Goal: Information Seeking & Learning: Learn about a topic

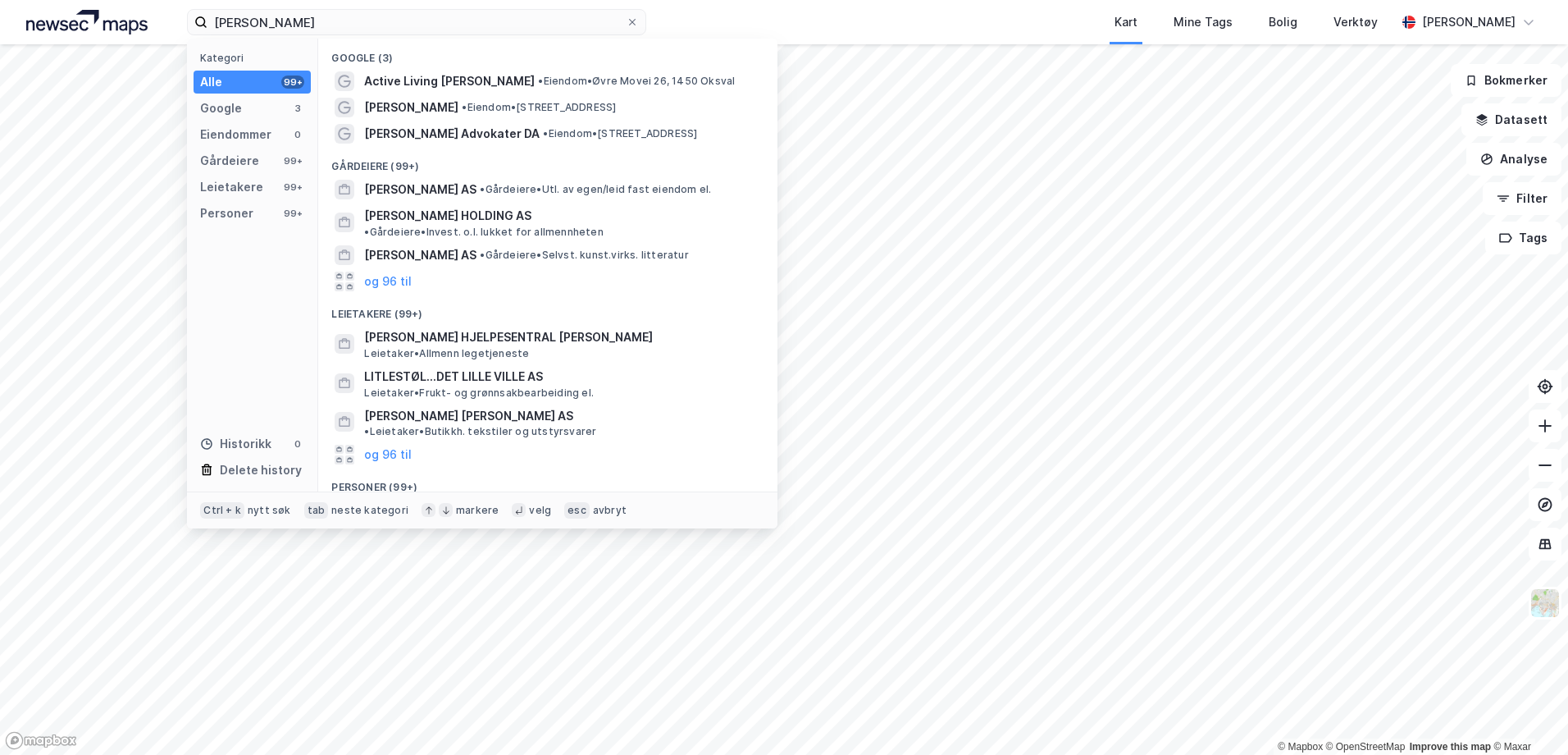
click at [291, 10] on input "[PERSON_NAME]" at bounding box center [416, 22] width 418 height 25
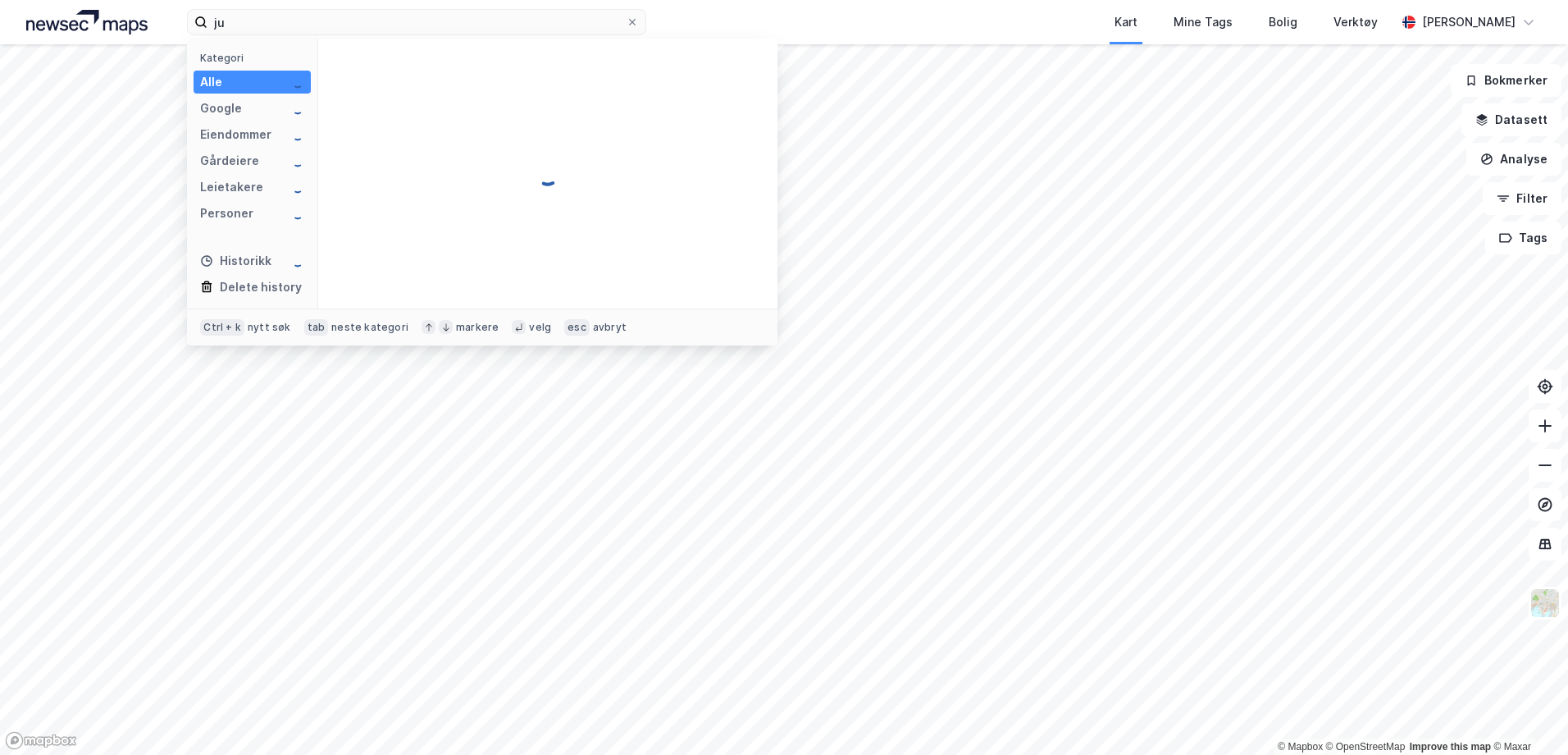
type input "j"
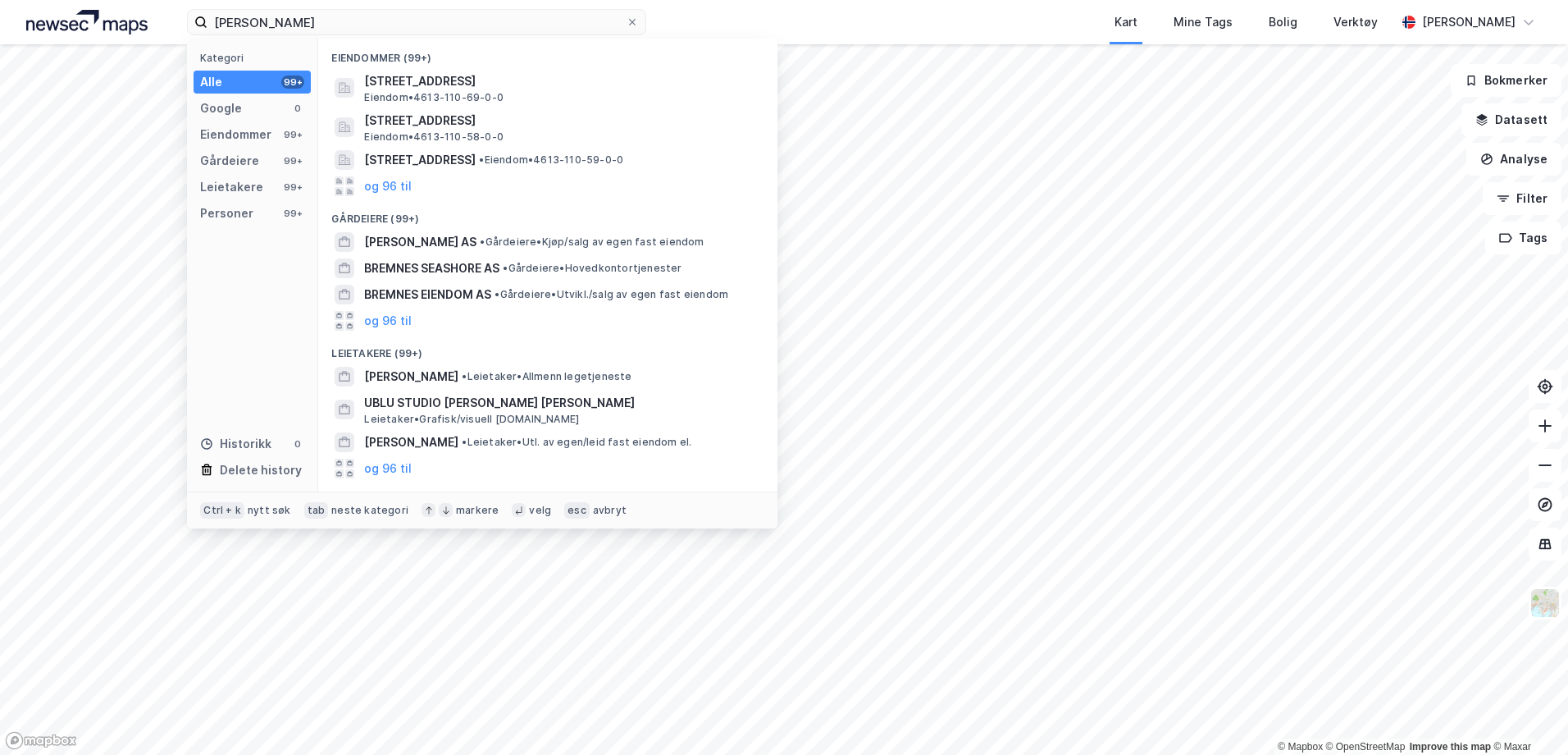
type input "[PERSON_NAME]"
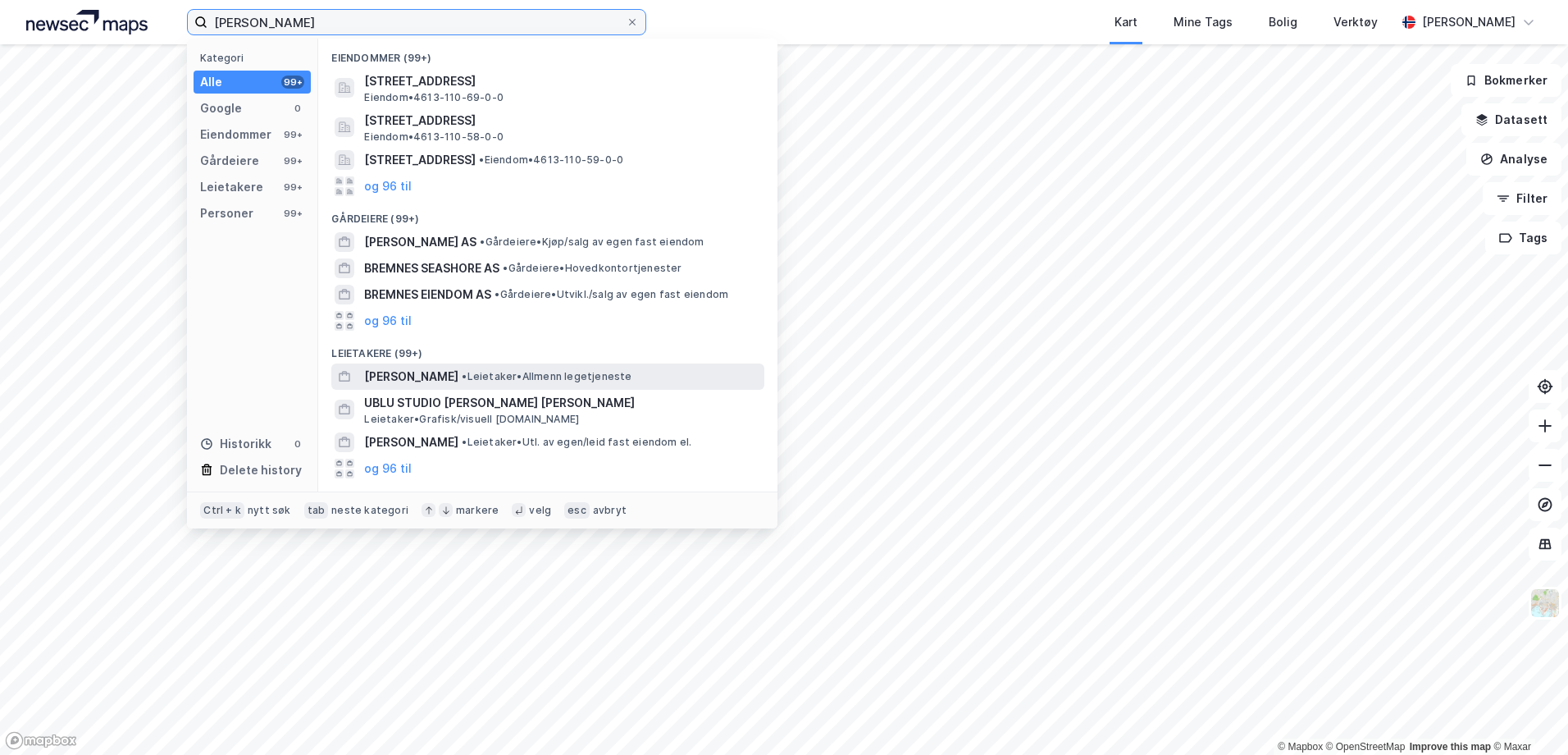
scroll to position [82, 0]
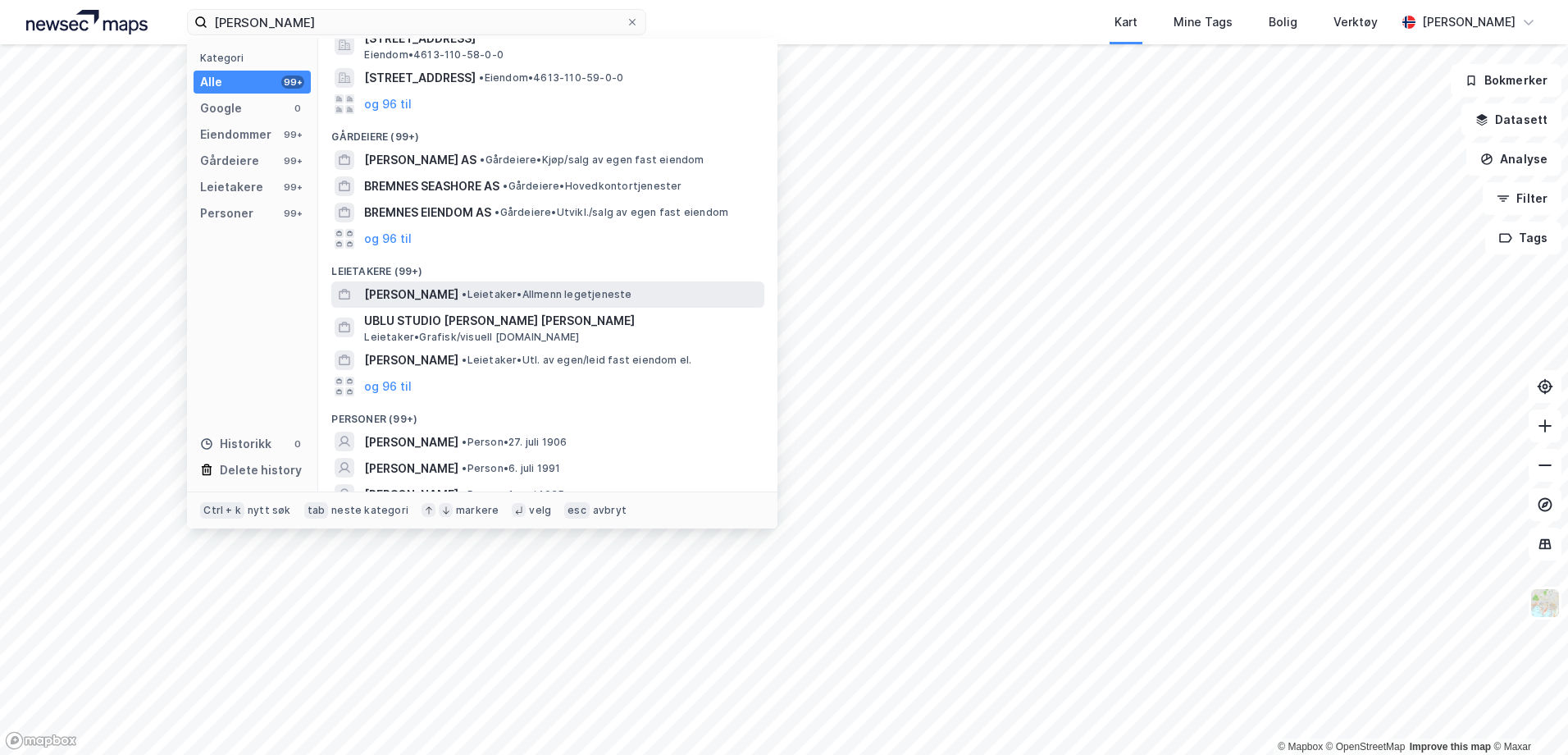
click at [467, 298] on span "•" at bounding box center [464, 294] width 5 height 12
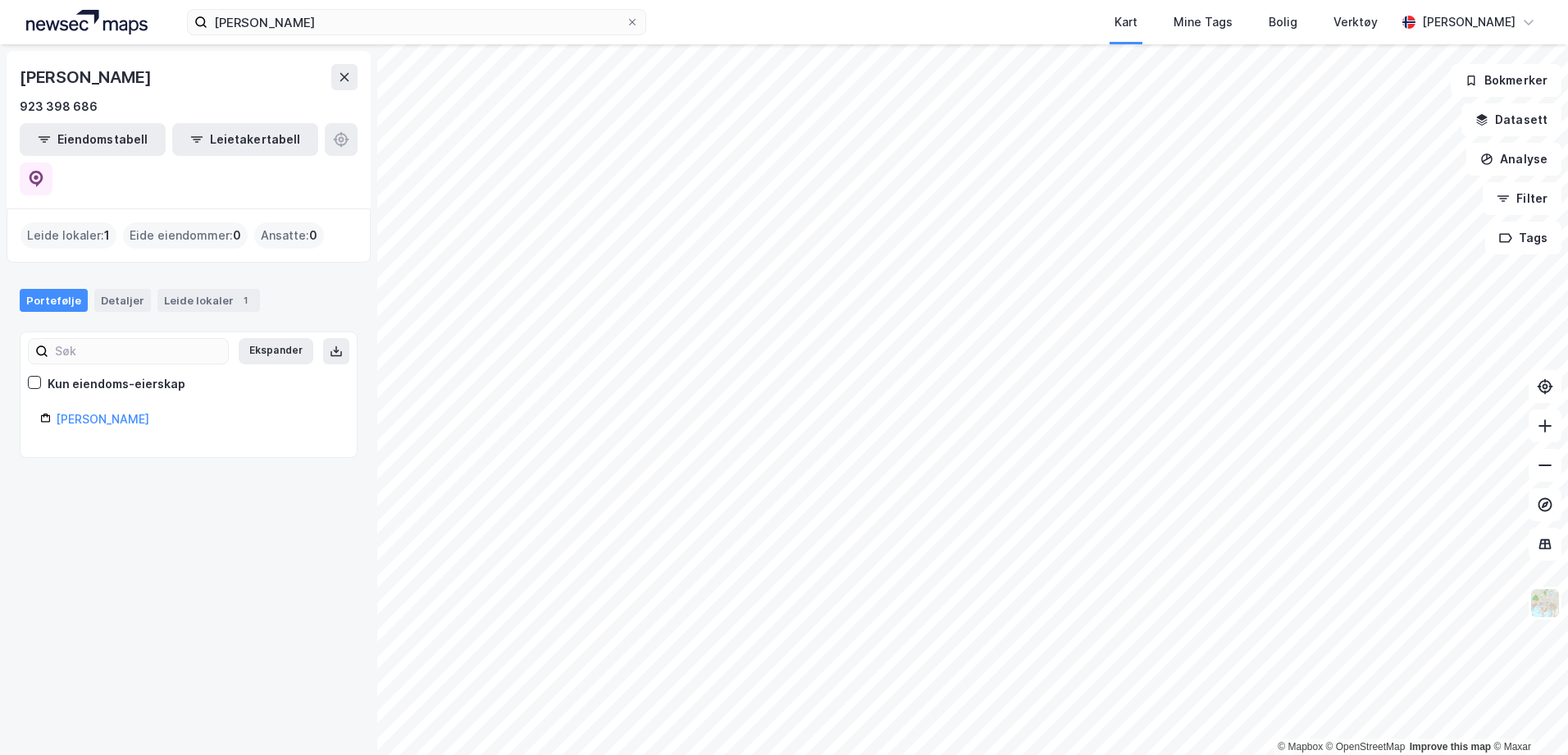
click at [55, 222] on div "Leide lokaler : 1" at bounding box center [69, 235] width 96 height 26
click at [160, 289] on div "Leide lokaler 1" at bounding box center [208, 300] width 103 height 23
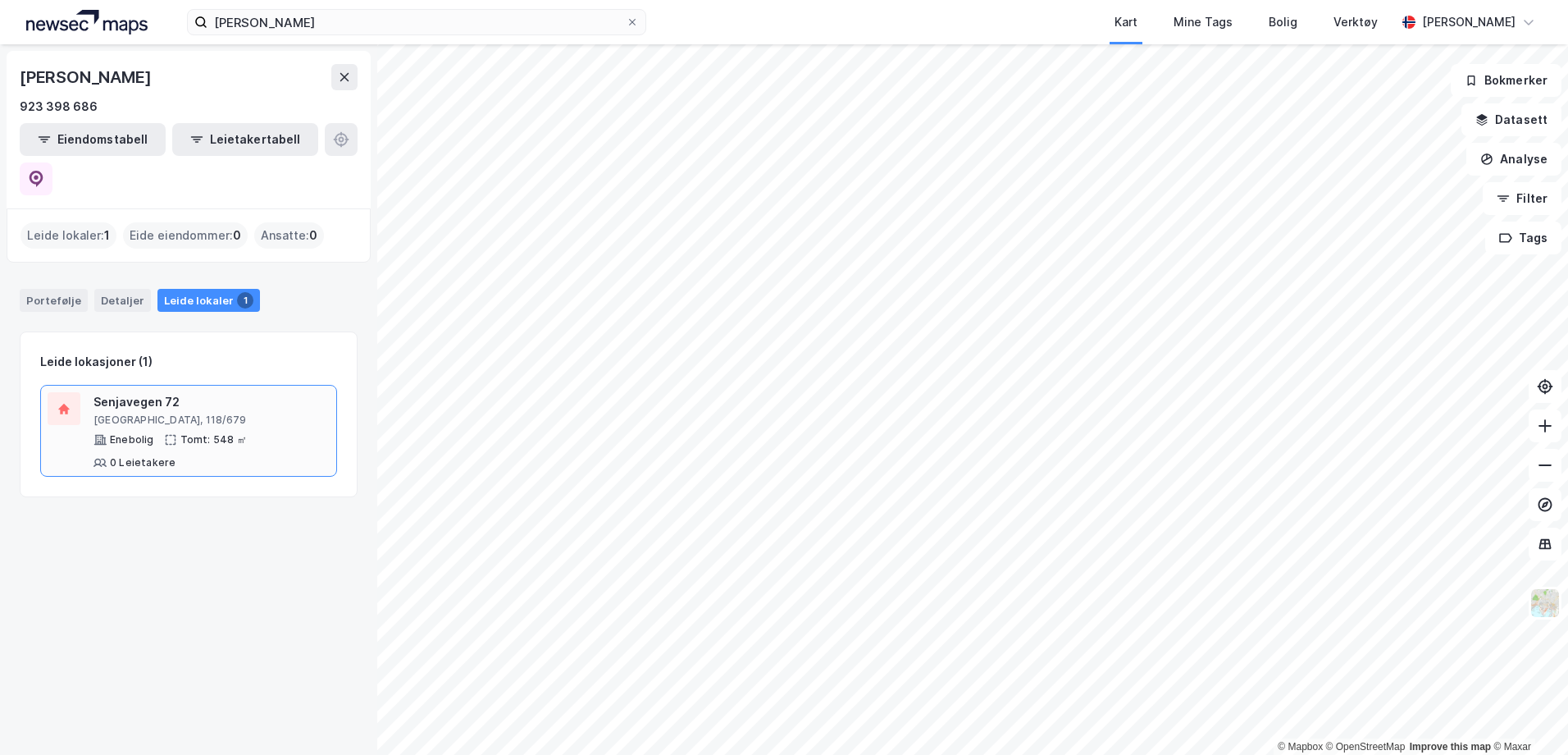
click at [199, 392] on div "Senjavegen 72" at bounding box center [211, 402] width 236 height 20
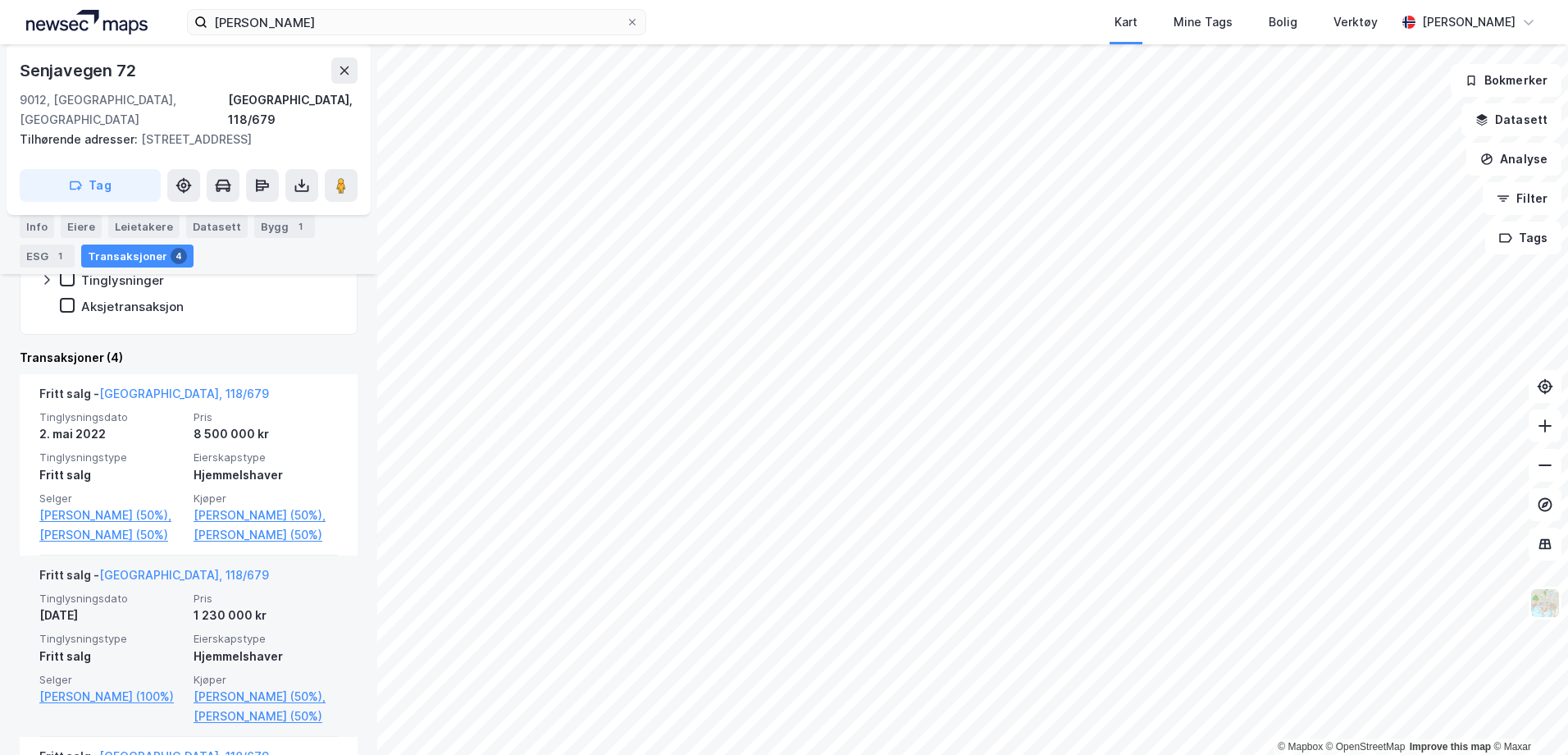
scroll to position [435, 0]
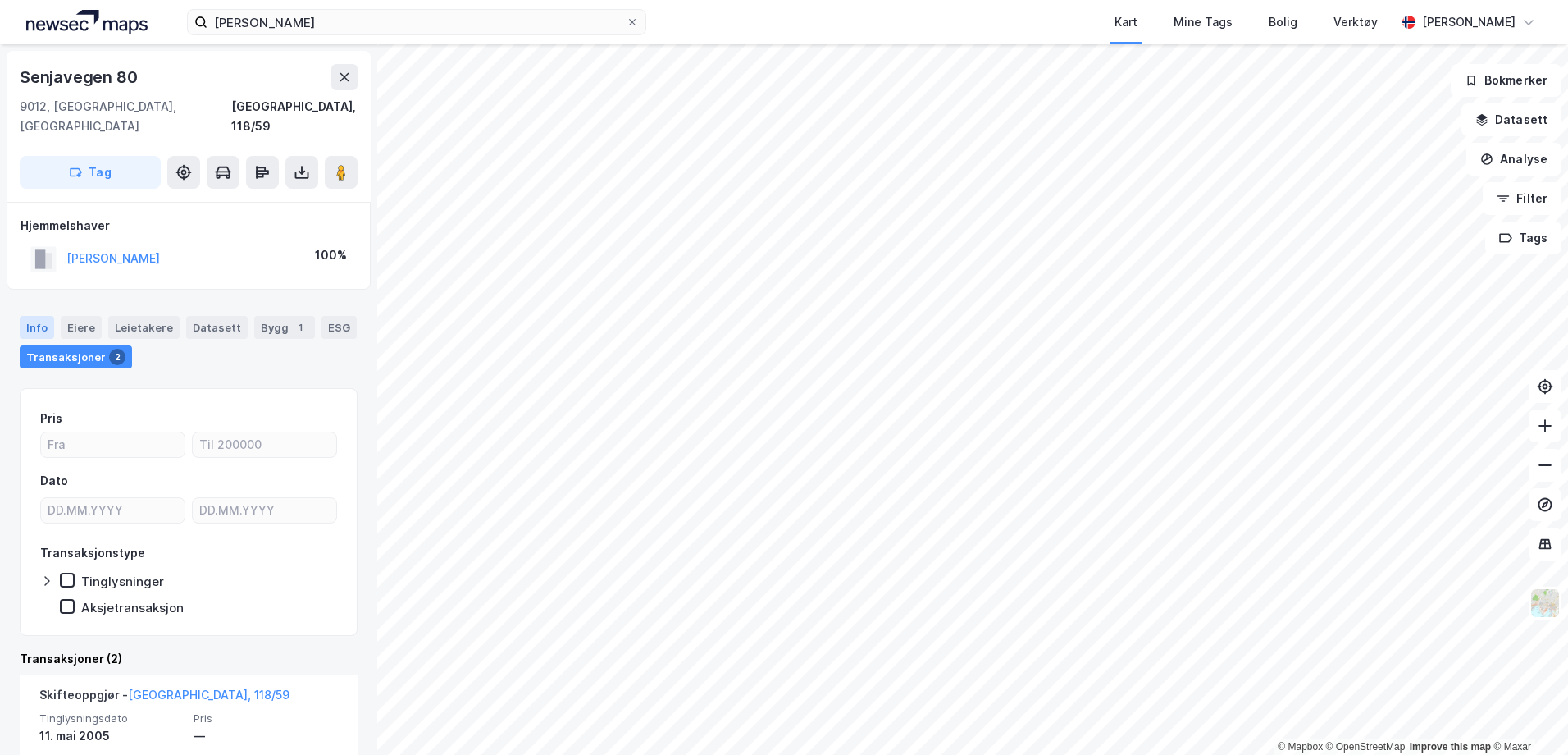
click at [43, 316] on div "Info" at bounding box center [37, 327] width 35 height 23
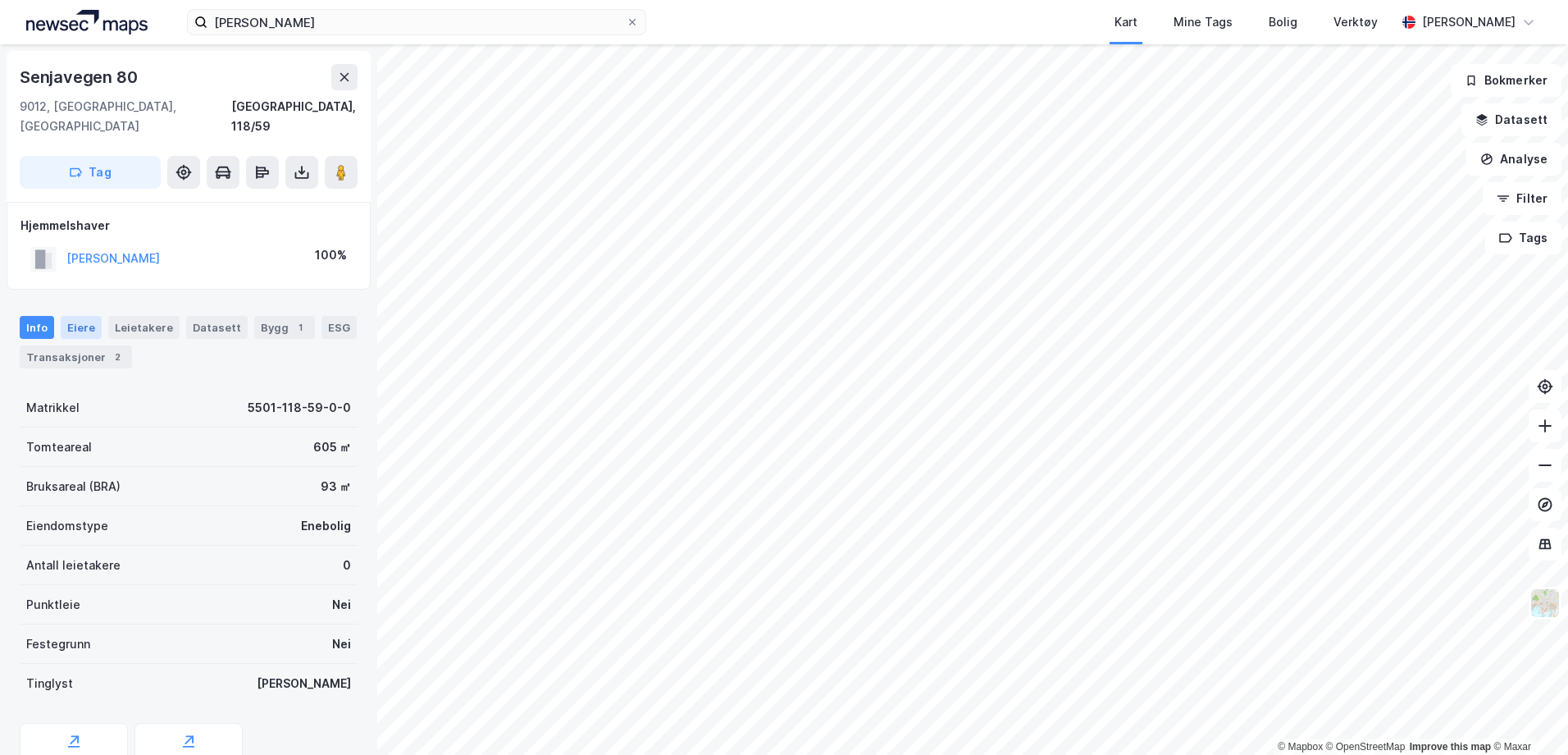
click at [93, 316] on div "Eiere" at bounding box center [81, 327] width 41 height 23
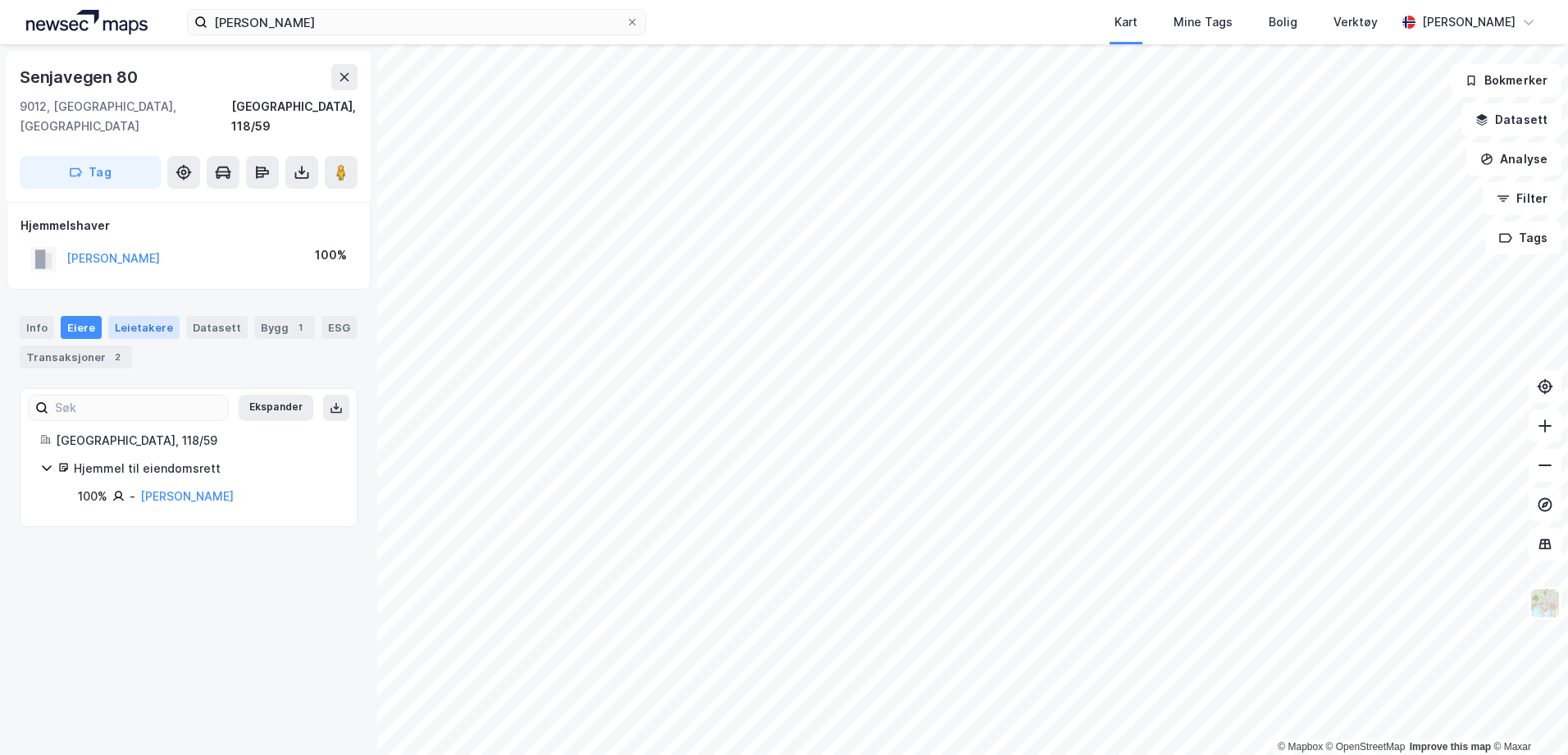
click at [150, 316] on div "Leietakere" at bounding box center [144, 327] width 72 height 23
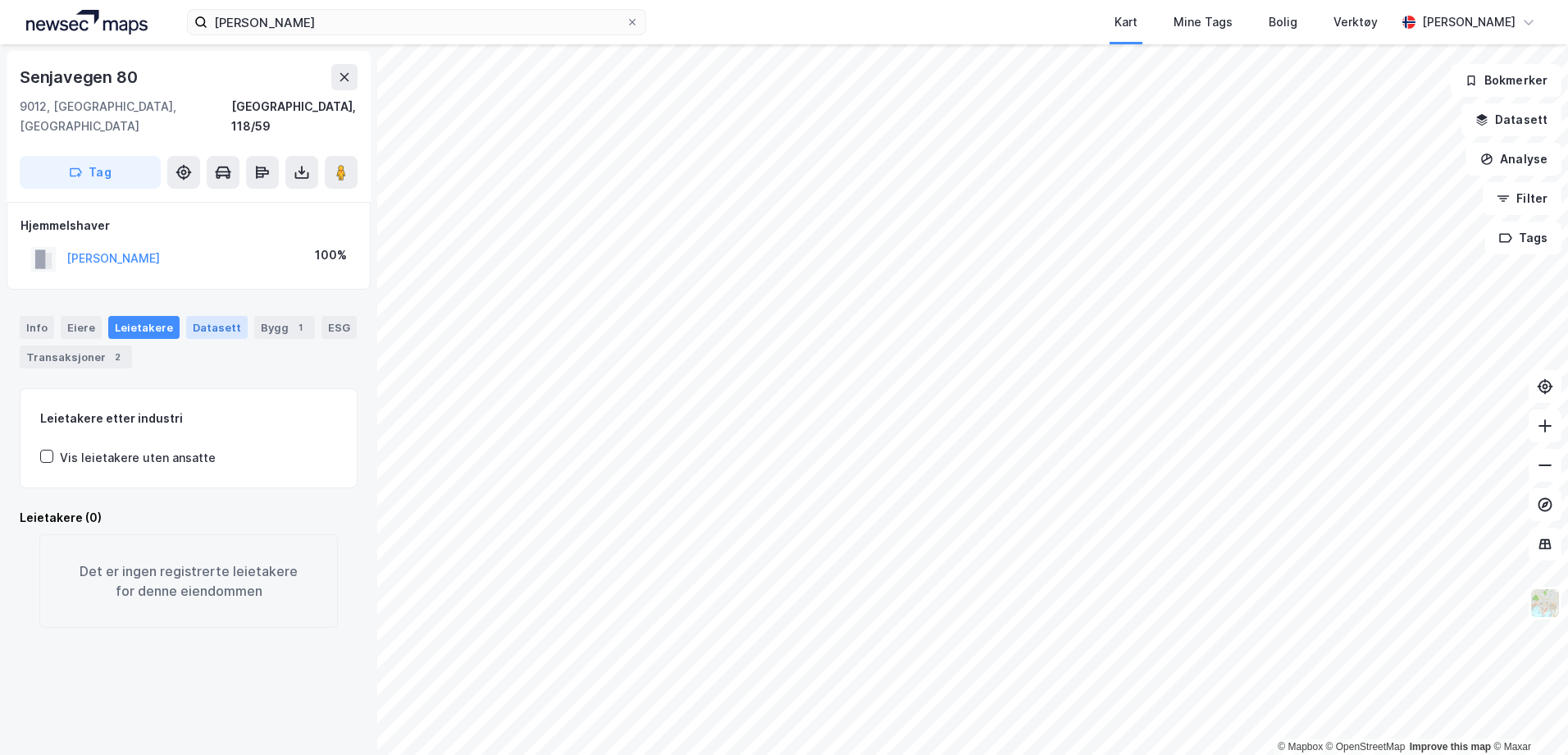
click at [208, 316] on div "Datasett" at bounding box center [217, 327] width 62 height 23
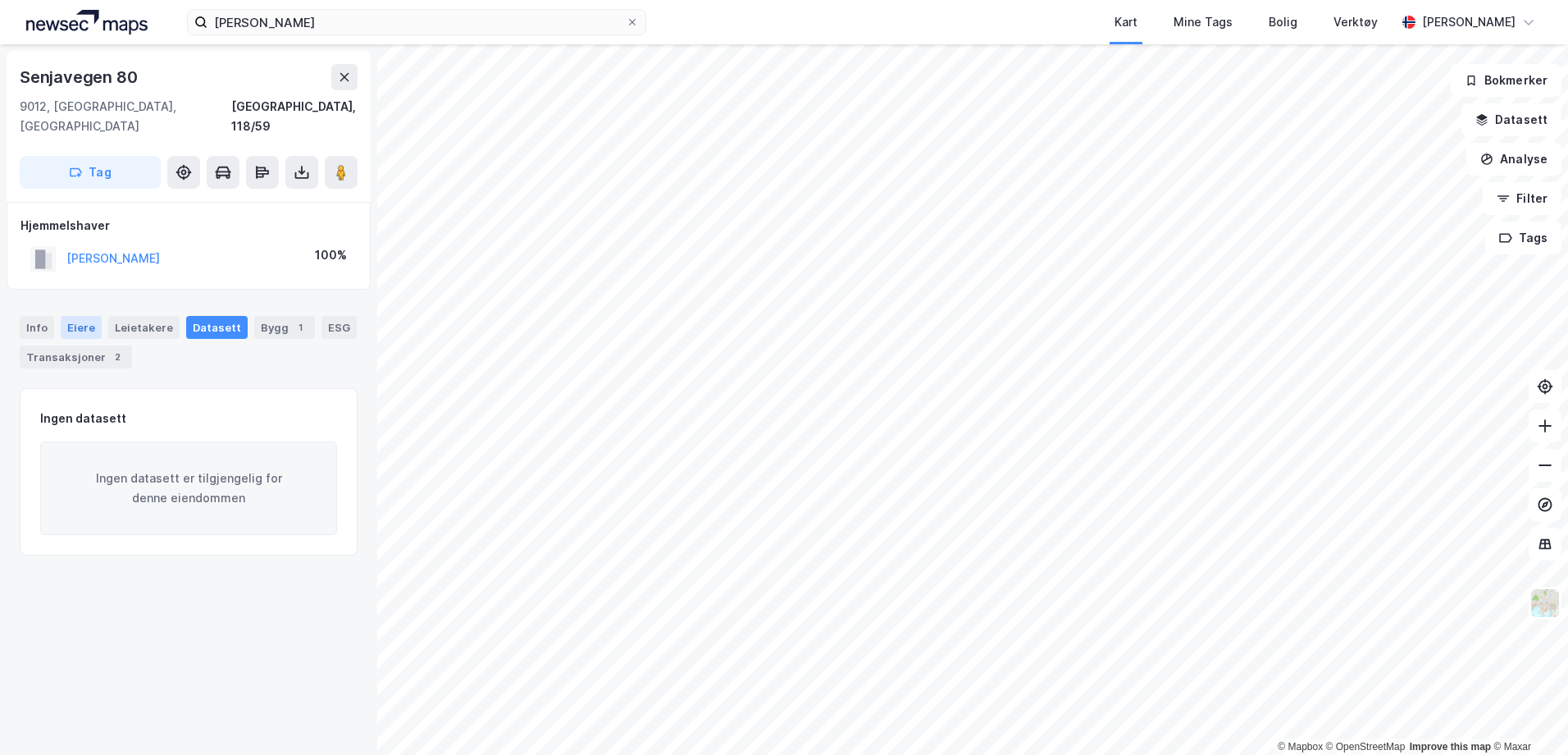
click at [89, 316] on div "Eiere" at bounding box center [81, 327] width 41 height 23
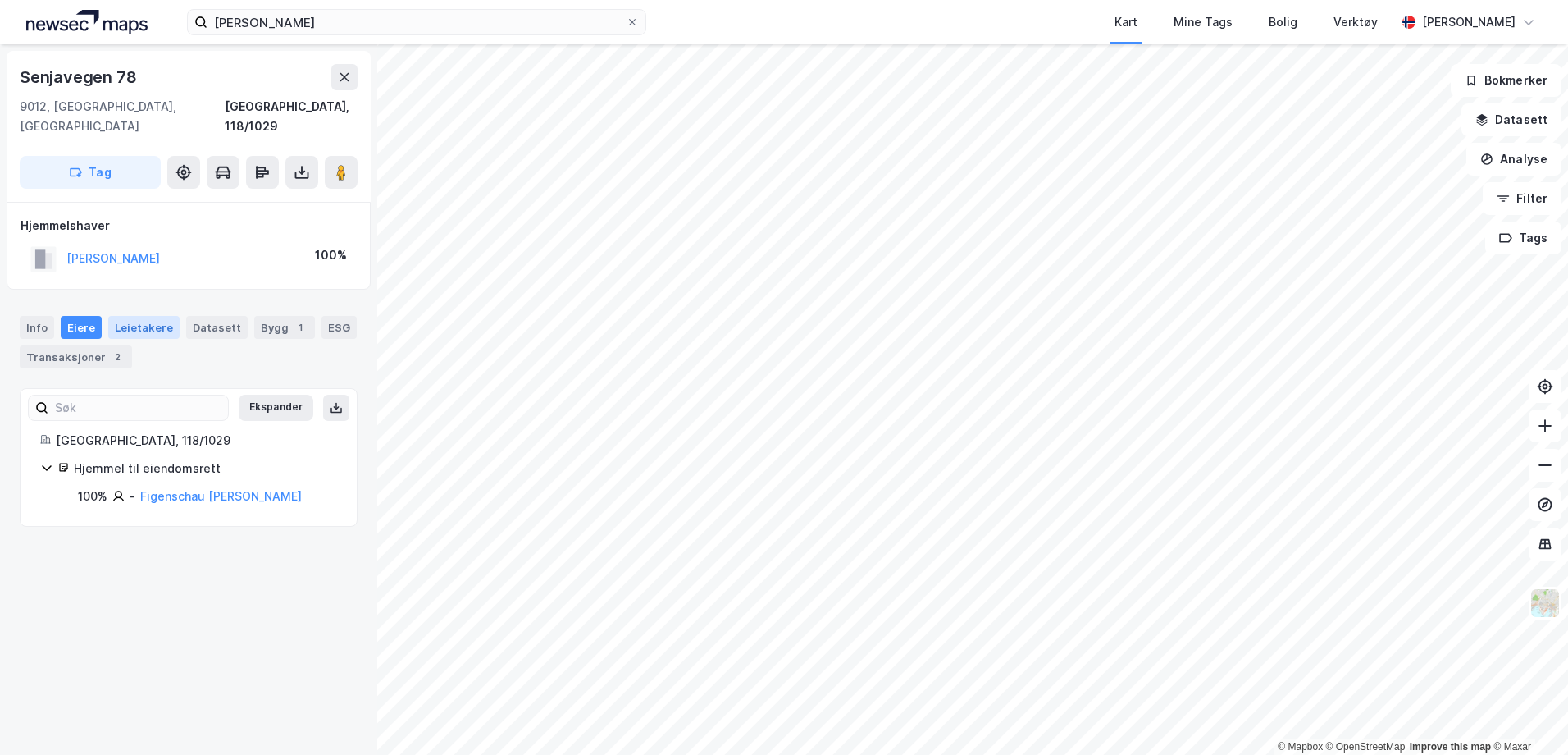
click at [145, 316] on div "Leietakere" at bounding box center [144, 327] width 72 height 23
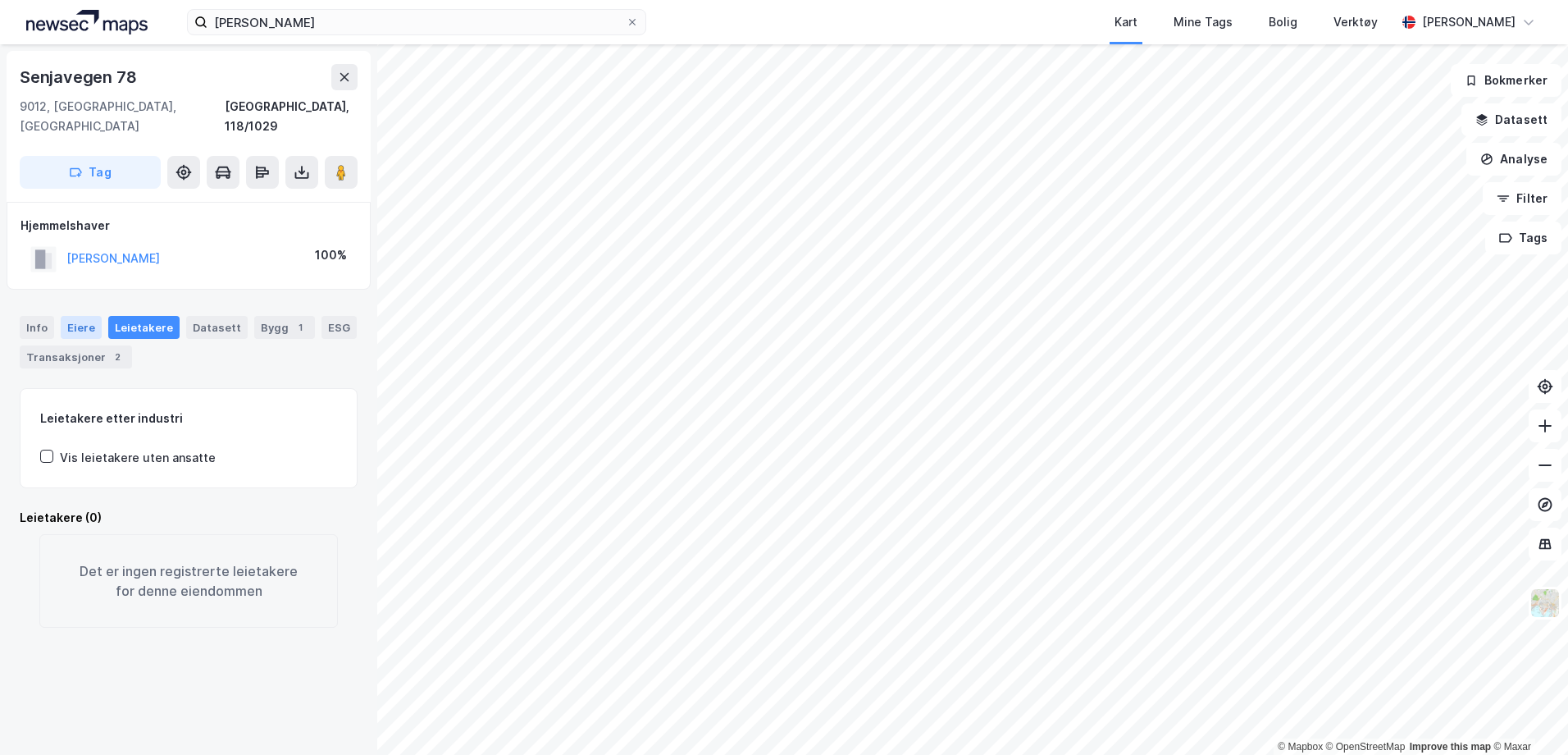
click at [90, 316] on div "Eiere" at bounding box center [81, 327] width 41 height 23
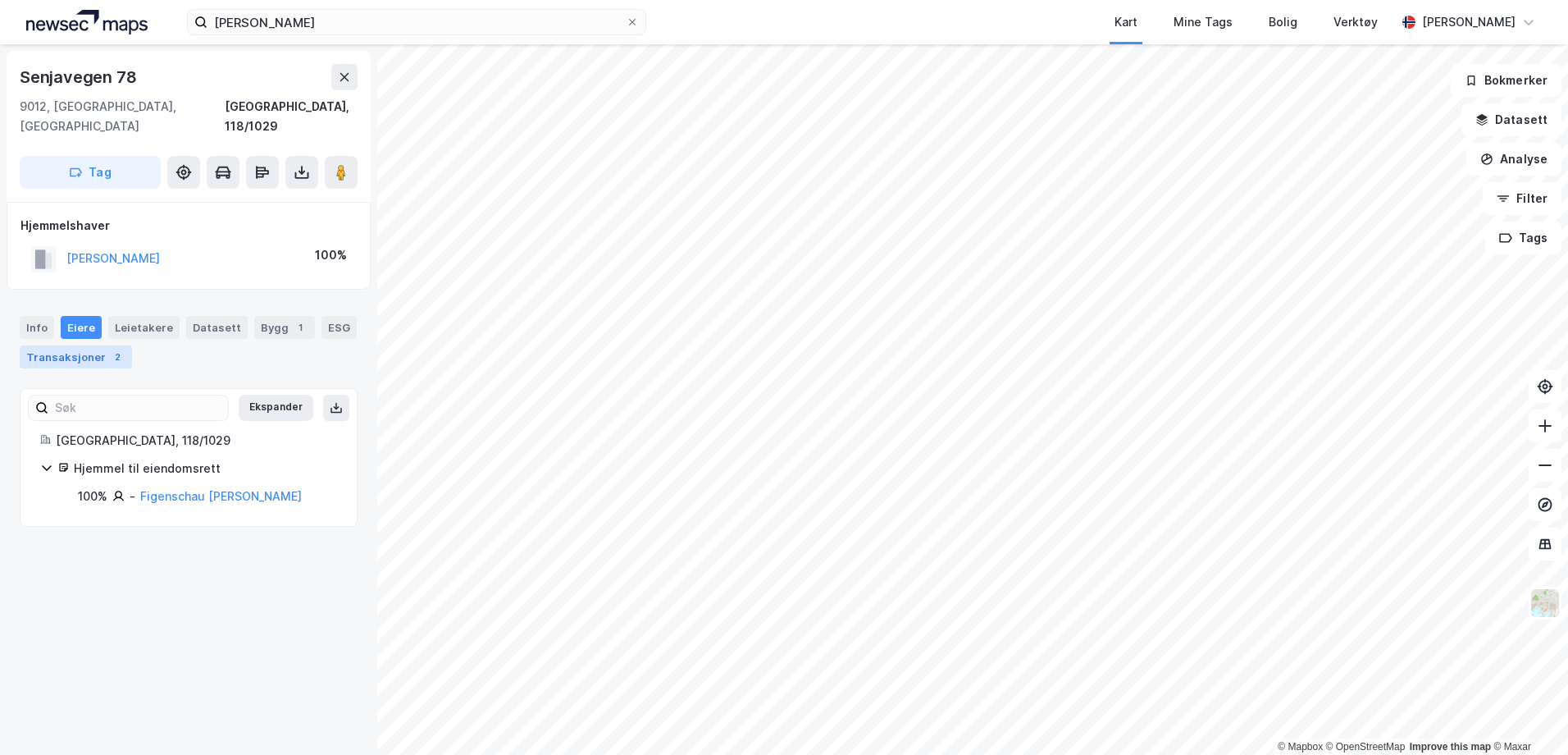
click at [99, 346] on div "Transaksjoner 2" at bounding box center [76, 357] width 112 height 23
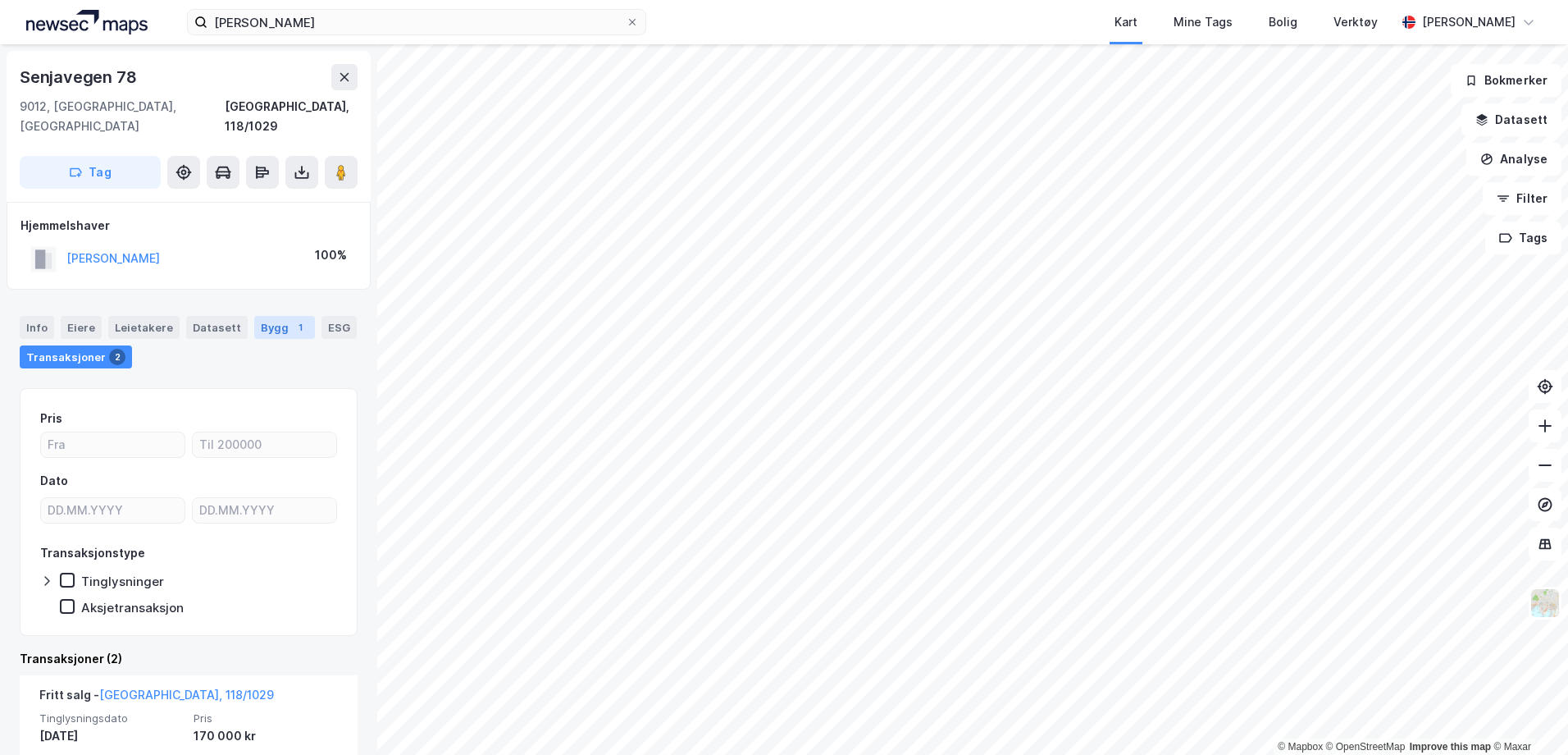
click at [264, 316] on div "Bygg 1" at bounding box center [284, 327] width 61 height 23
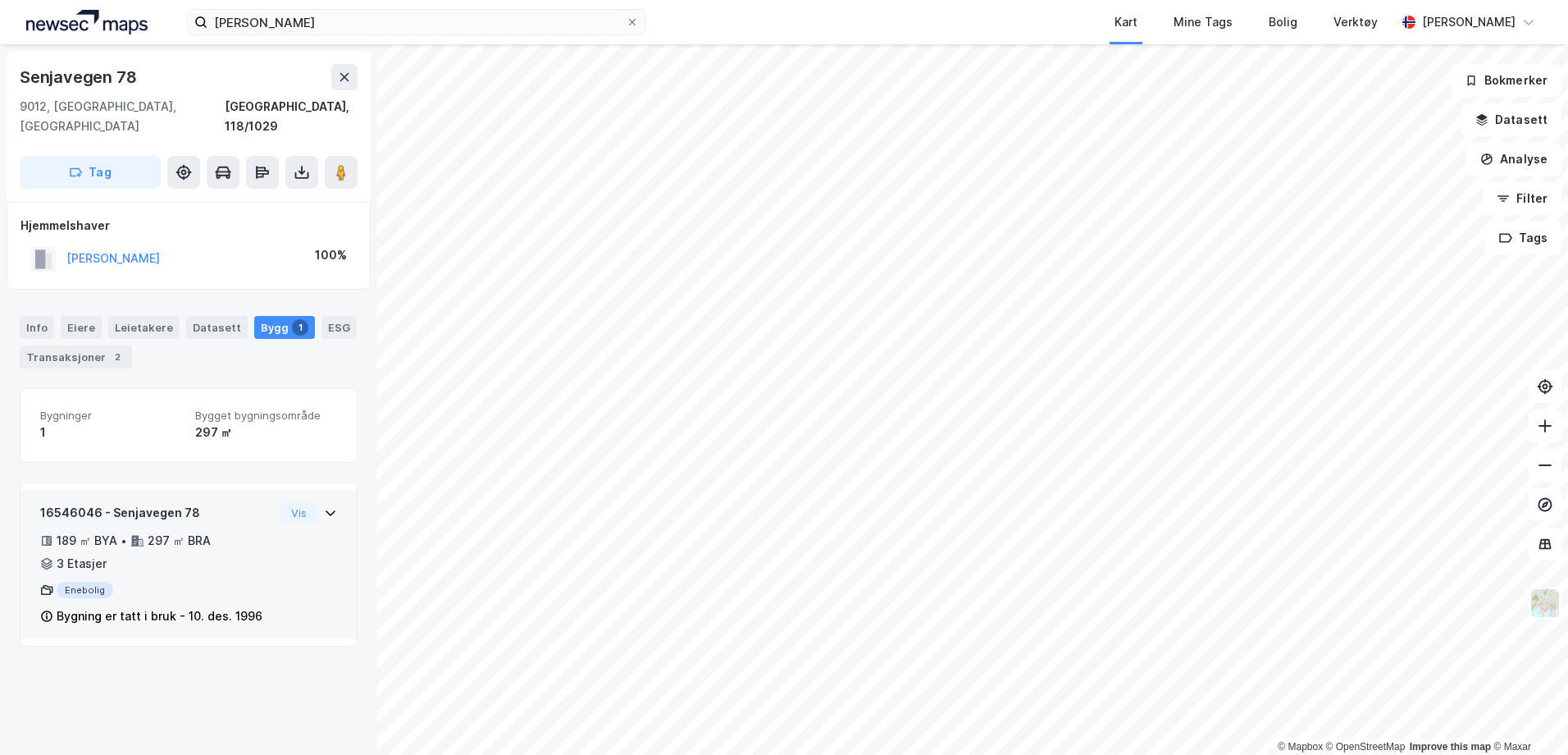
click at [324, 506] on icon at bounding box center [330, 512] width 13 height 13
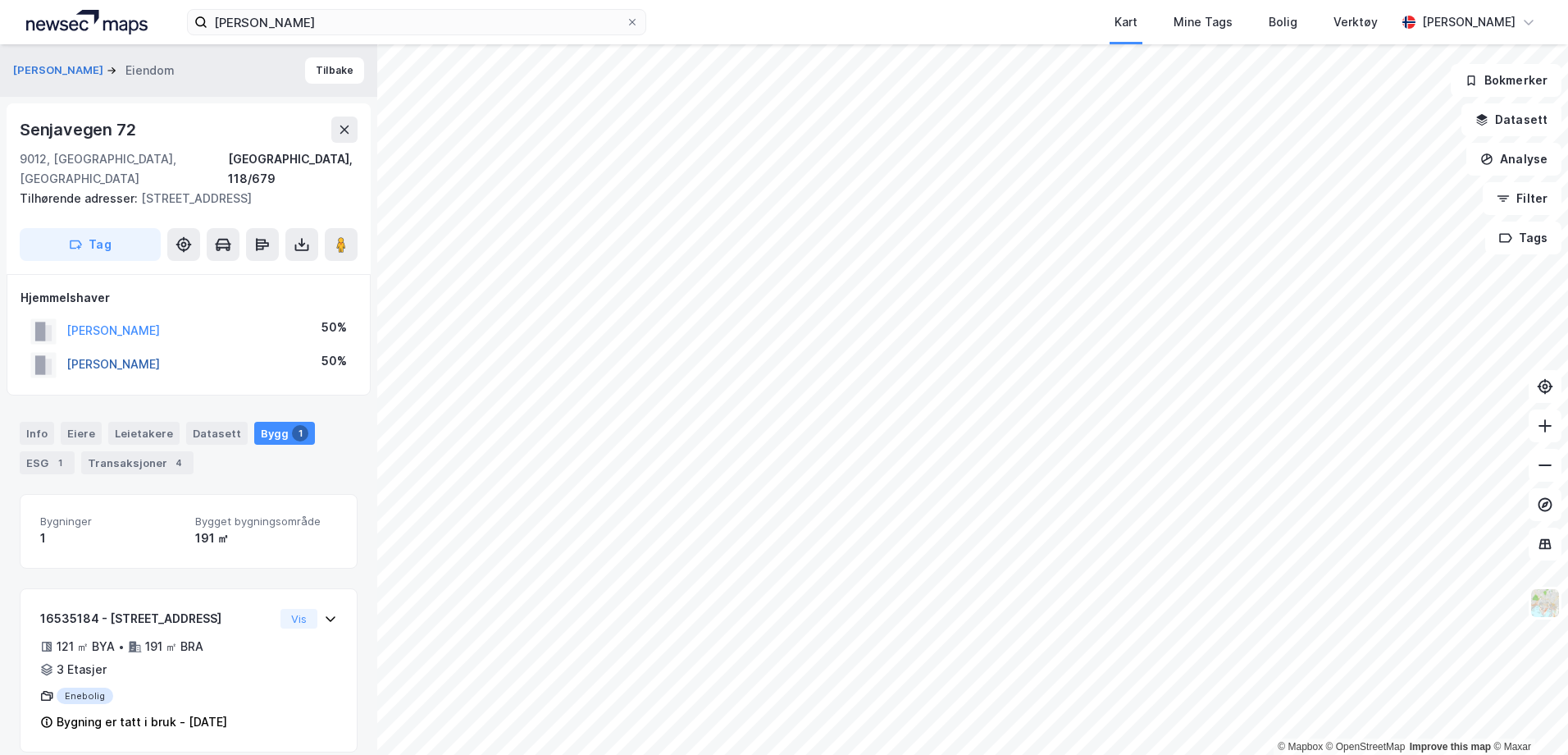
click at [0, 0] on button "[PERSON_NAME]" at bounding box center [0, 0] width 0 height 0
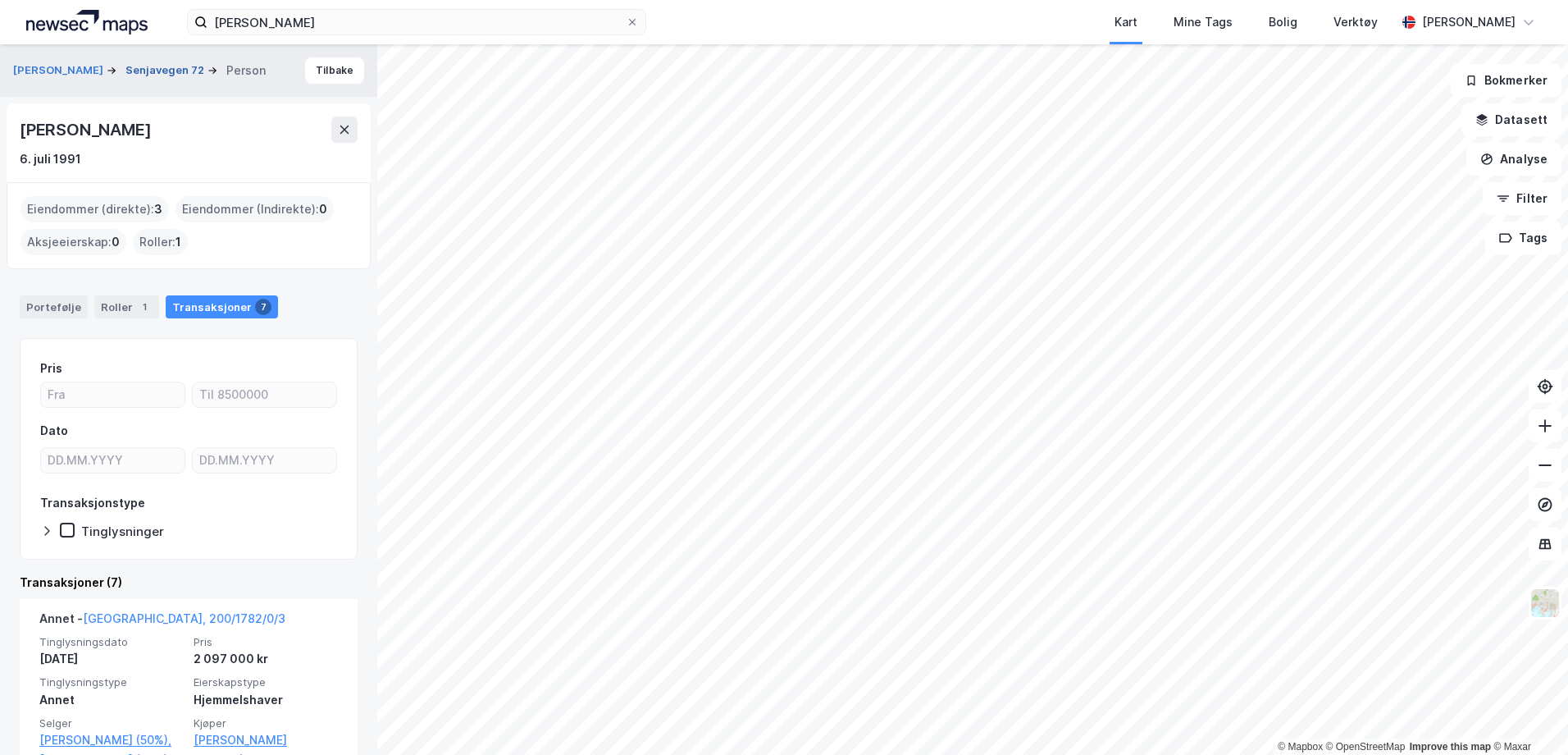
click at [164, 71] on button "Senjavegen 72" at bounding box center [166, 71] width 82 height 16
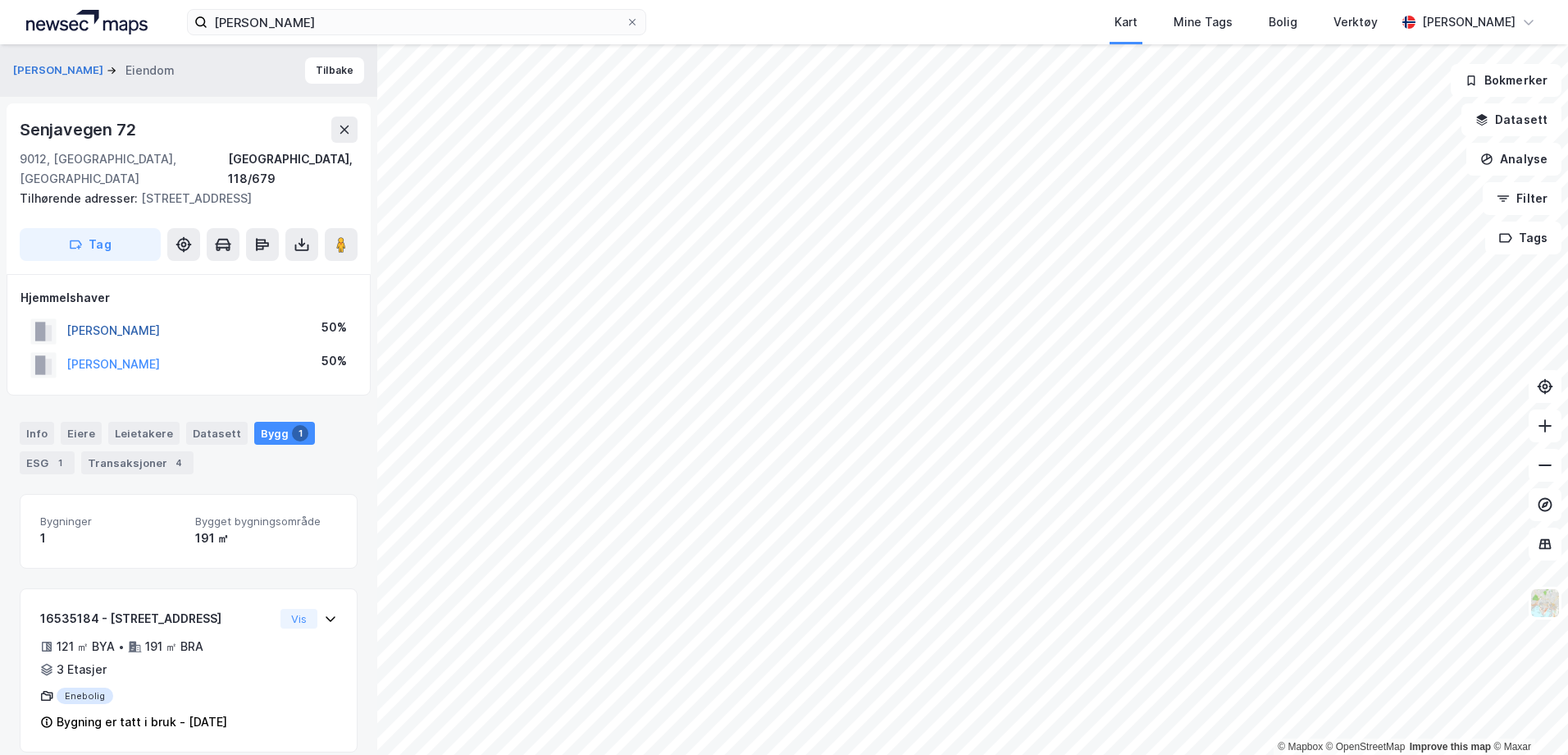
click at [0, 0] on button "[PERSON_NAME]" at bounding box center [0, 0] width 0 height 0
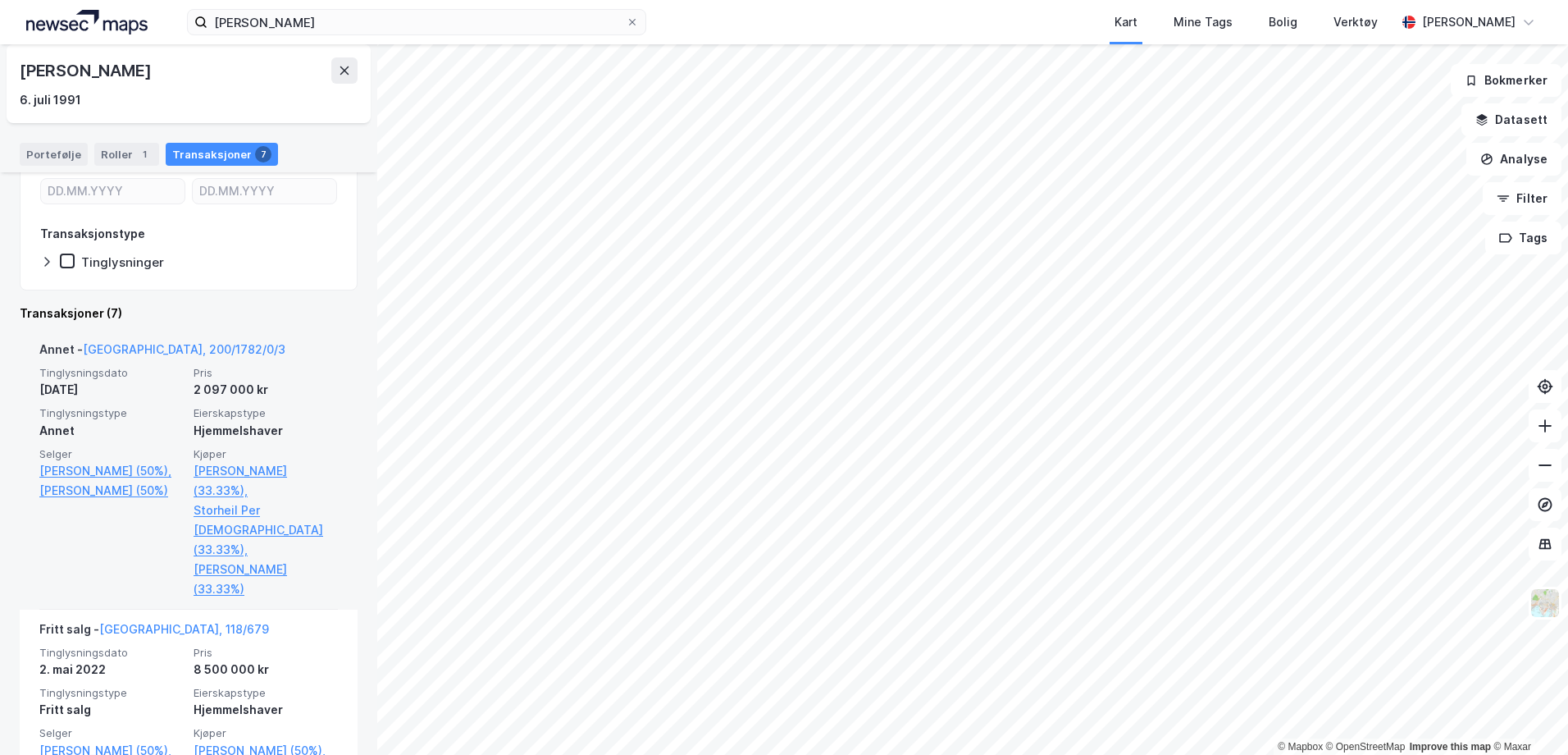
scroll to position [246, 0]
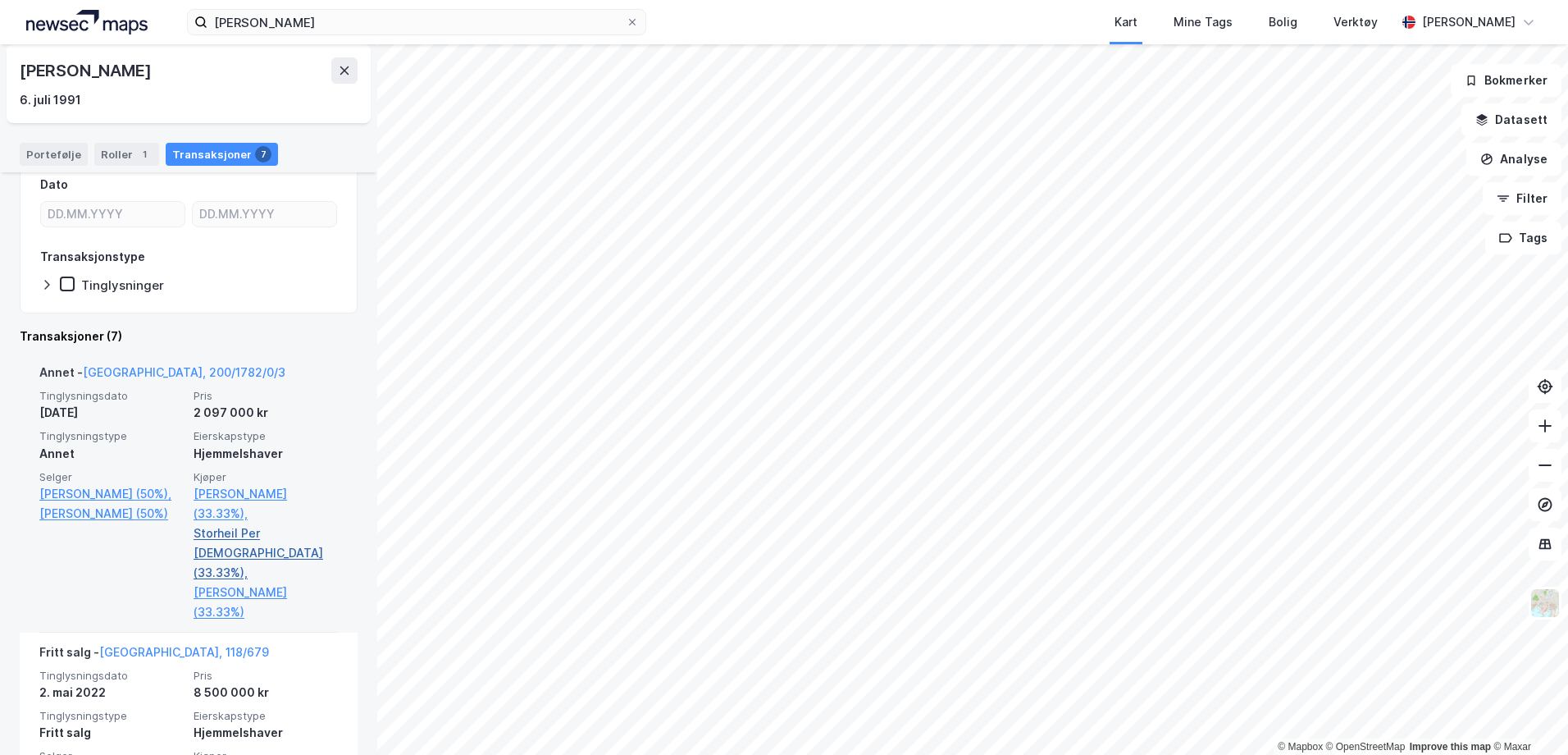
click at [226, 533] on link "Storheil Per [DEMOGRAPHIC_DATA] (33.33%)," at bounding box center [265, 553] width 144 height 59
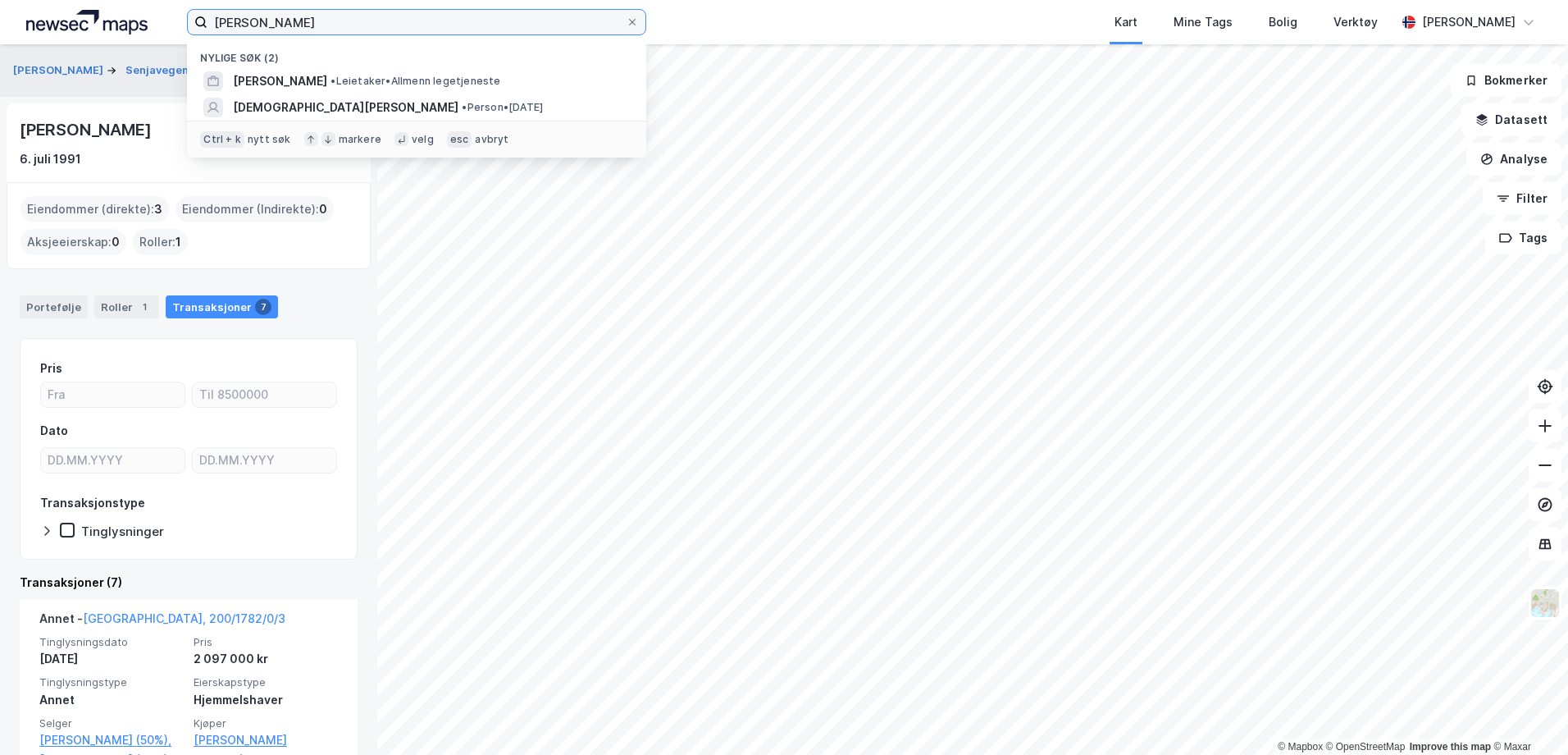
drag, startPoint x: 203, startPoint y: 9, endPoint x: 108, endPoint y: 9, distance: 95.0
click at [108, 9] on div "[PERSON_NAME] søk (2) [PERSON_NAME] • Allmenn legetjeneste [PERSON_NAME] • Pers…" at bounding box center [784, 22] width 1568 height 44
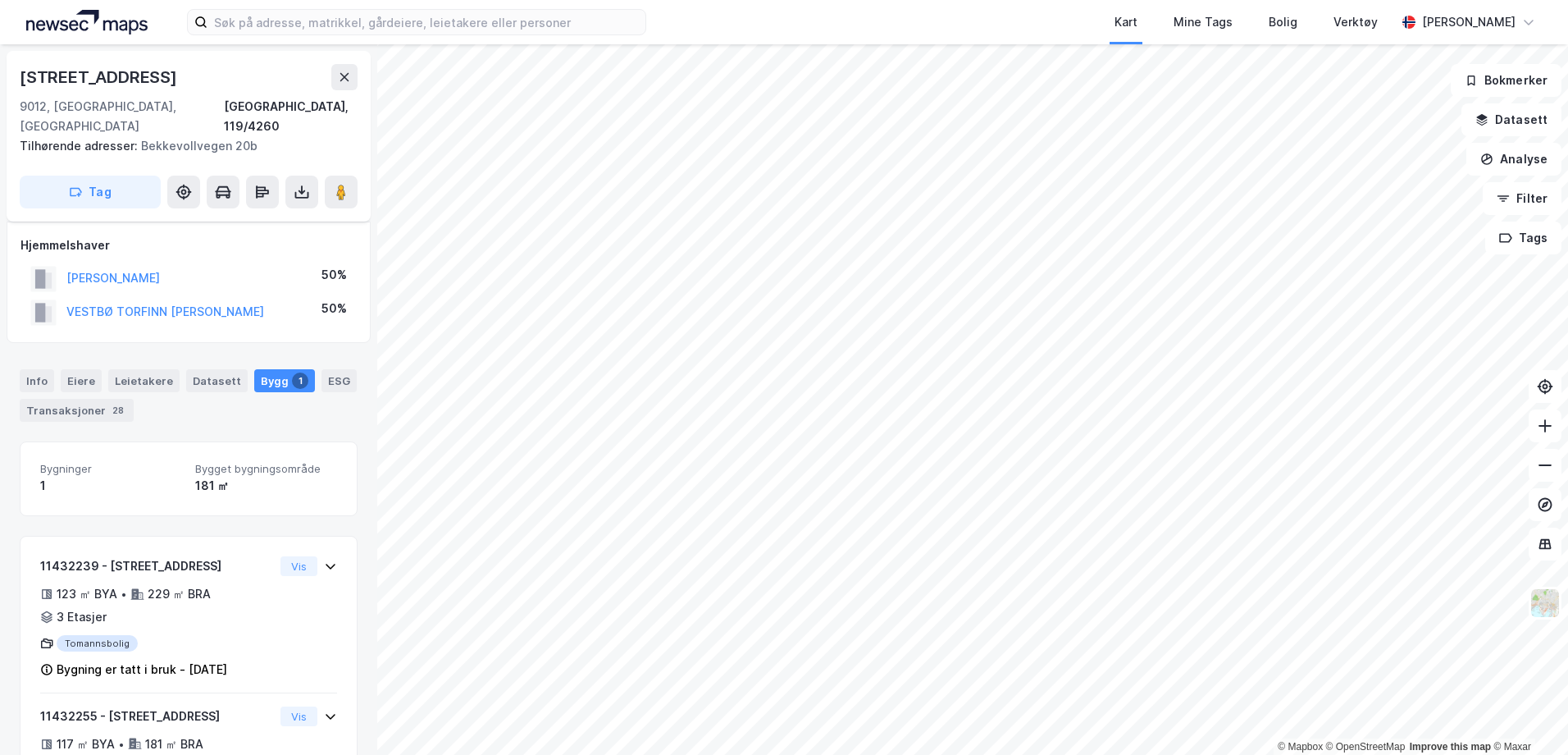
scroll to position [18, 0]
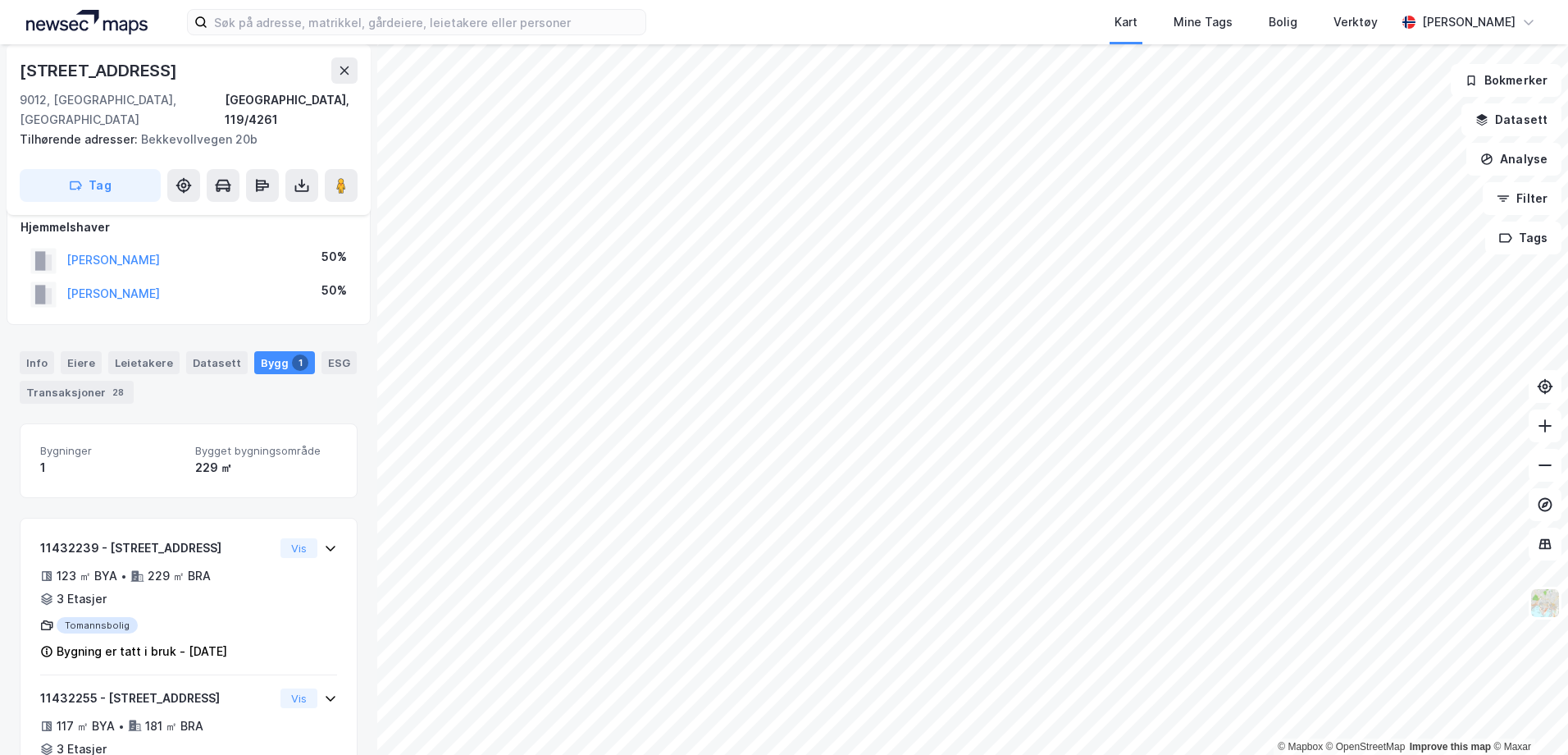
scroll to position [18, 0]
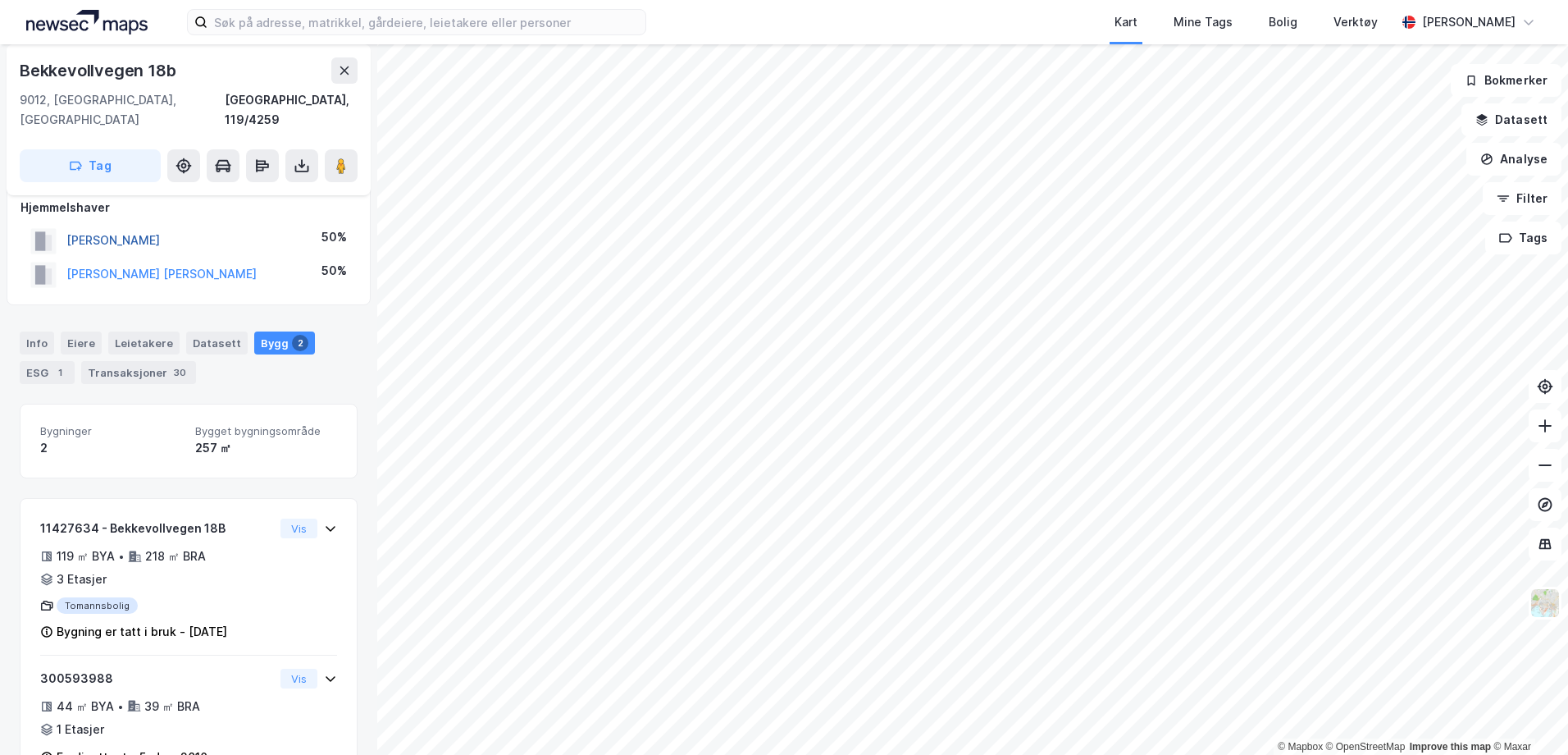
click at [0, 0] on button "[PERSON_NAME]" at bounding box center [0, 0] width 0 height 0
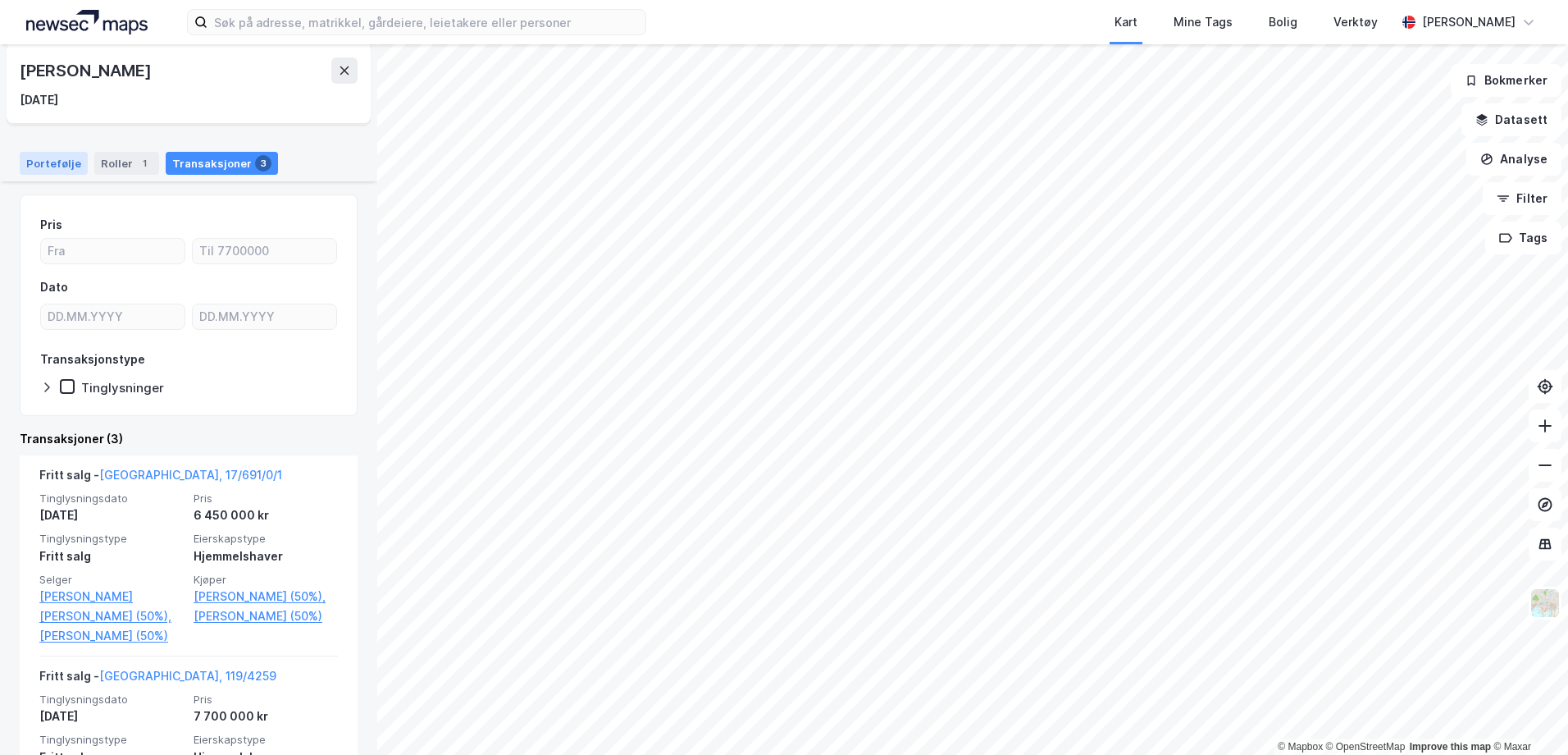
scroll to position [164, 0]
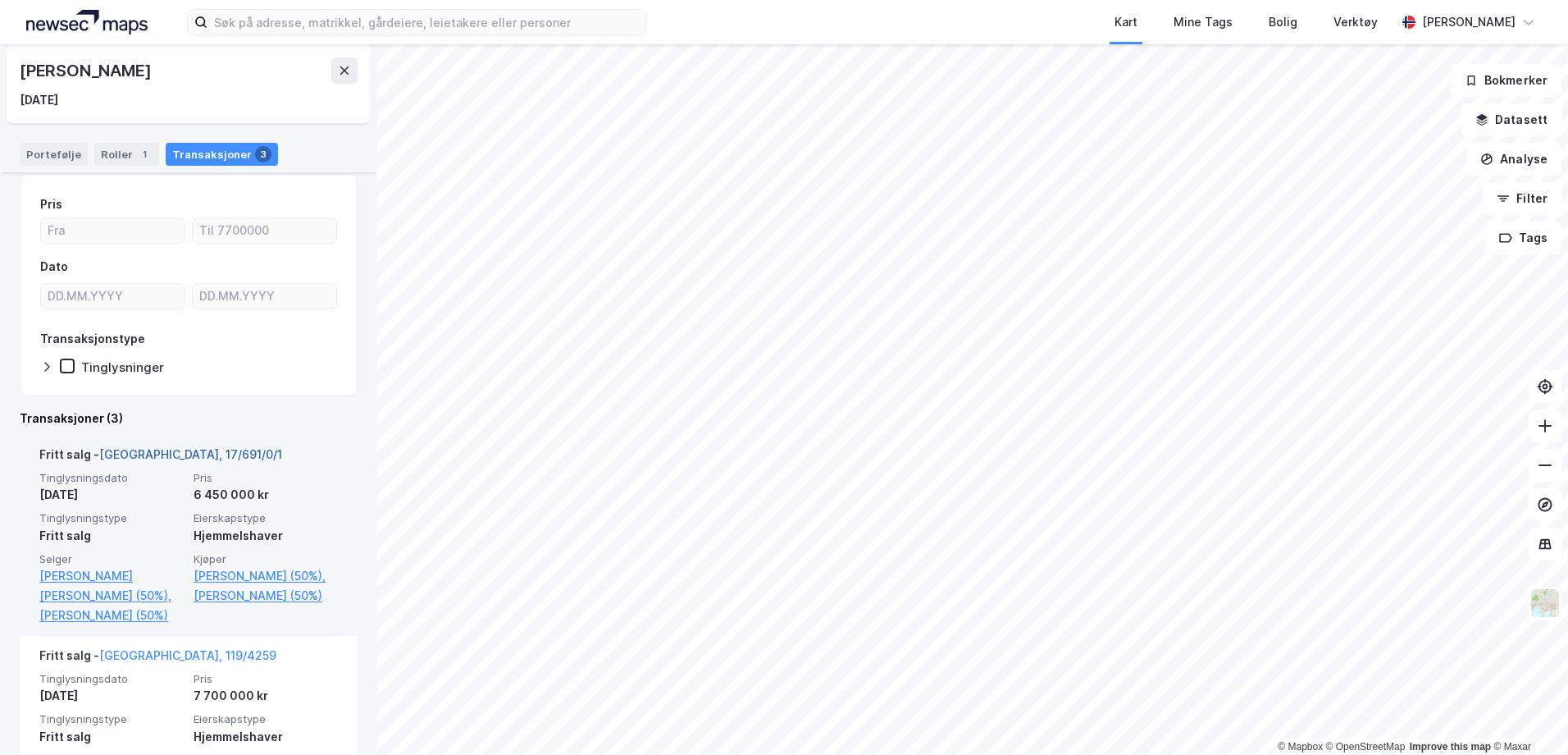
click at [167, 456] on link "[GEOGRAPHIC_DATA], 17/691/0/1" at bounding box center [191, 454] width 183 height 14
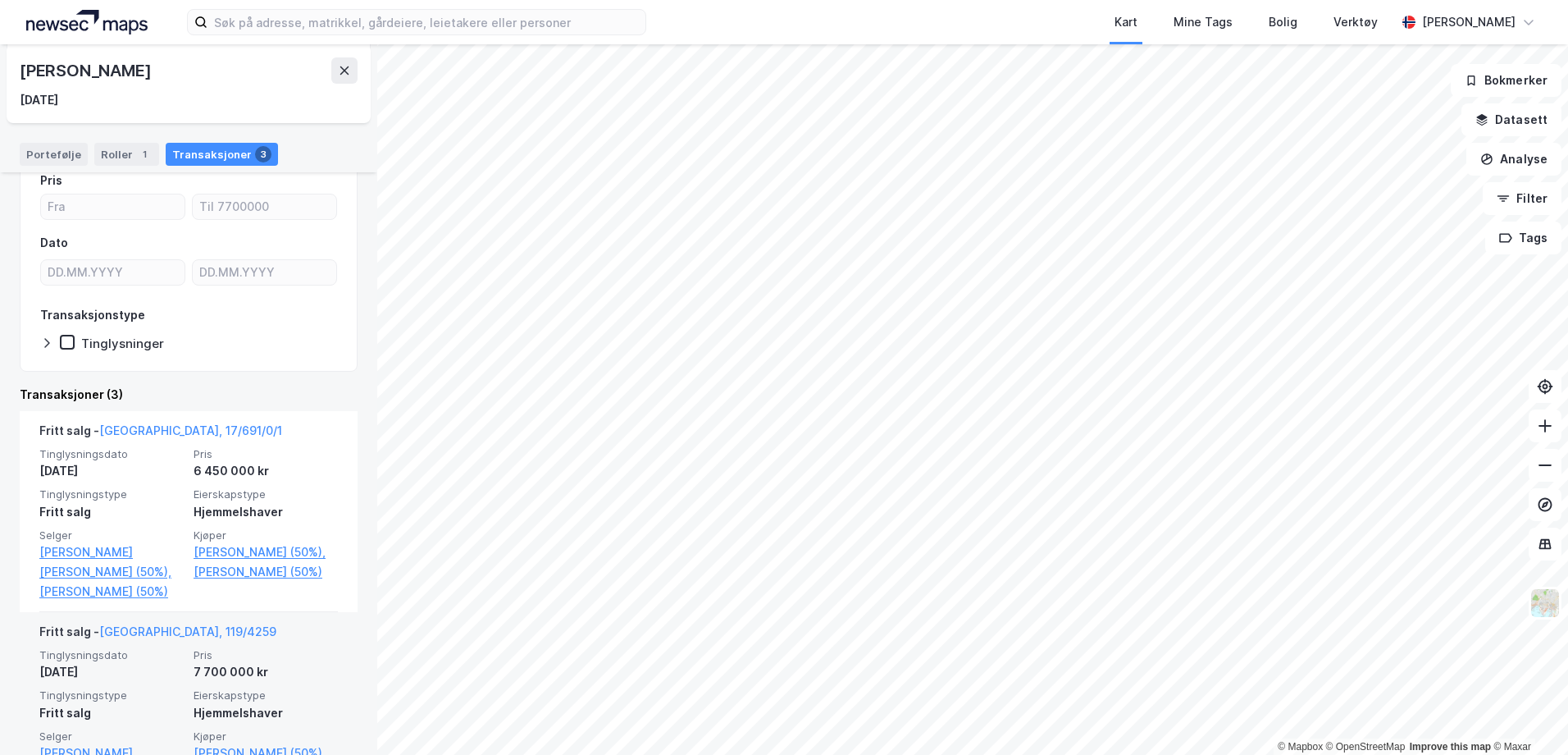
scroll to position [164, 0]
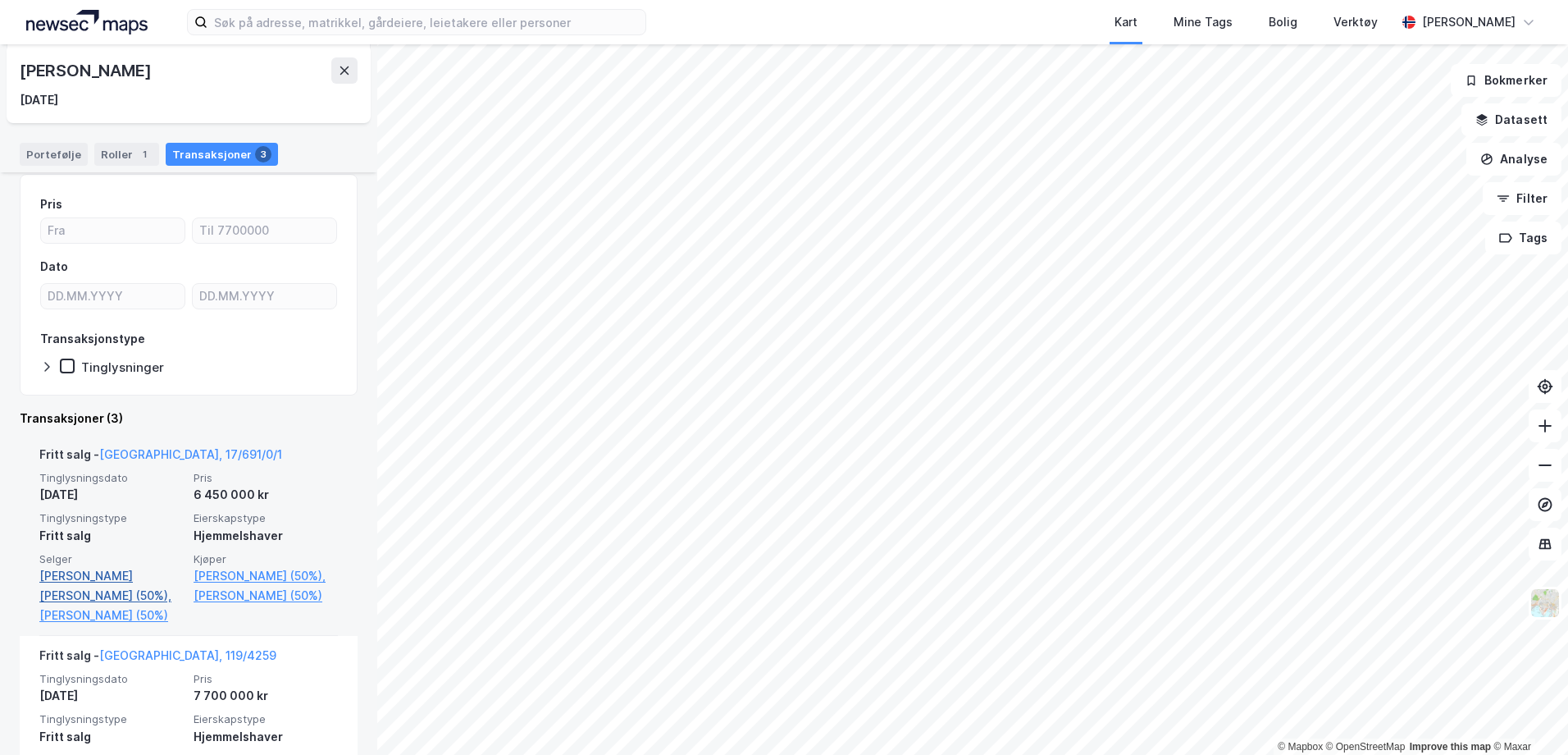
click at [101, 584] on link "[PERSON_NAME] [PERSON_NAME] (50%)," at bounding box center [112, 586] width 144 height 40
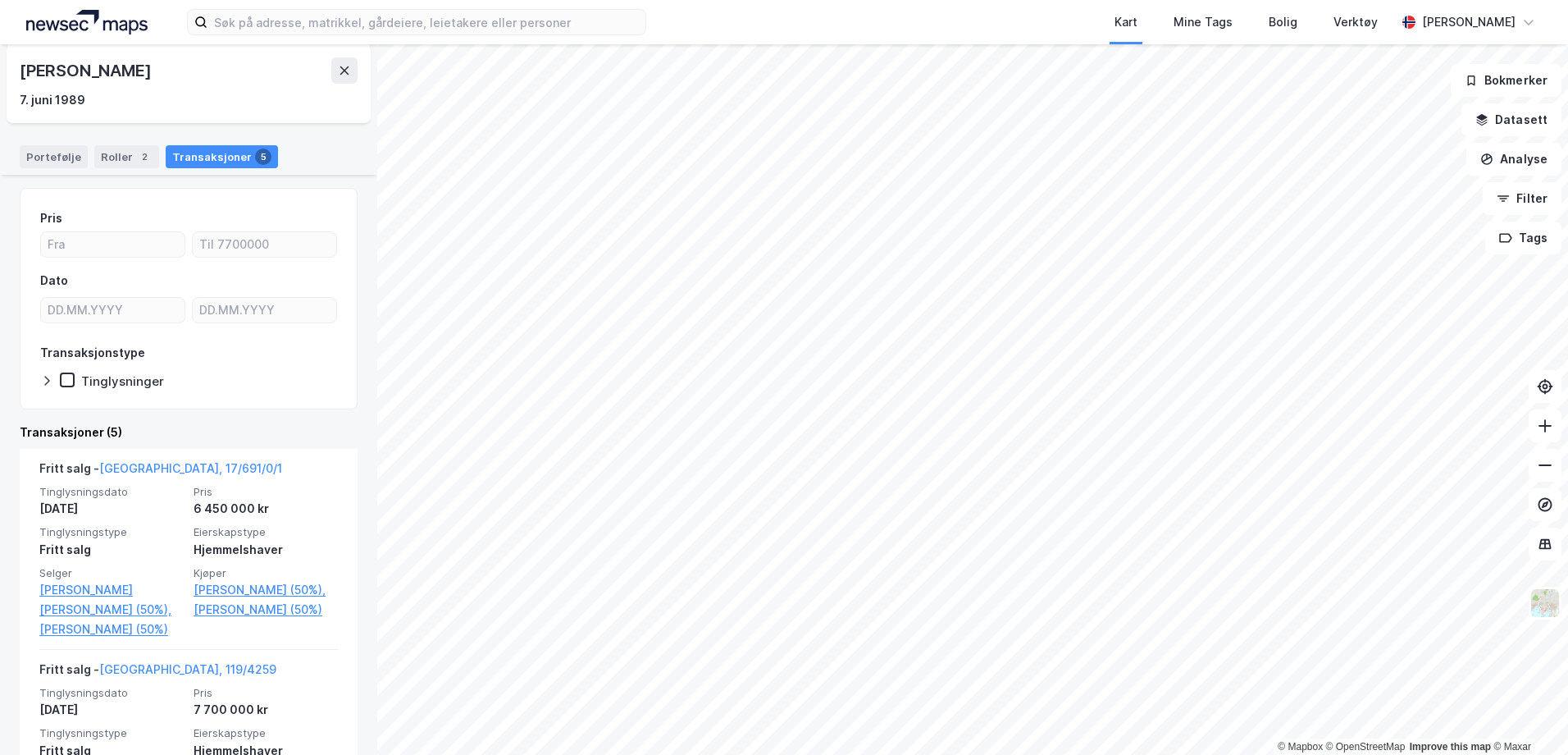
scroll to position [164, 0]
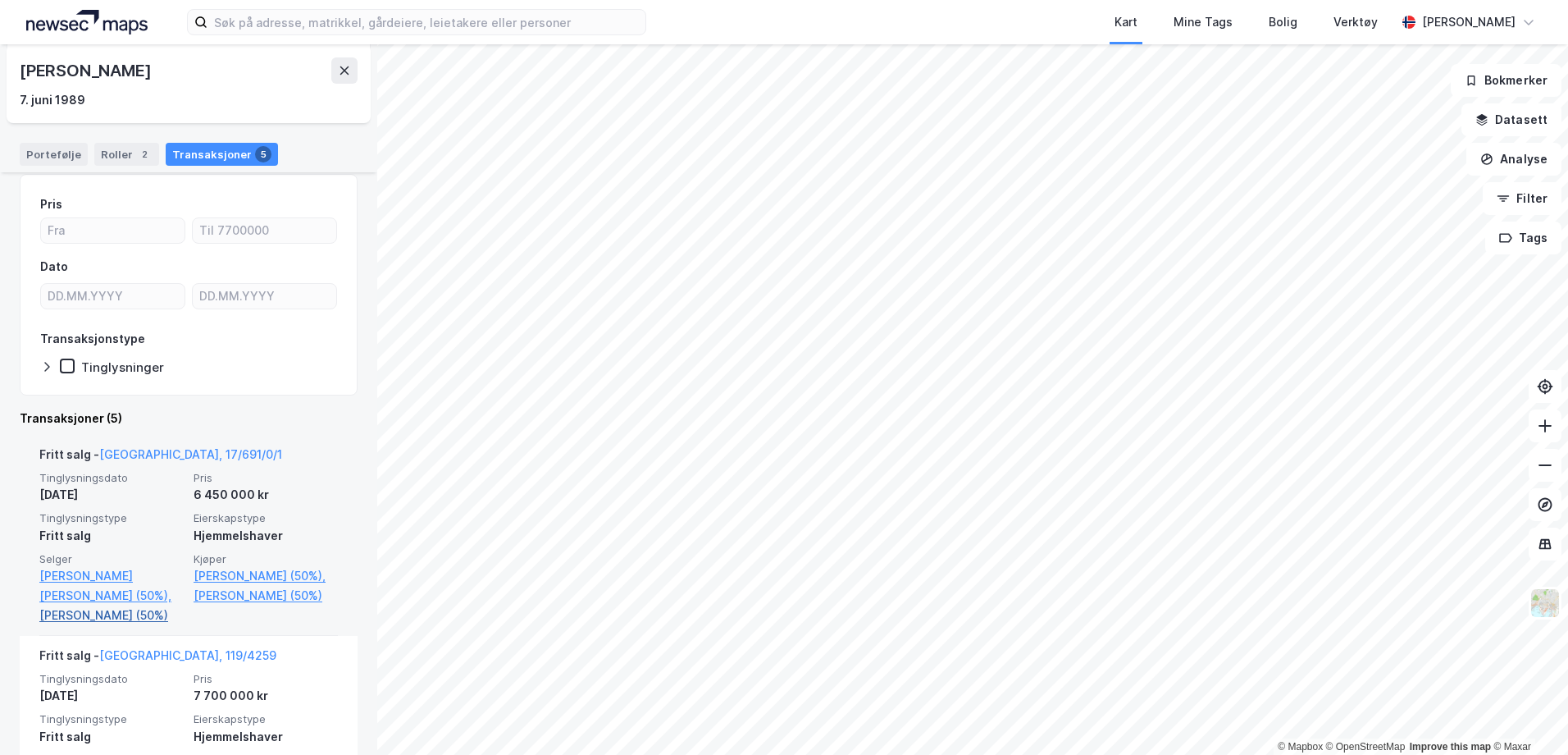
click at [117, 611] on link "[PERSON_NAME] (50%)" at bounding box center [112, 616] width 144 height 20
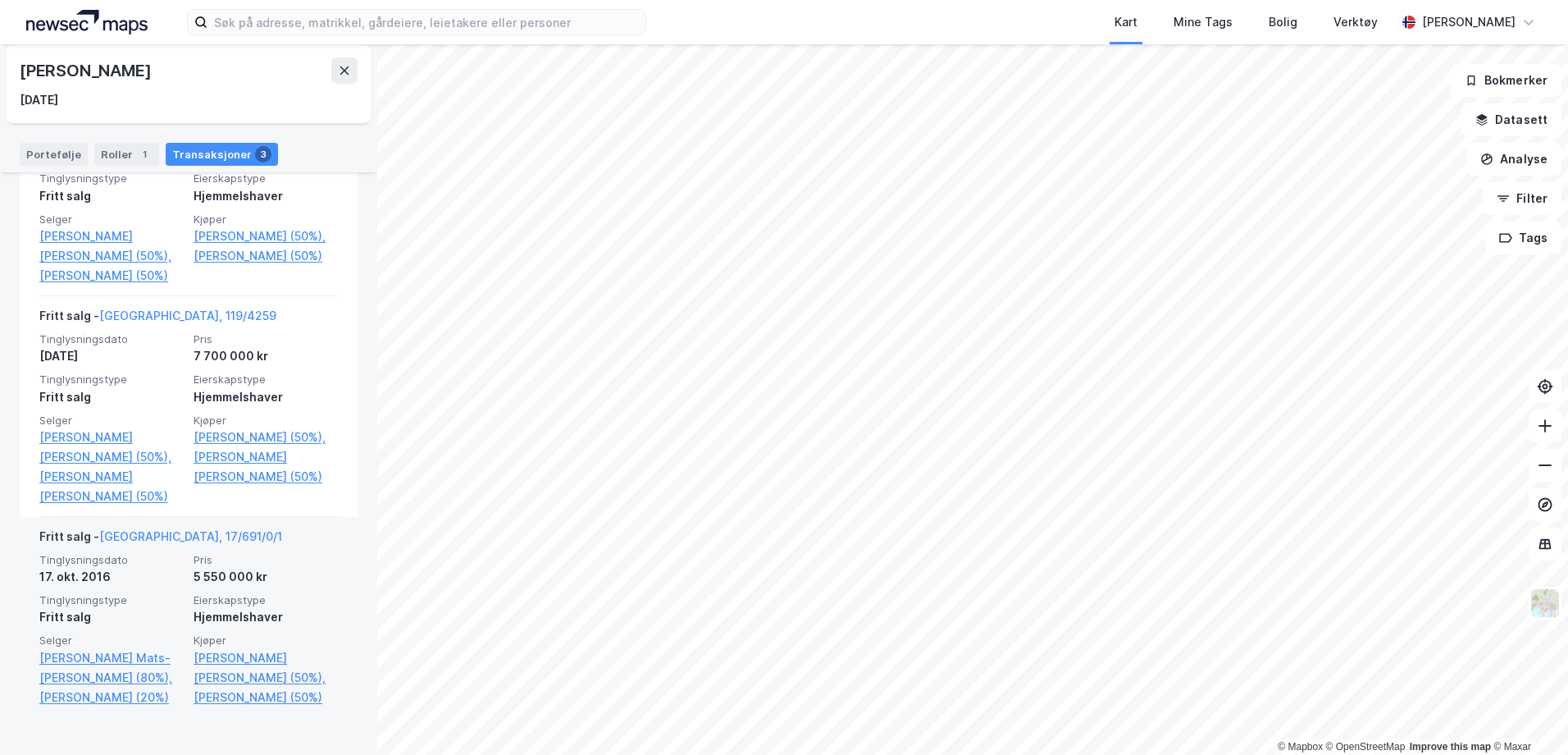
scroll to position [505, 0]
click at [162, 529] on link "[GEOGRAPHIC_DATA], 17/691/0/1" at bounding box center [191, 535] width 183 height 14
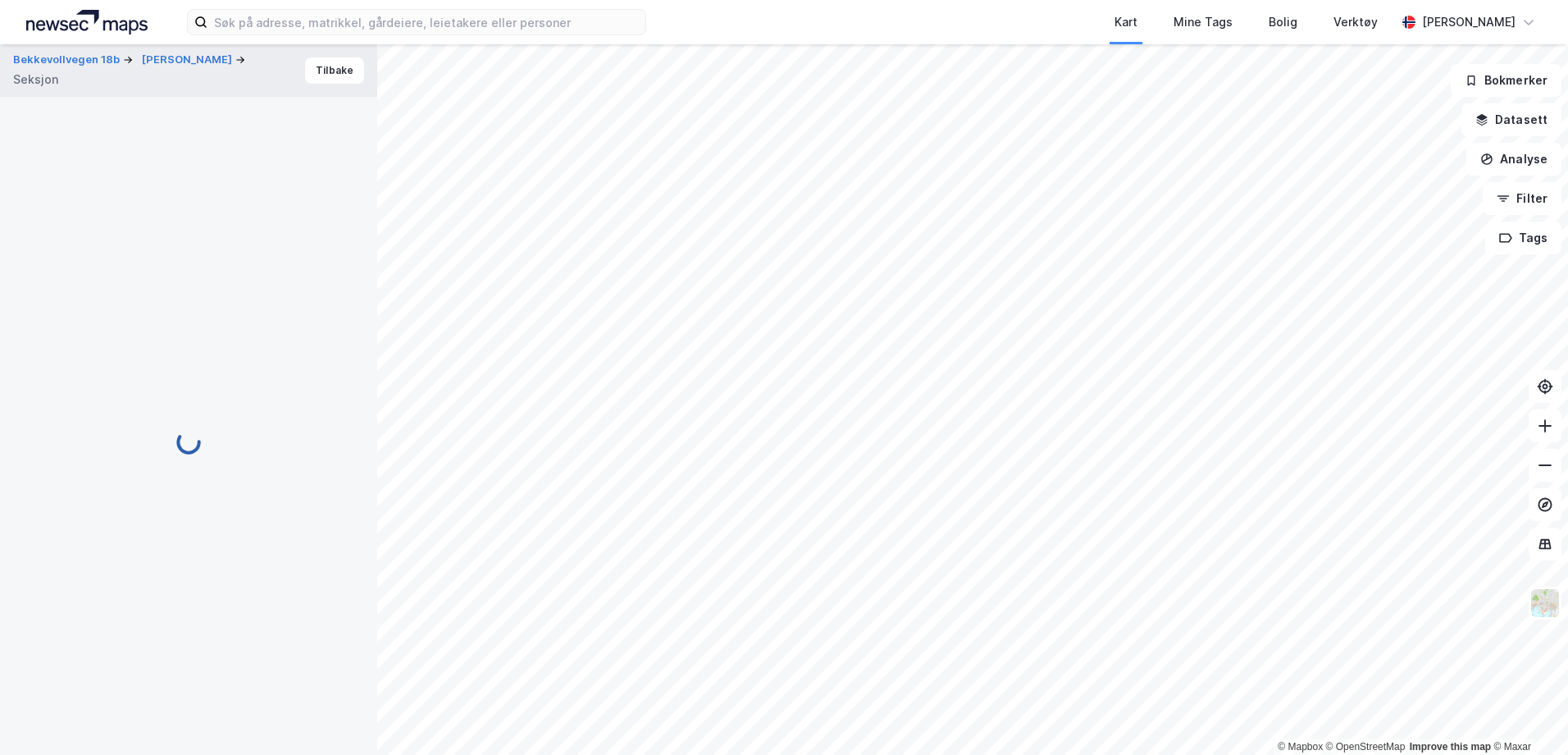
scroll to position [18, 0]
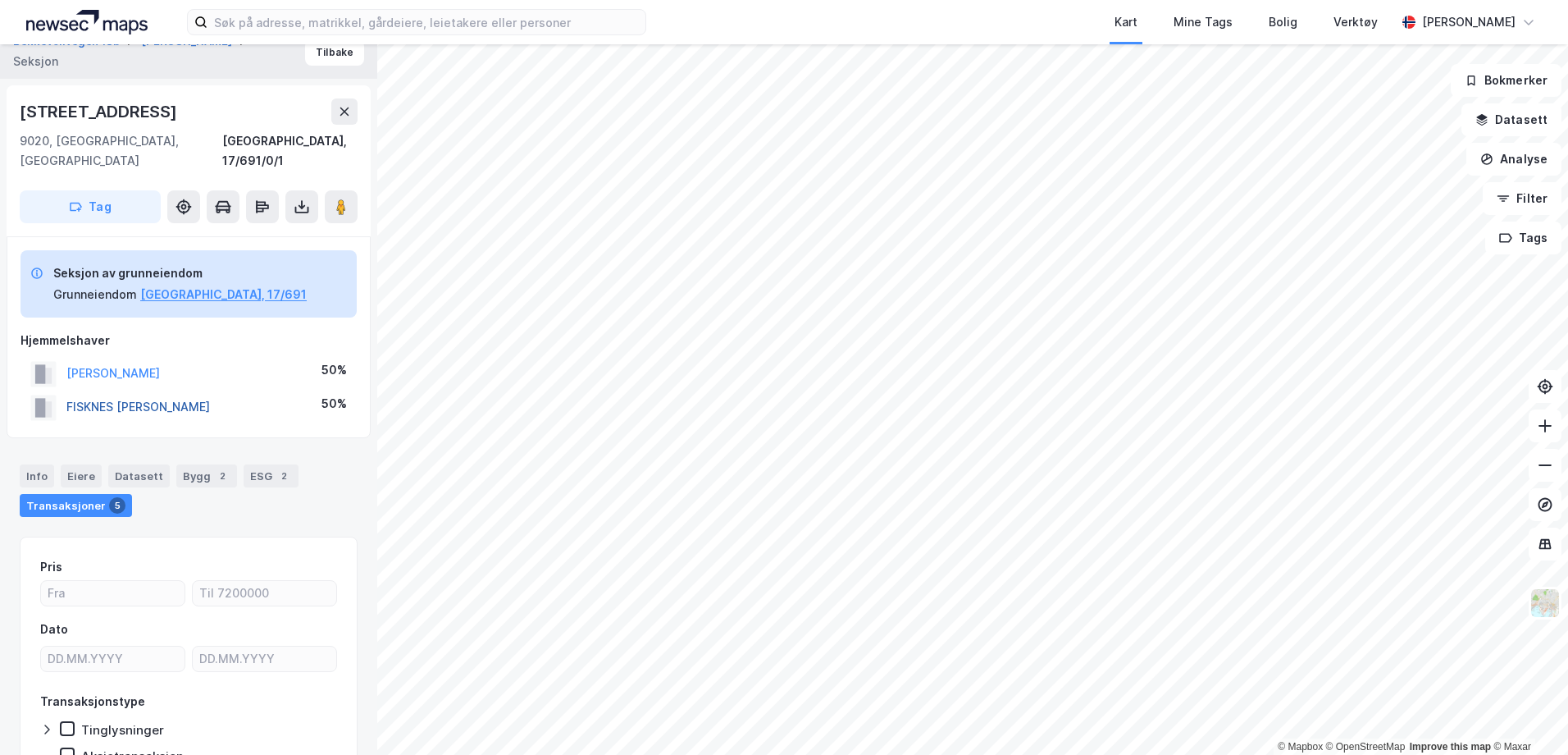
click at [0, 0] on button "FISKNES [PERSON_NAME]" at bounding box center [0, 0] width 0 height 0
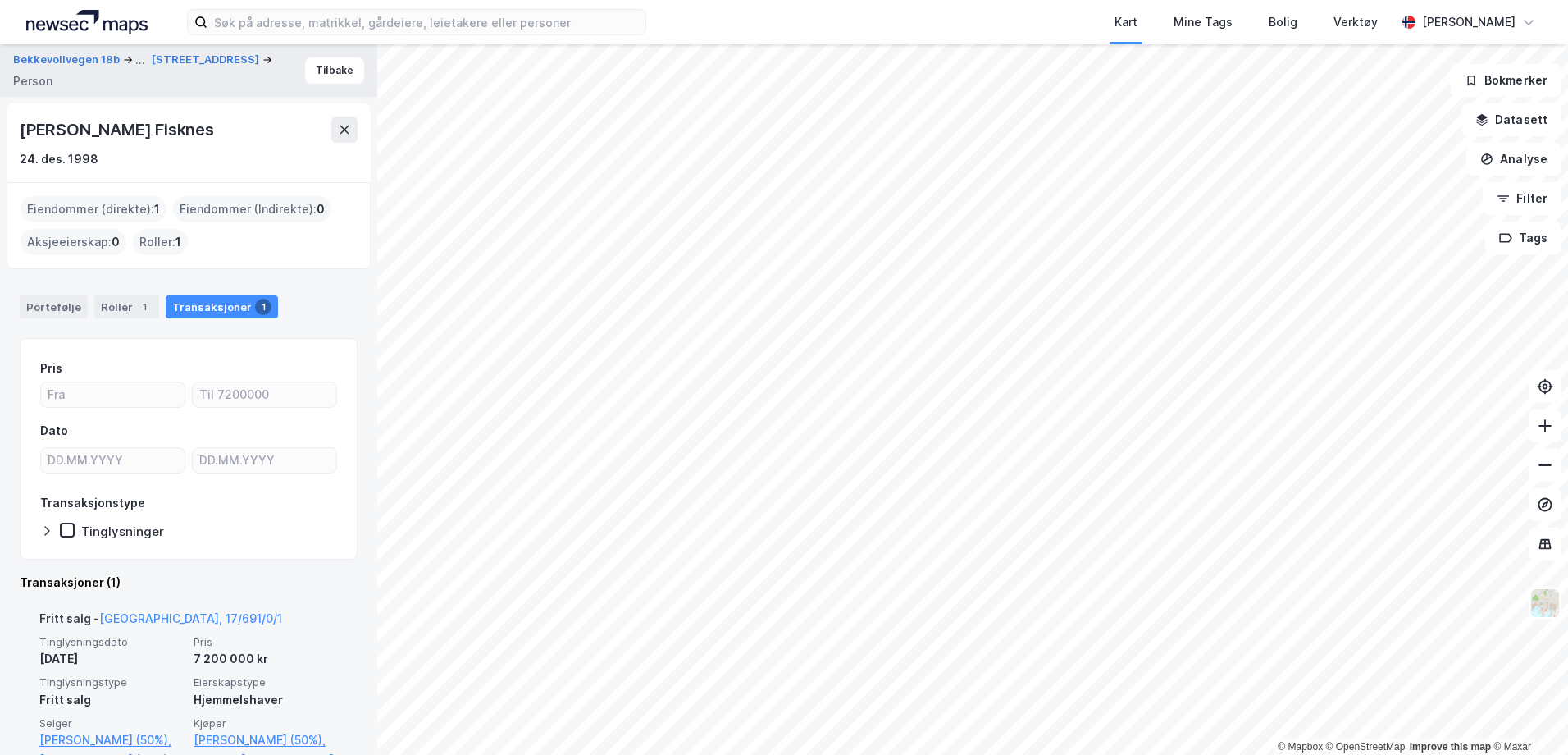
scroll to position [82, 0]
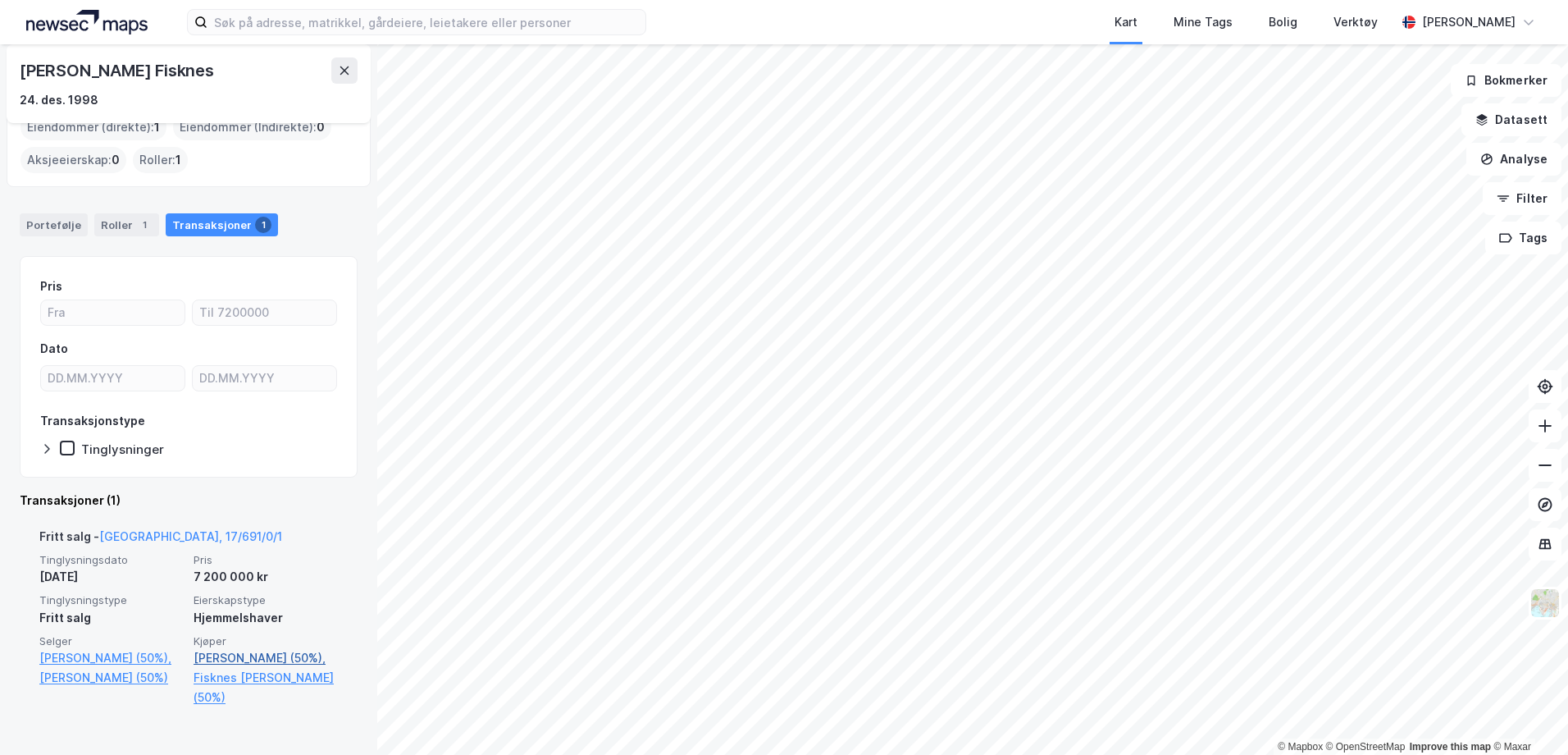
click at [249, 658] on link "[PERSON_NAME] (50%)," at bounding box center [265, 658] width 144 height 20
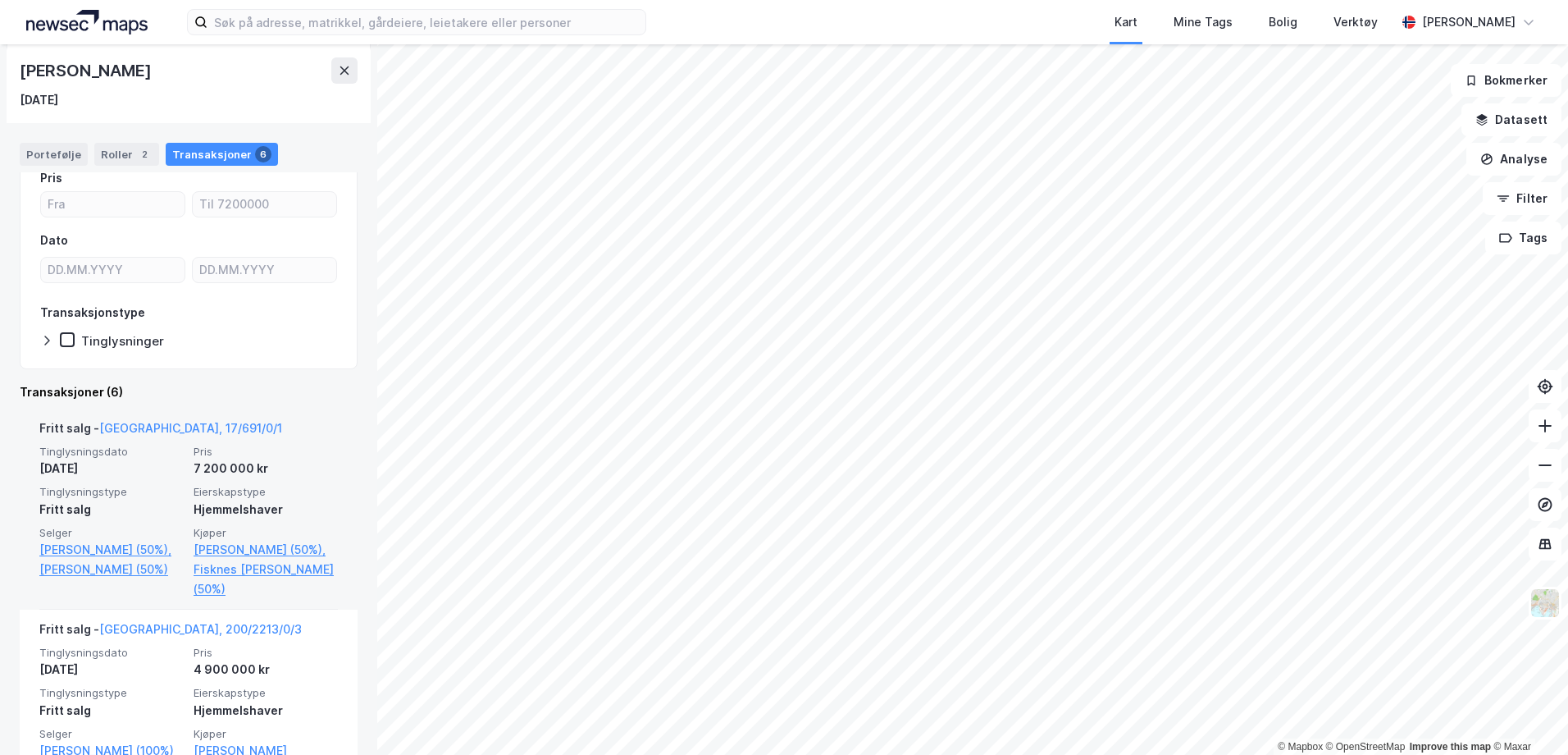
scroll to position [246, 0]
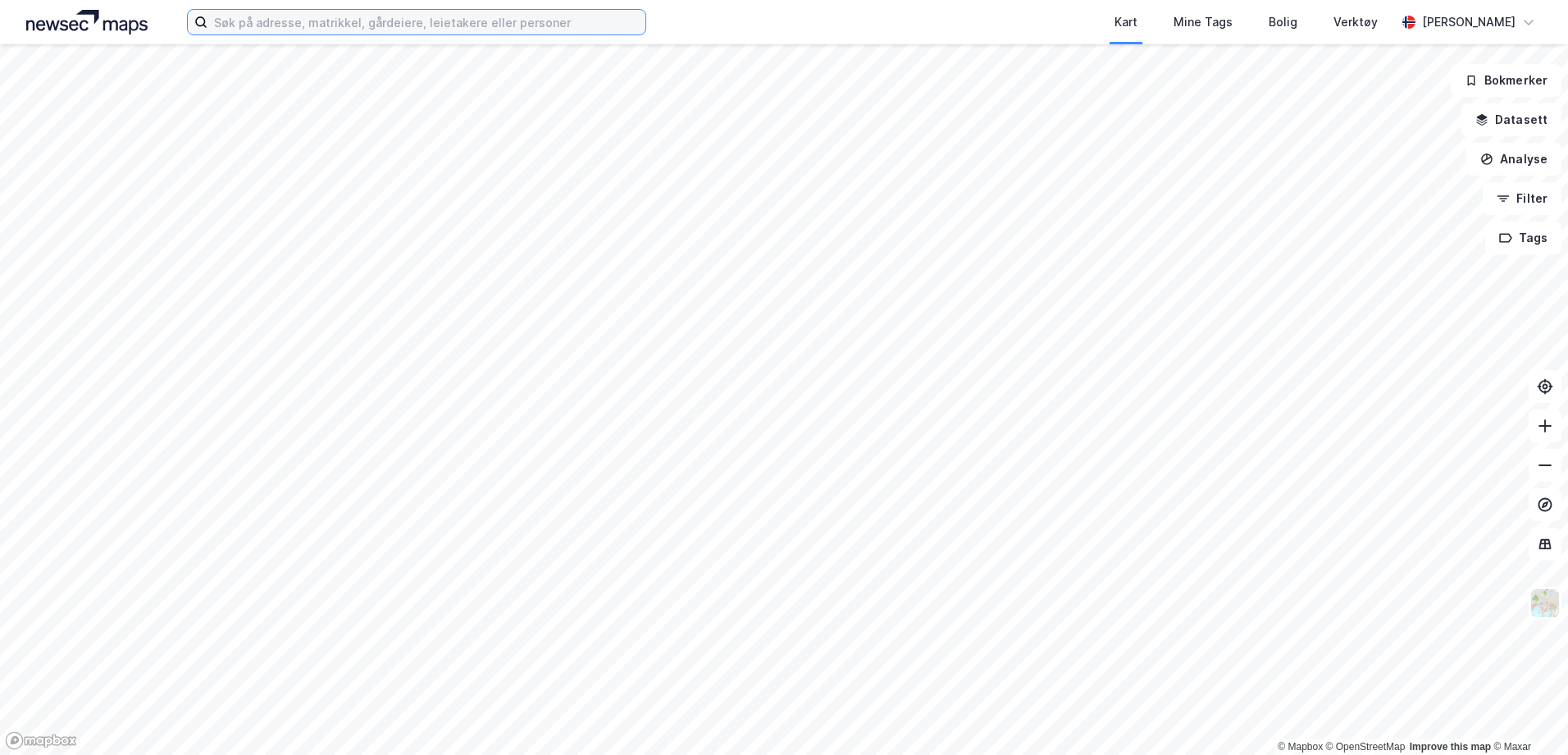
click at [399, 20] on input at bounding box center [426, 22] width 438 height 25
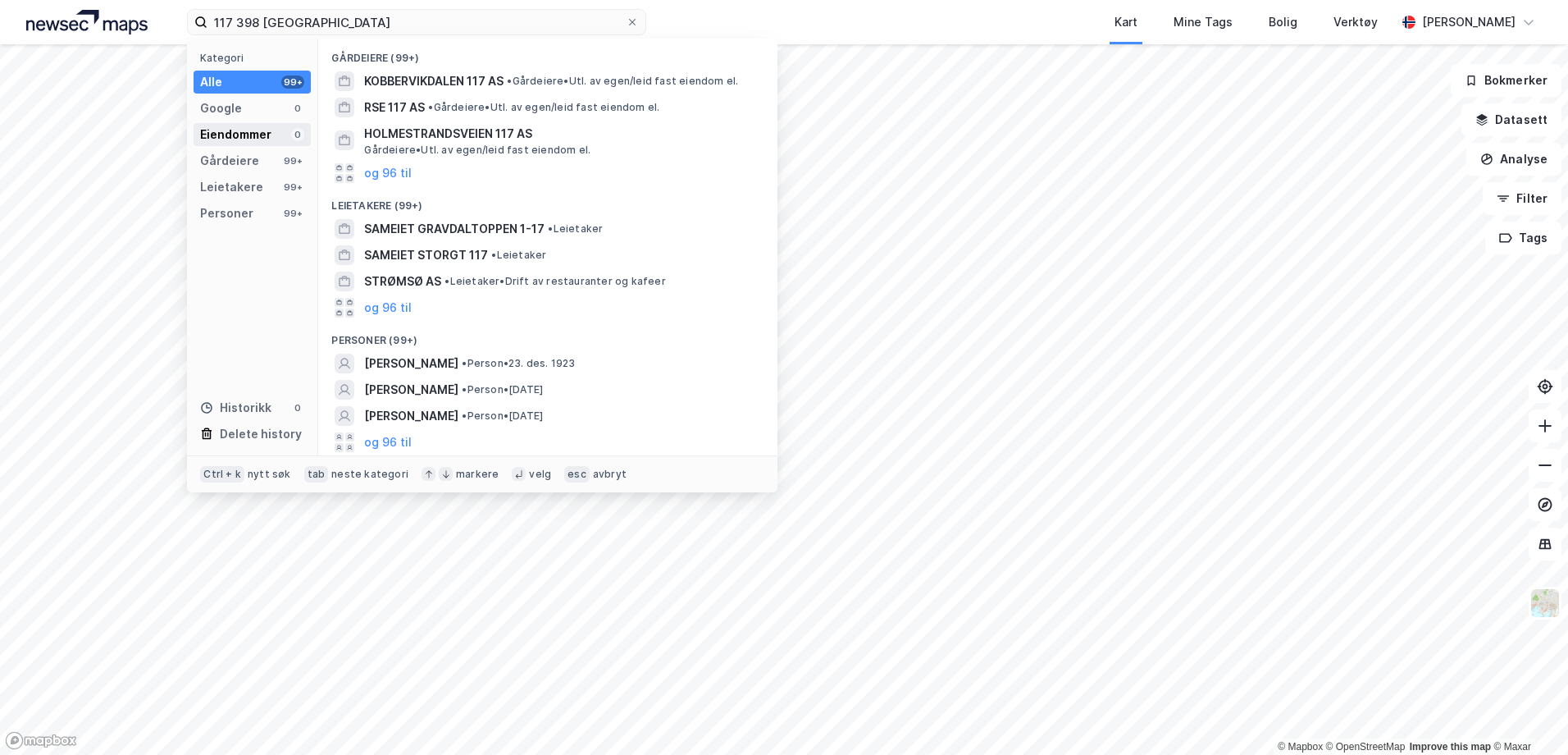
click at [269, 133] on div "Eiendommer" at bounding box center [236, 134] width 72 height 20
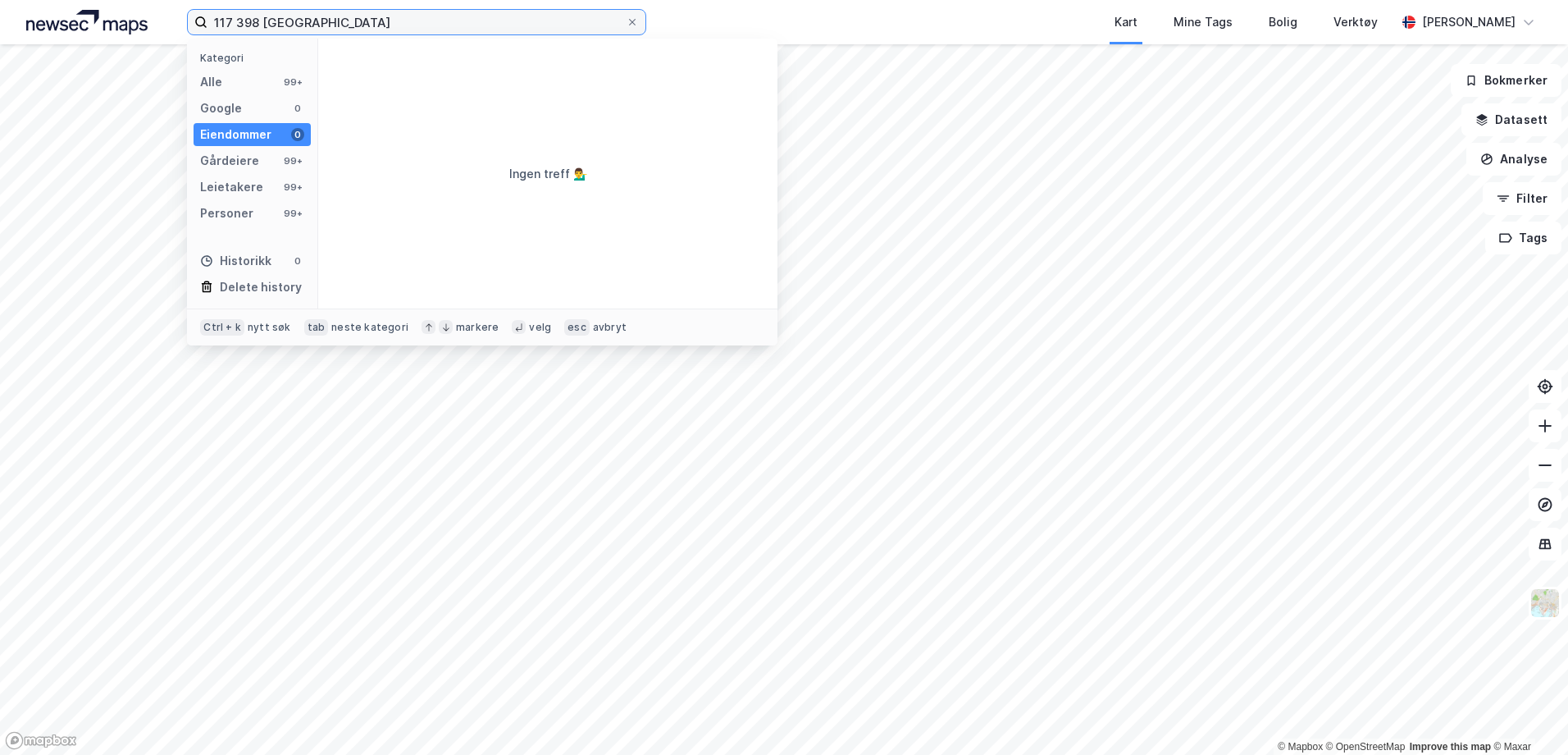
drag, startPoint x: 322, startPoint y: 26, endPoint x: -3, endPoint y: 30, distance: 325.0
click at [0, 30] on html "117 398 tromsø Kategori Alle 99+ Google 0 Eiendommer 0 Gårdeiere 99+ Leietakere…" at bounding box center [784, 378] width 1568 height 755
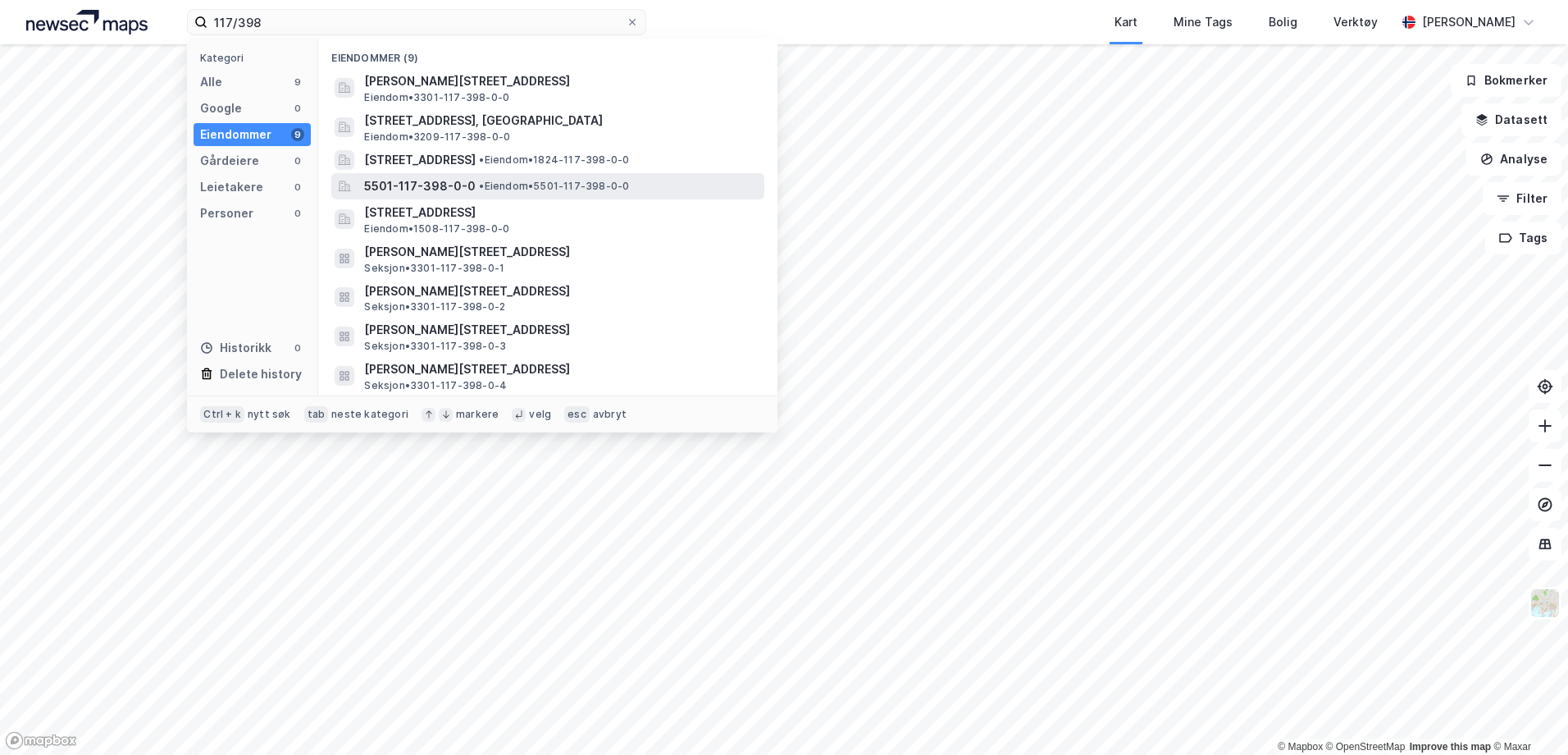
click at [426, 184] on span "5501-117-398-0-0" at bounding box center [420, 186] width 112 height 20
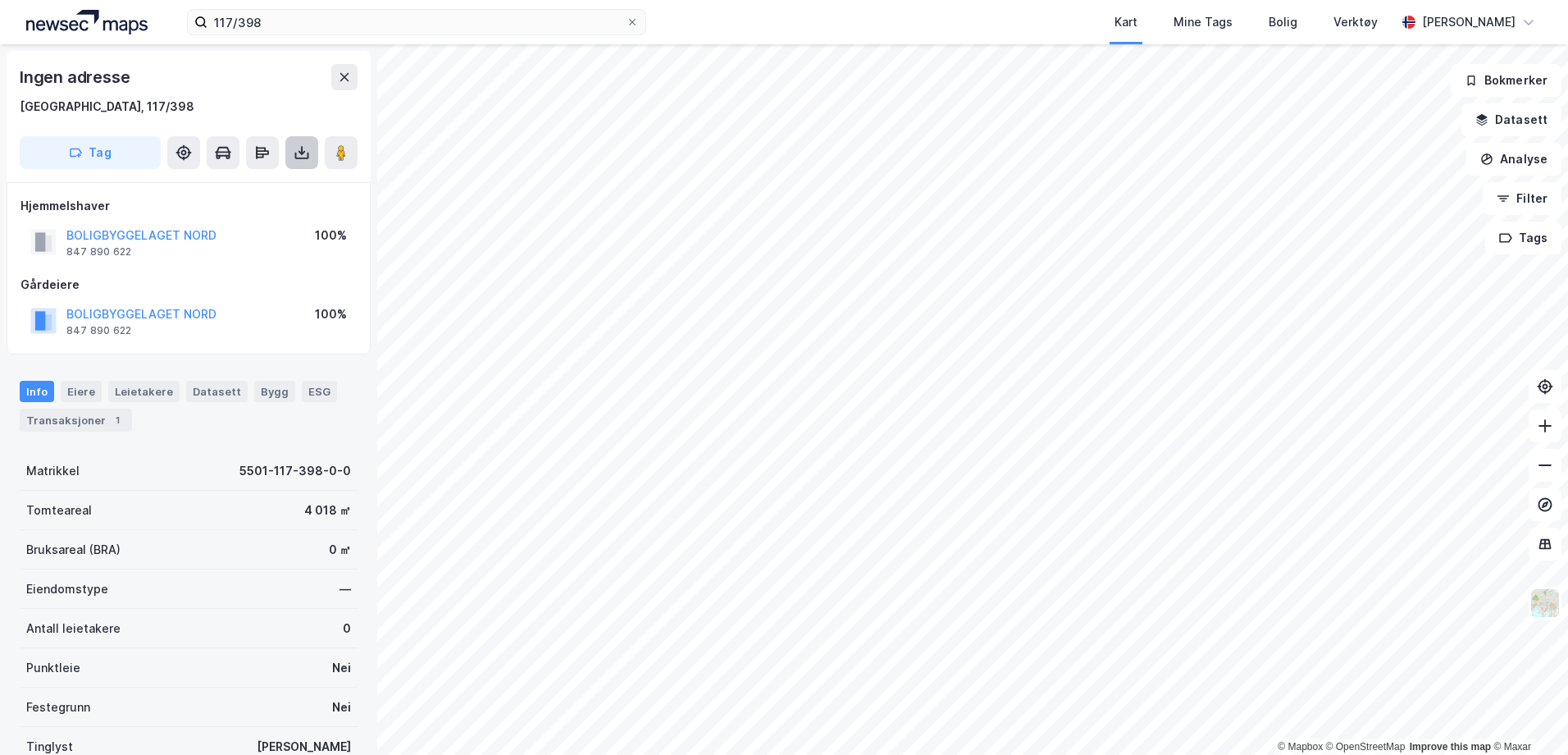
click at [305, 148] on icon at bounding box center [302, 152] width 16 height 16
click at [278, 174] on div "Last ned grunnbok" at bounding box center [230, 185] width 174 height 26
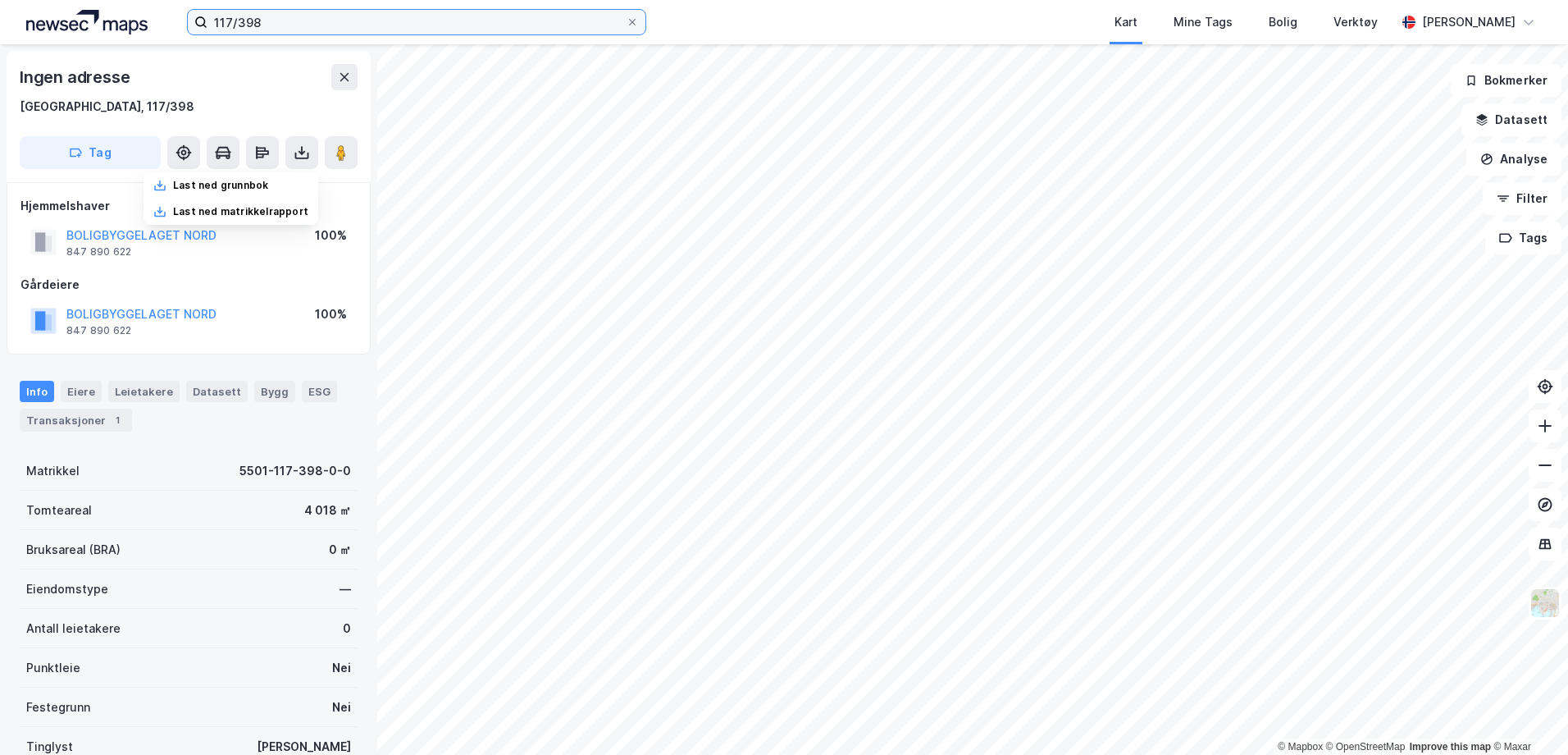
click at [284, 22] on input "117/398" at bounding box center [416, 22] width 418 height 25
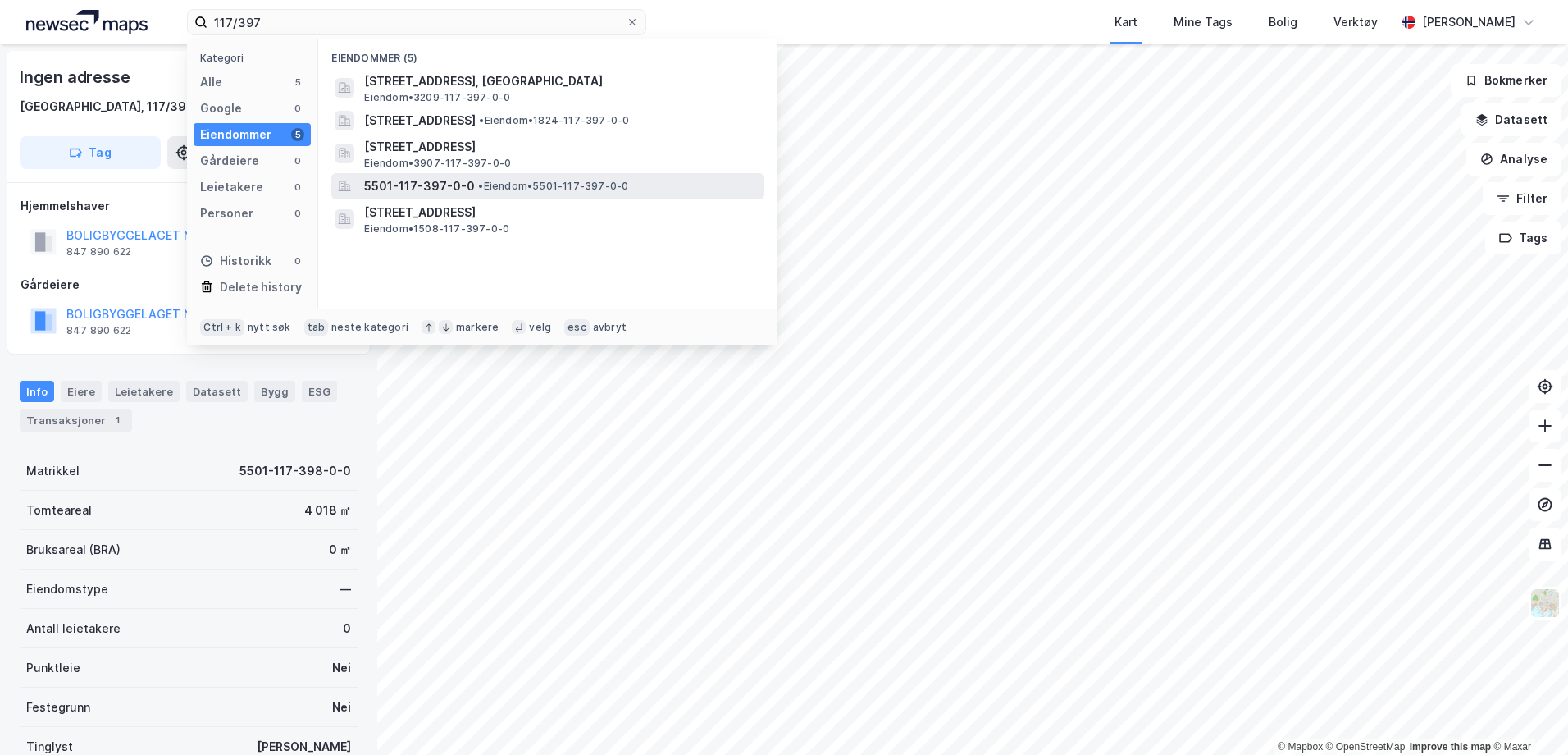
click at [452, 187] on span "5501-117-397-0-0" at bounding box center [419, 186] width 111 height 20
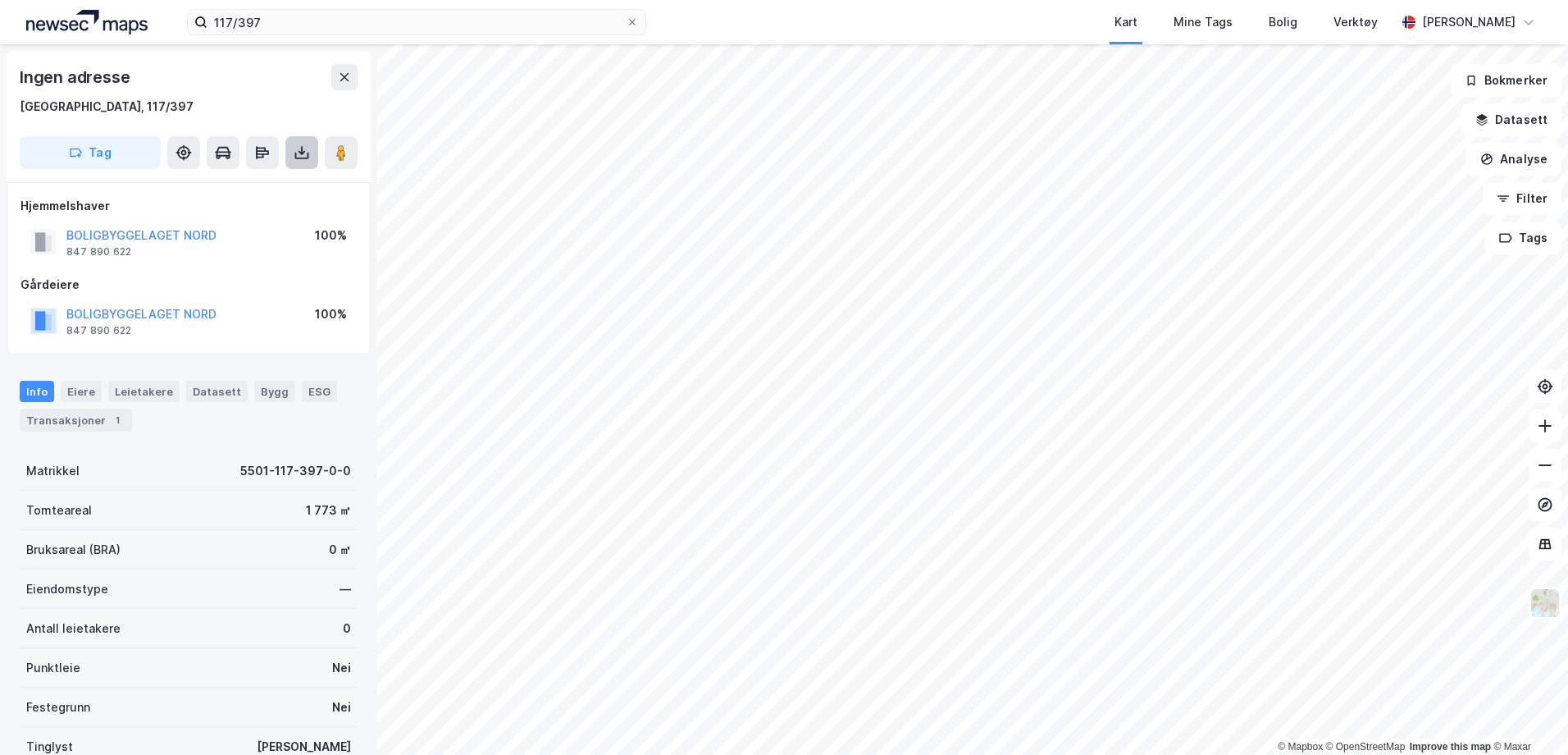
click at [291, 155] on button at bounding box center [302, 152] width 33 height 33
click at [263, 188] on div "Last ned grunnbok" at bounding box center [221, 185] width 96 height 13
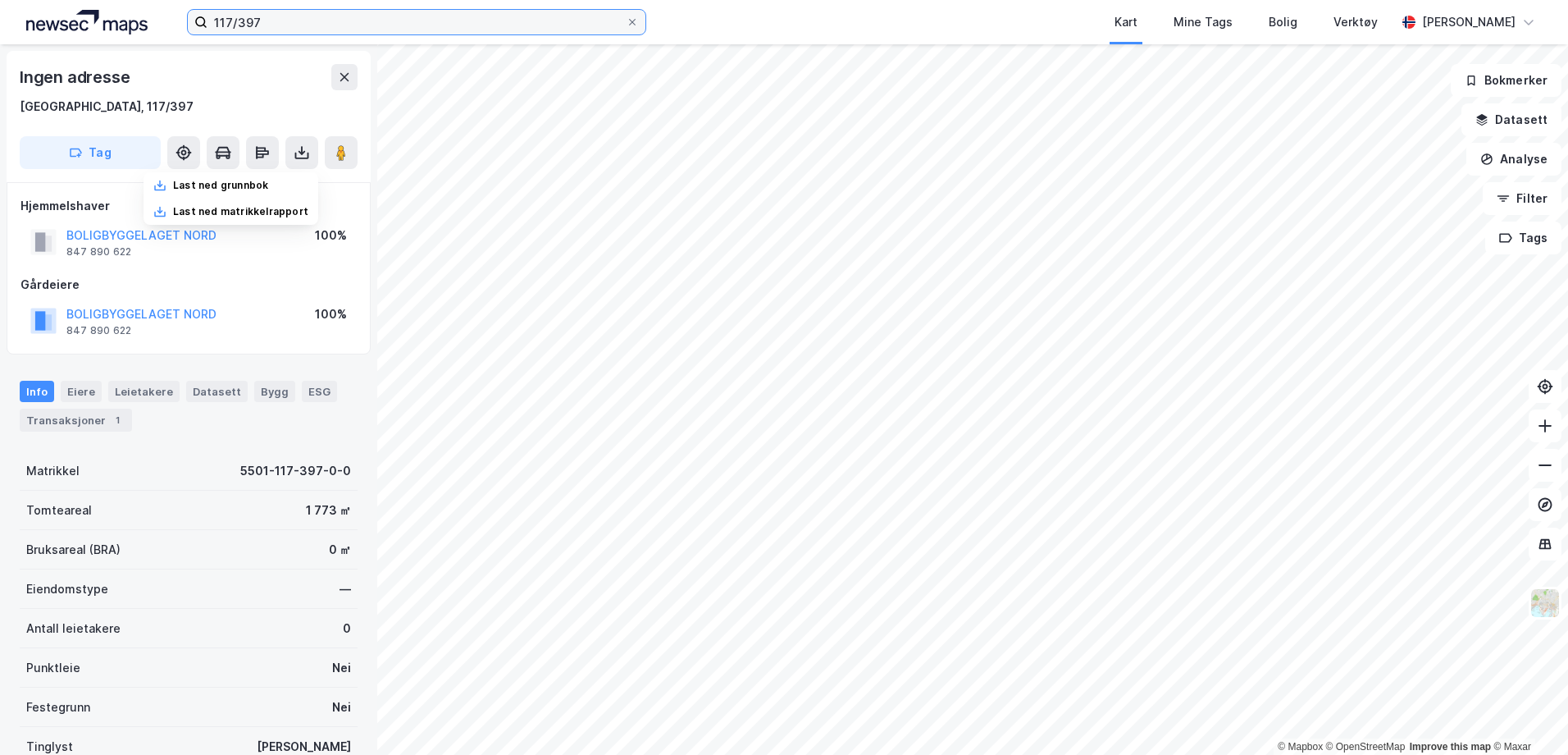
drag, startPoint x: 342, startPoint y: 21, endPoint x: -34, endPoint y: 86, distance: 381.6
click at [0, 86] on html "117/397 Kart Mine Tags Bolig Verktøy Julie Hille © Mapbox © OpenStreetMap Impro…" at bounding box center [784, 378] width 1568 height 755
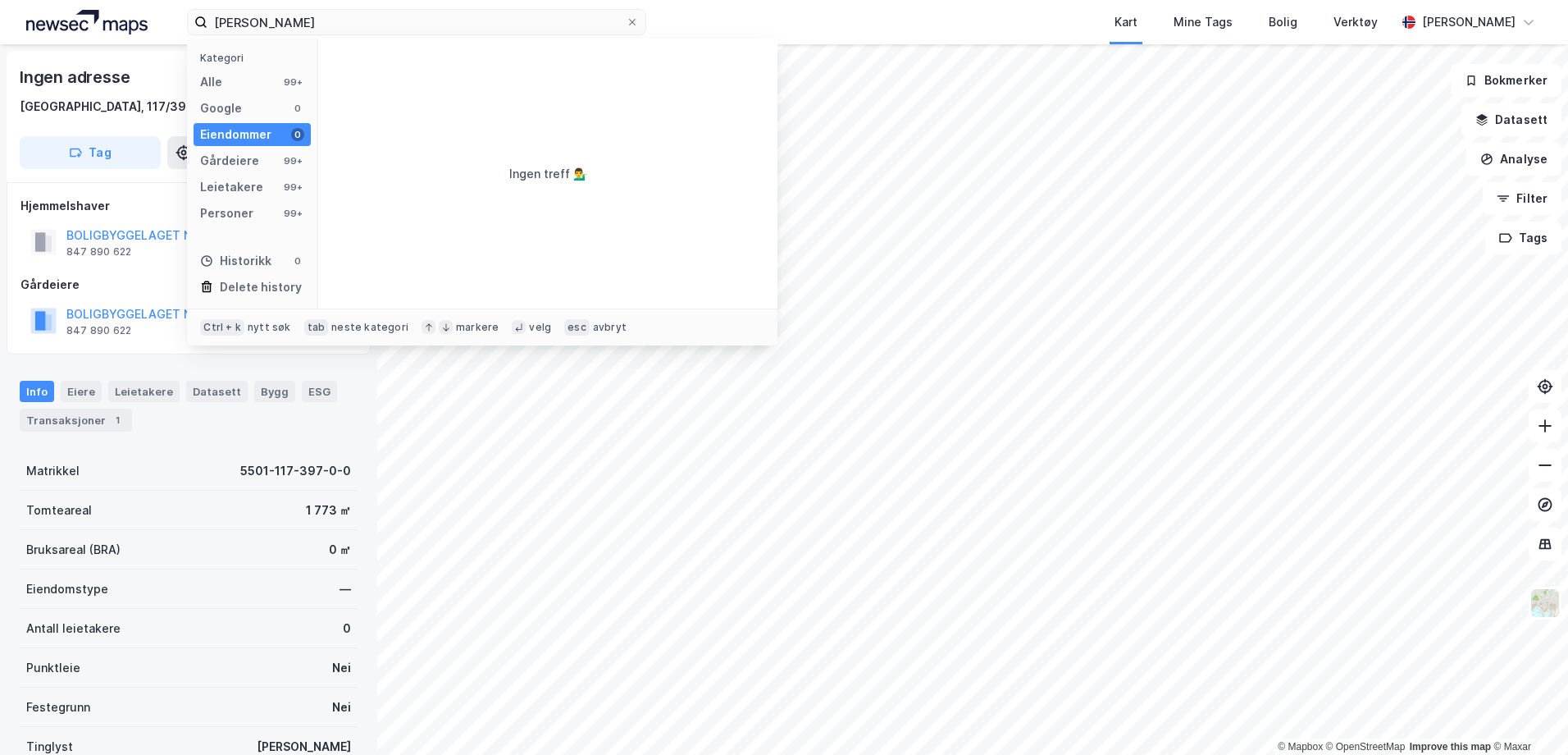
click at [236, 68] on div "Kategori Alle 99+ Google 0 Eiendommer 0 Gårdeiere 99+ Leietakere 99+ Personer 9…" at bounding box center [253, 173] width 131 height 270
click at [243, 76] on div "Alle 99+" at bounding box center [252, 82] width 117 height 23
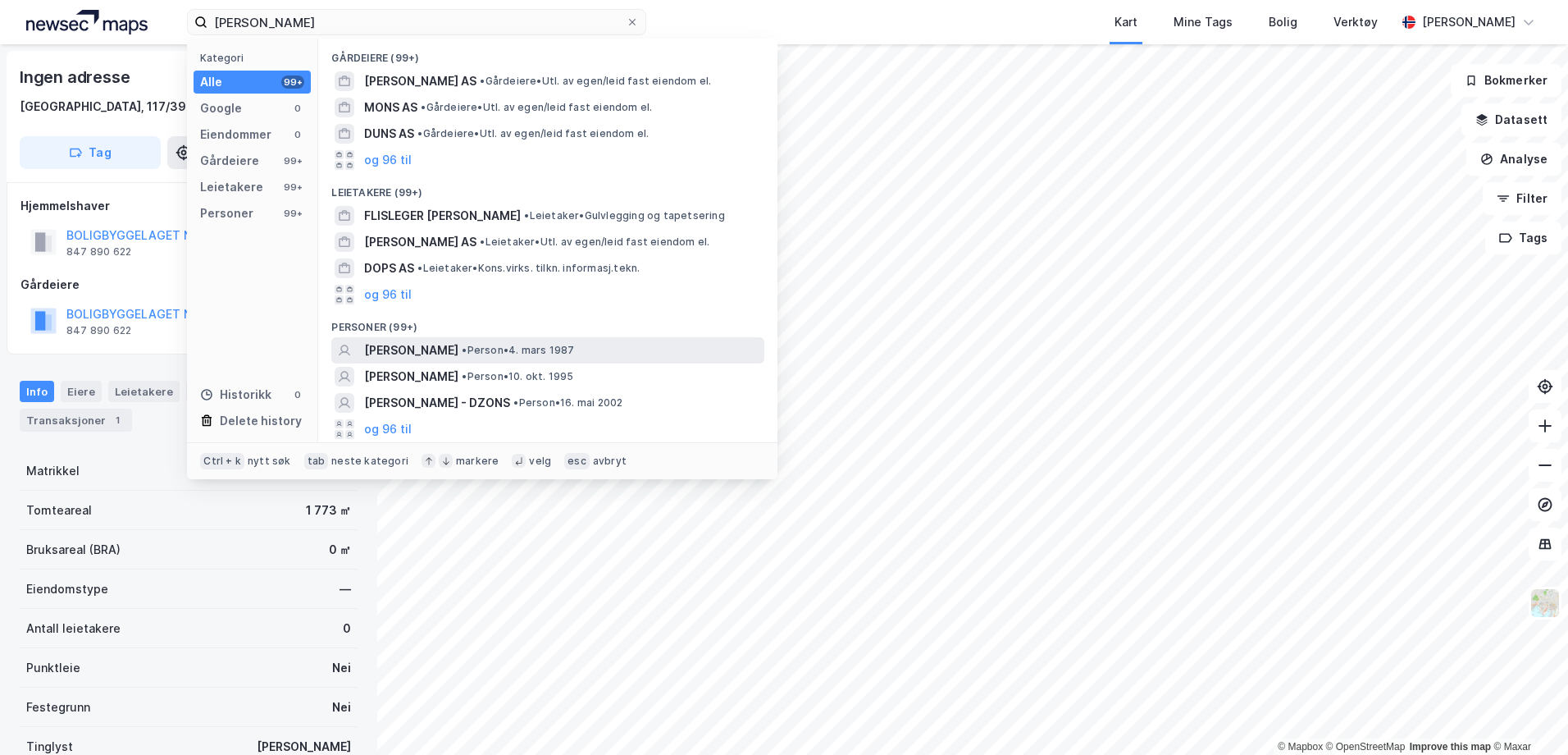
click at [435, 354] on span "MARCUS FREDRIK DONS" at bounding box center [411, 351] width 95 height 20
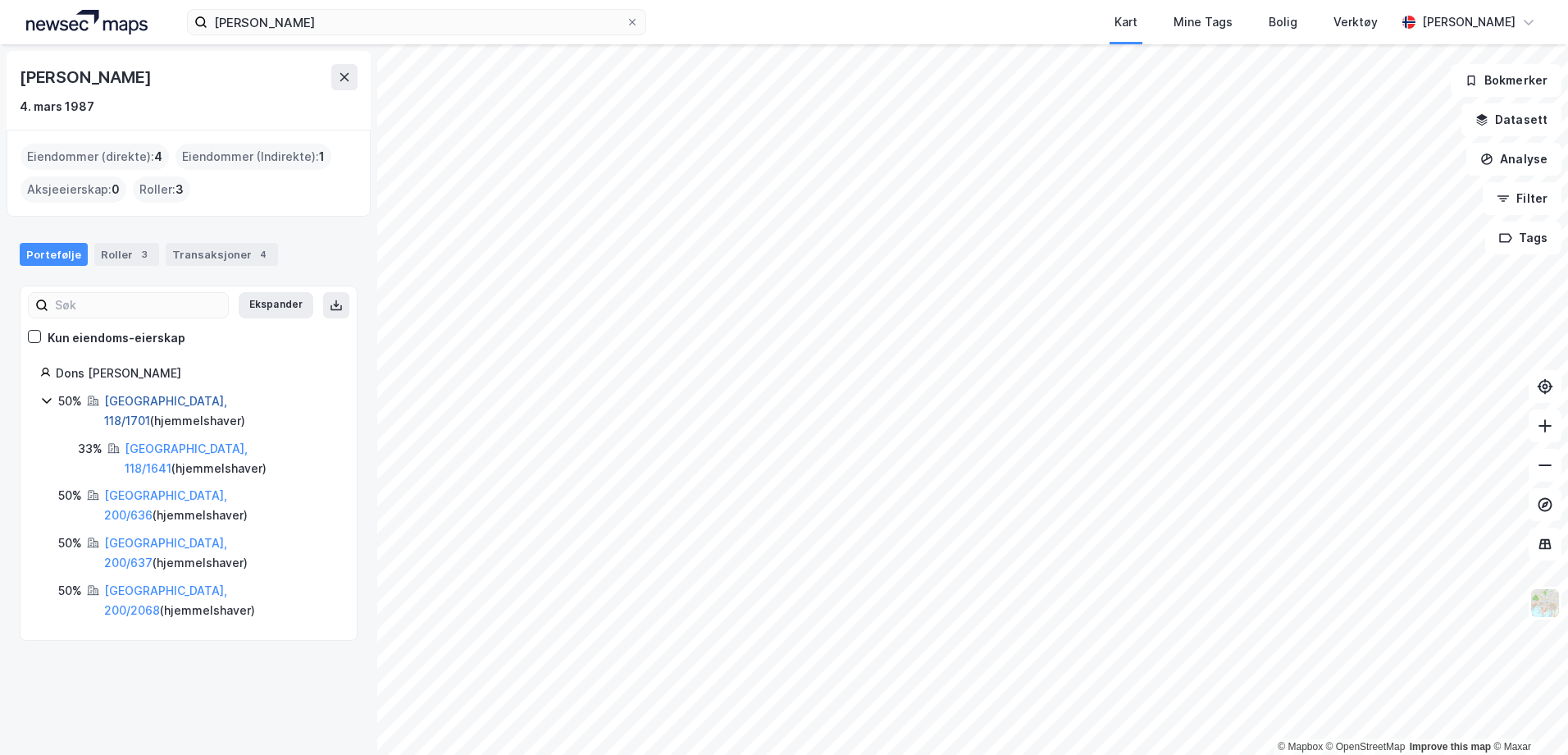
click at [144, 402] on link "Tromsø, 118/1701" at bounding box center [166, 410] width 123 height 34
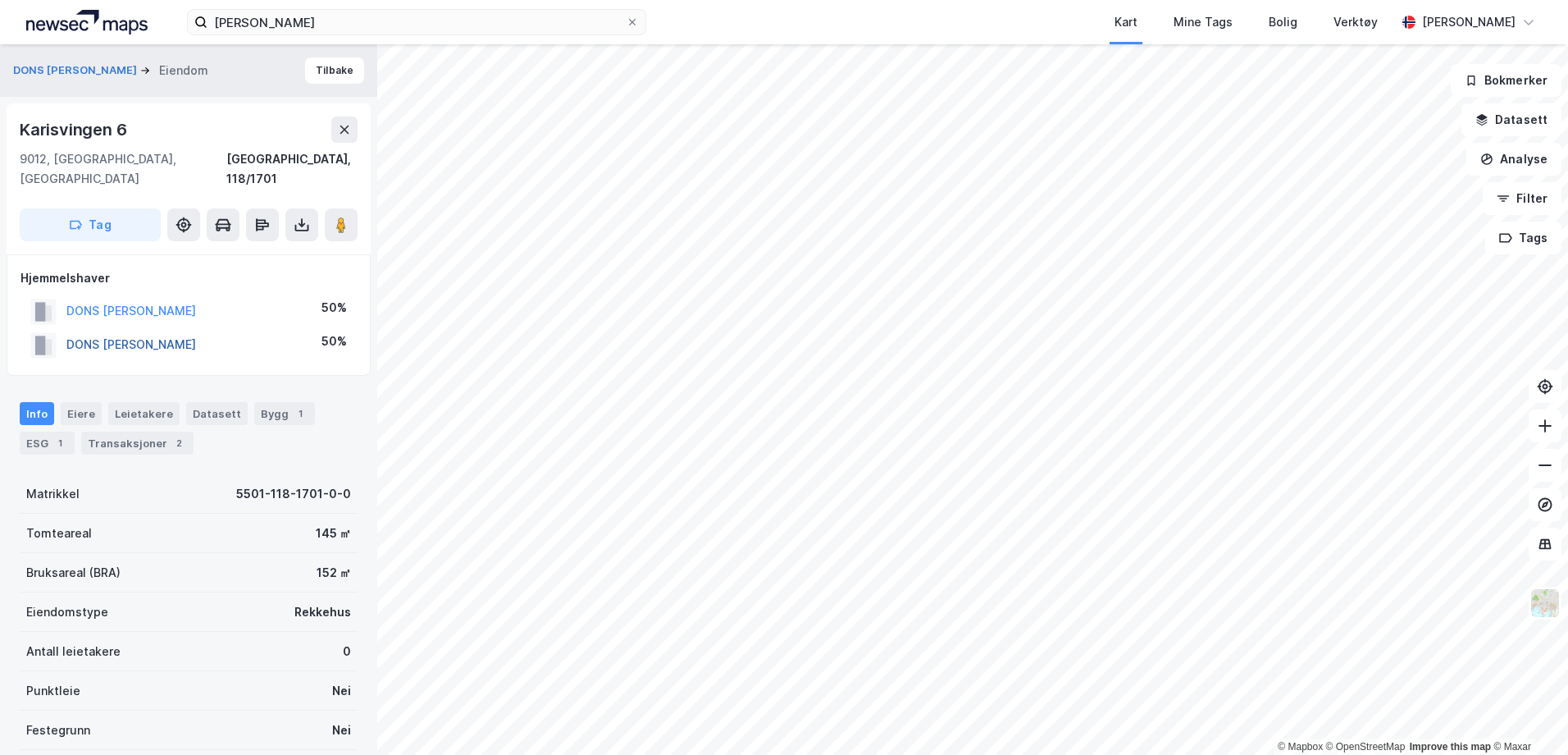
click at [0, 0] on button "DONS ALEXANDRA JARA" at bounding box center [0, 0] width 0 height 0
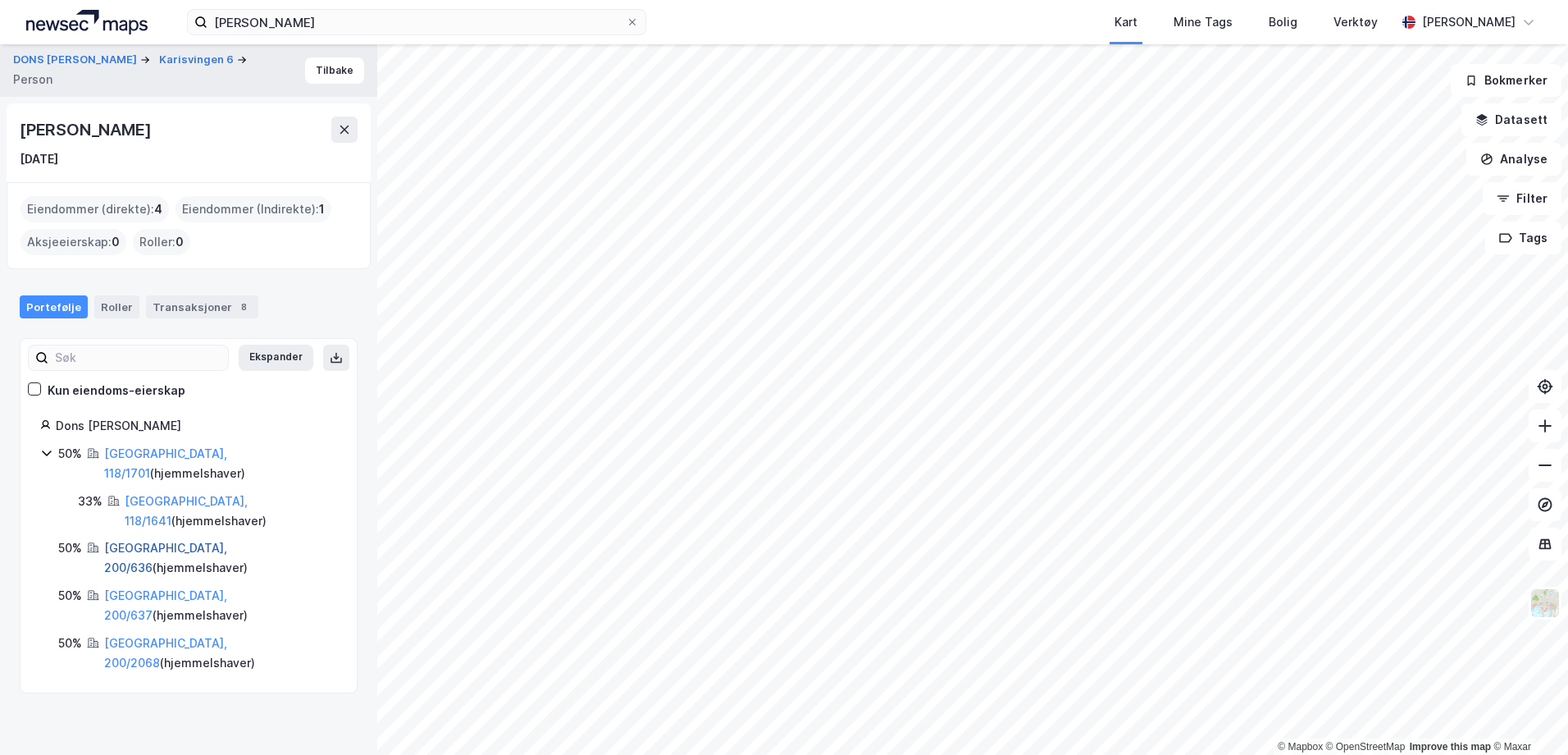
click at [145, 541] on link "Tromsø, 200/636" at bounding box center [166, 558] width 123 height 34
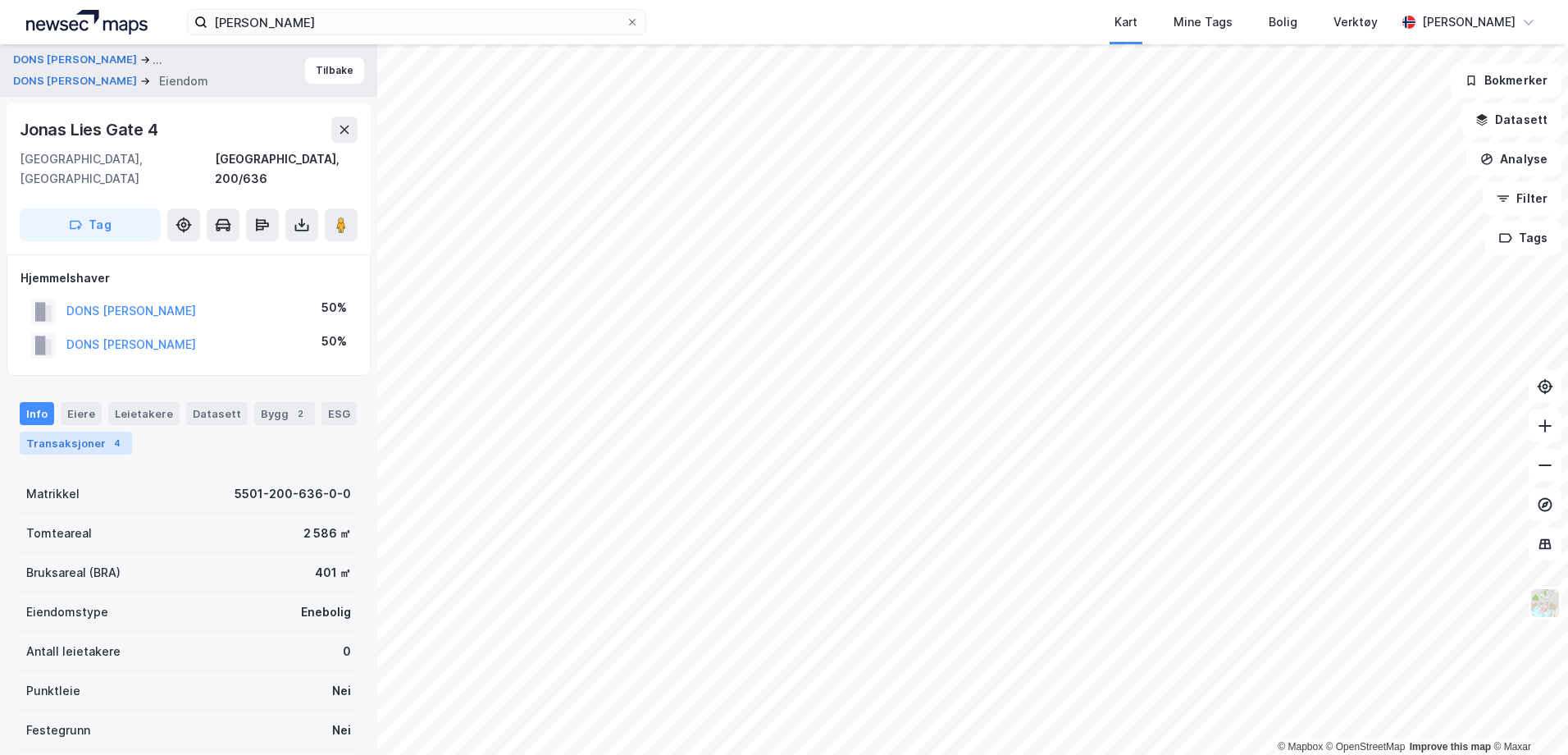
click at [90, 431] on div "Transaksjoner 4" at bounding box center [76, 442] width 112 height 23
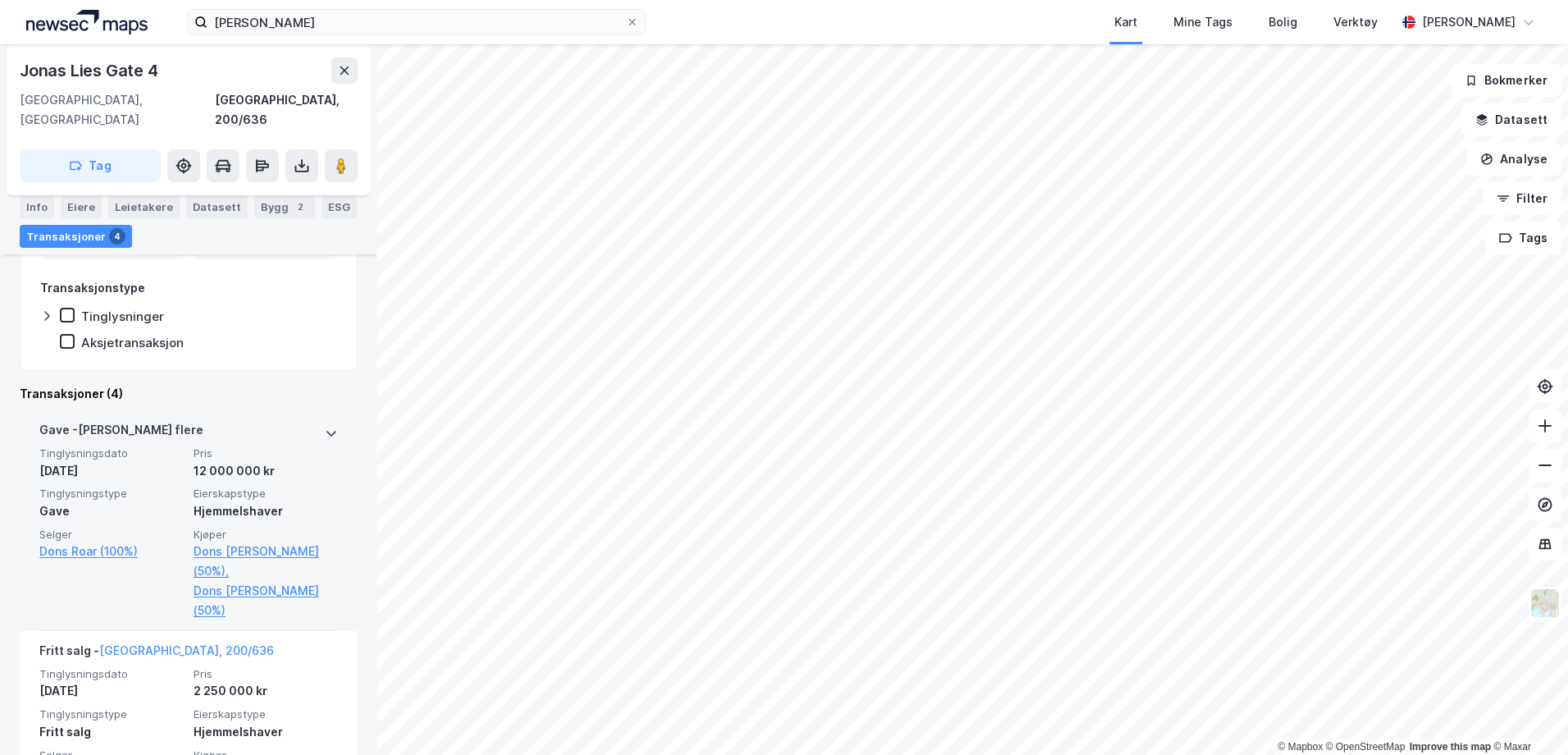
scroll to position [329, 0]
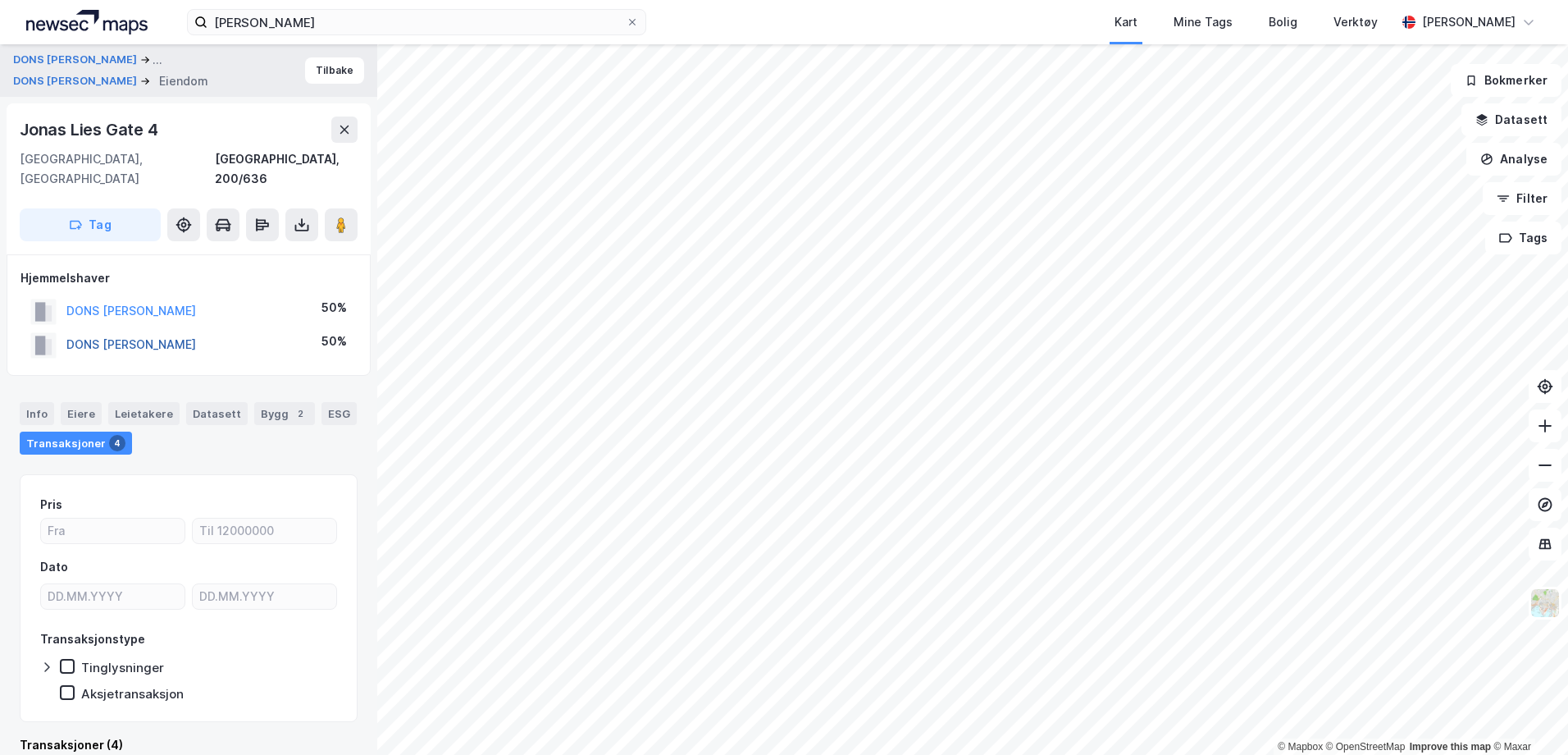
click at [0, 0] on button "DONS MARCUS FREDRIK" at bounding box center [0, 0] width 0 height 0
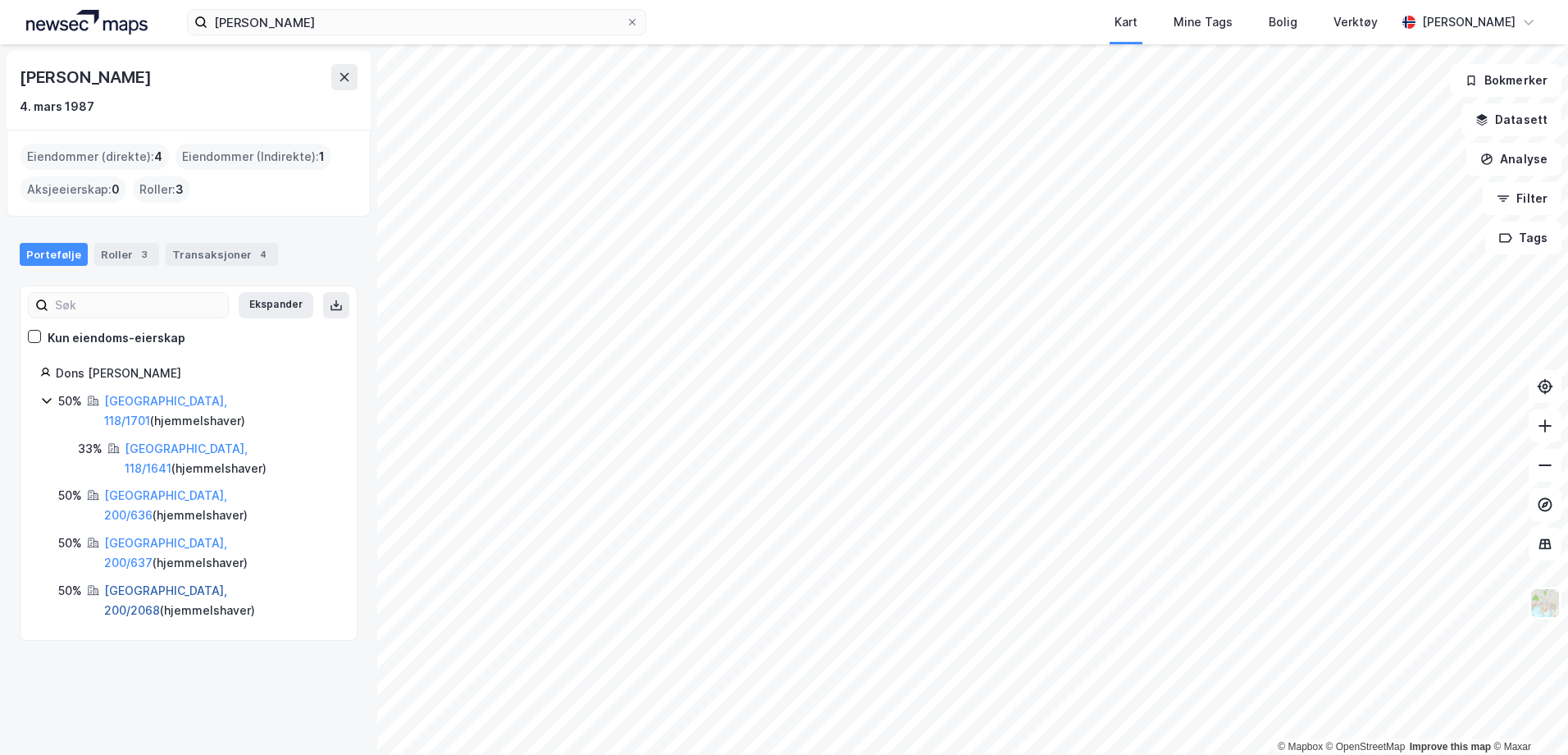
click at [137, 584] on link "Tromsø, 200/2068" at bounding box center [166, 601] width 123 height 34
click at [125, 536] on link "Tromsø, 200/637" at bounding box center [166, 553] width 123 height 34
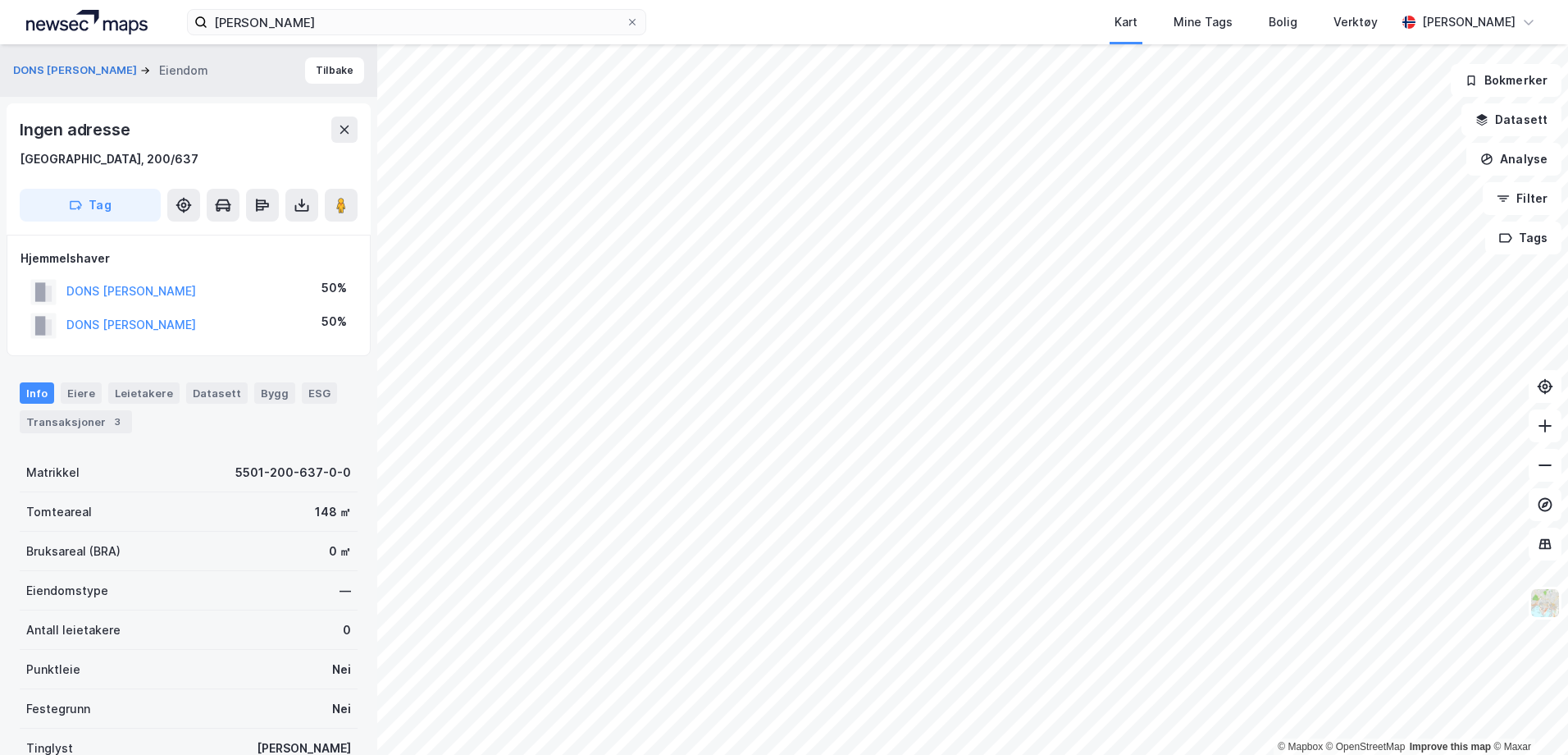
scroll to position [2, 0]
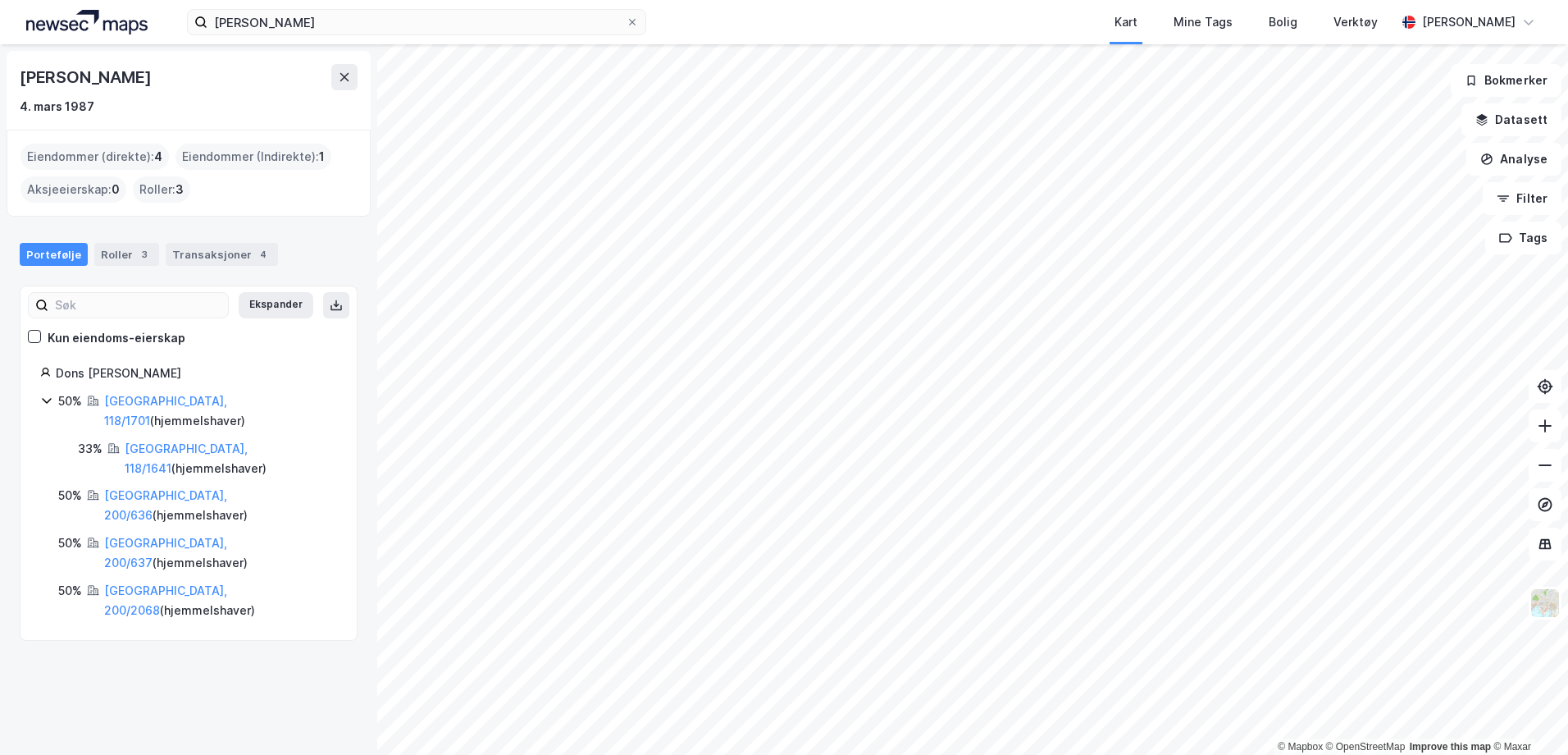
click at [131, 388] on div "Dons Marcus Fredrik 50% Tromsø, 118/1701 ( hjemmelshaver ) 33% Tromsø, 118/1641…" at bounding box center [188, 492] width 297 height 257
click at [134, 400] on link "Tromsø, 118/1701" at bounding box center [166, 410] width 123 height 34
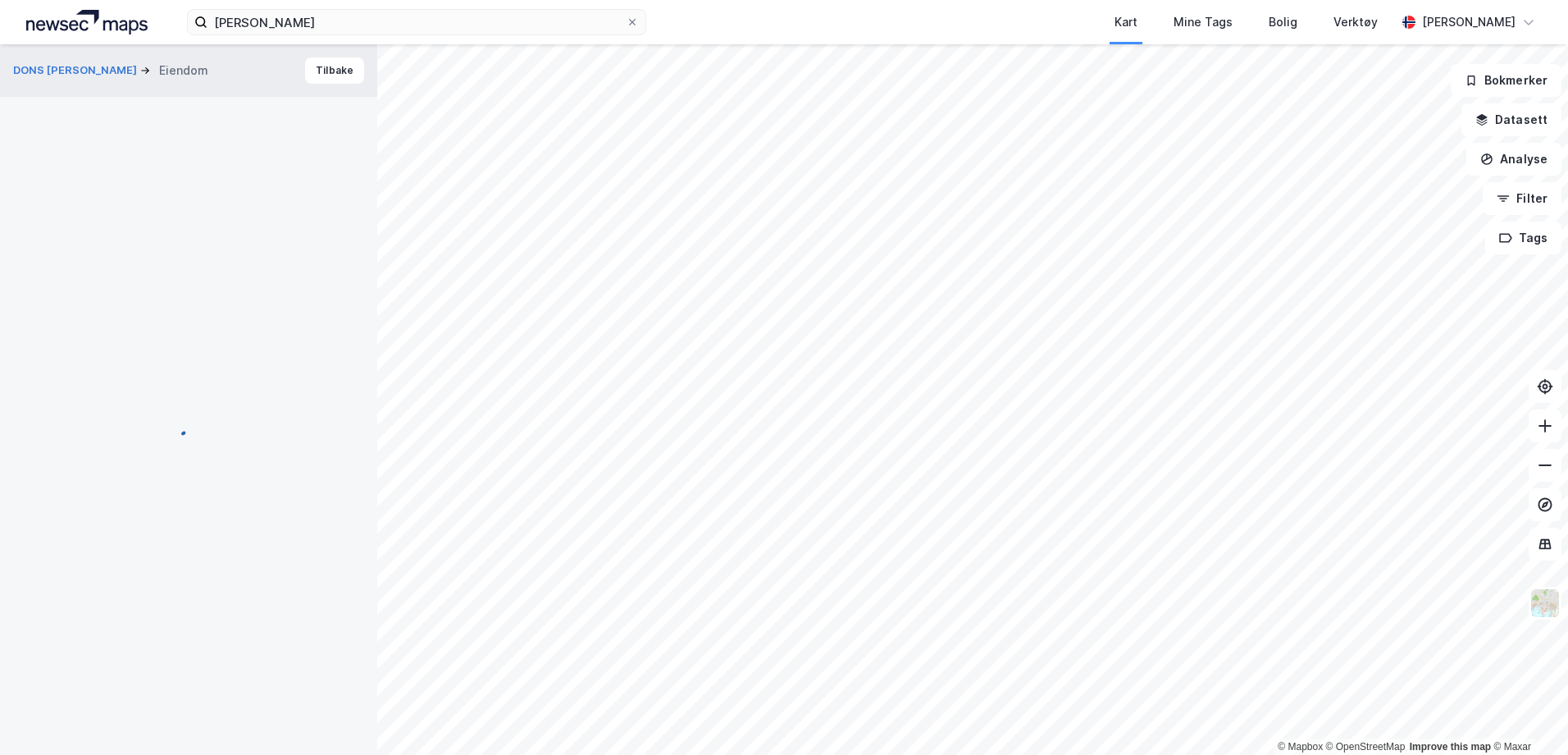
scroll to position [2, 0]
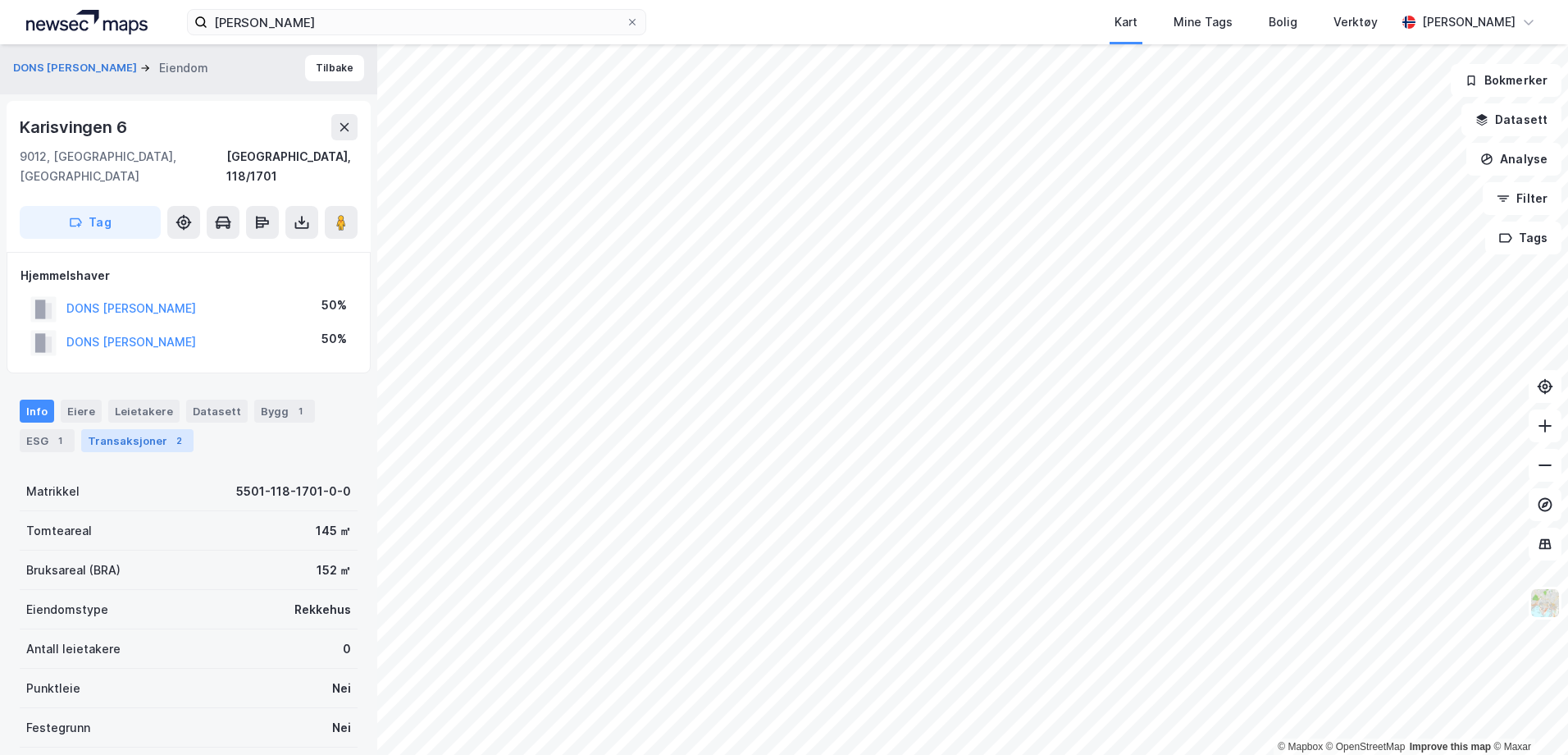
click at [156, 429] on div "Transaksjoner 2" at bounding box center [137, 440] width 112 height 23
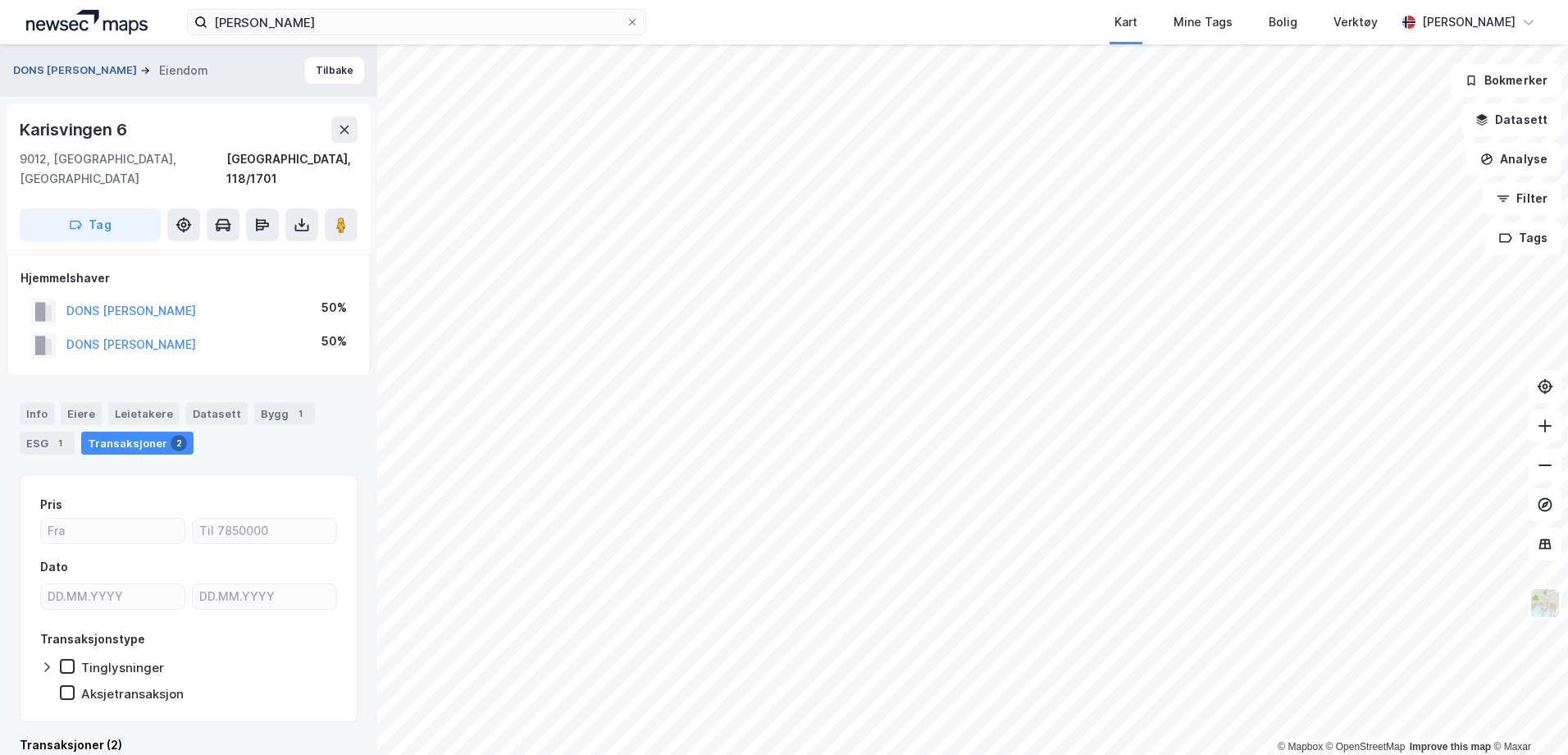
click at [123, 69] on button "DONS MARCUS FREDRIK" at bounding box center [77, 71] width 127 height 16
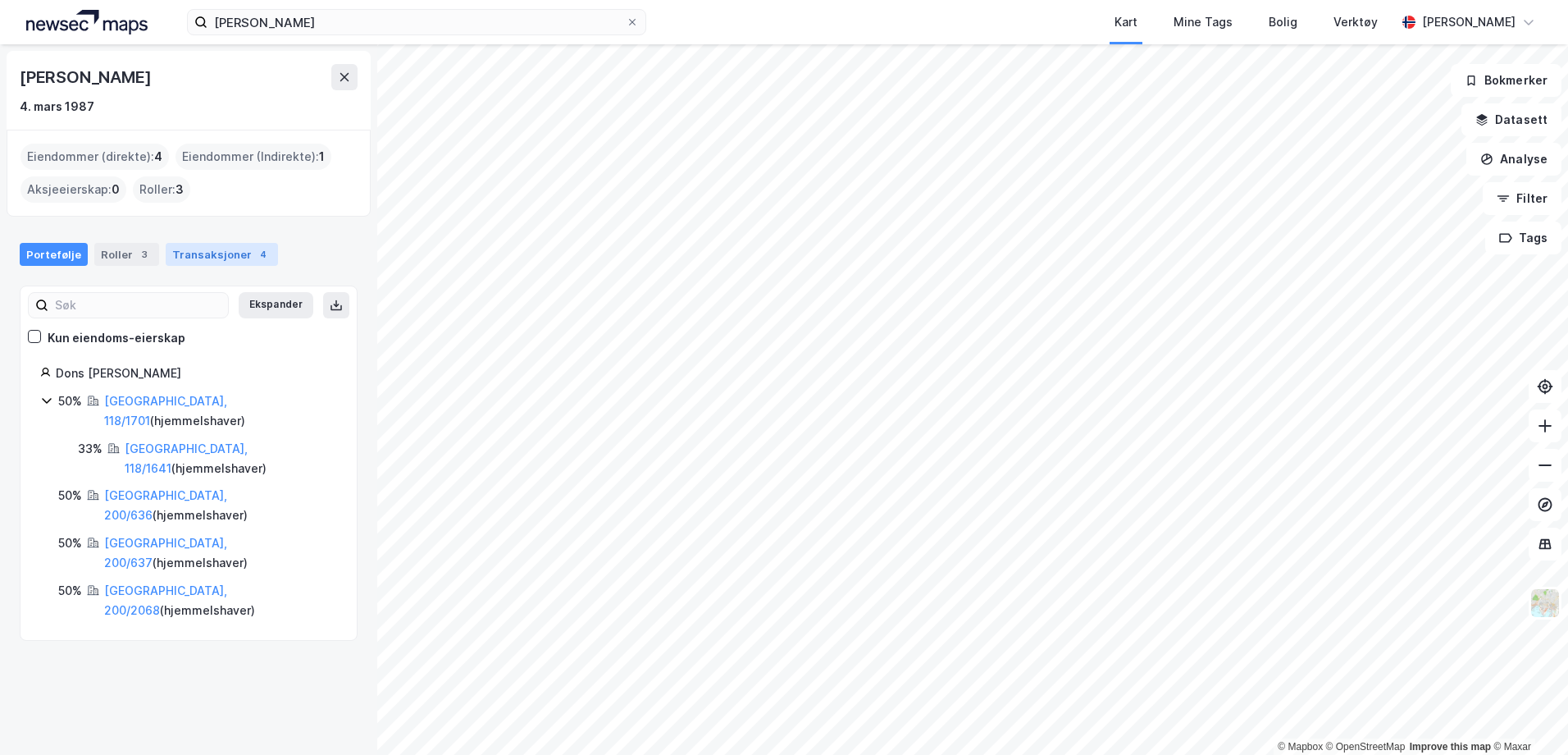
click at [255, 254] on div "4" at bounding box center [263, 254] width 16 height 16
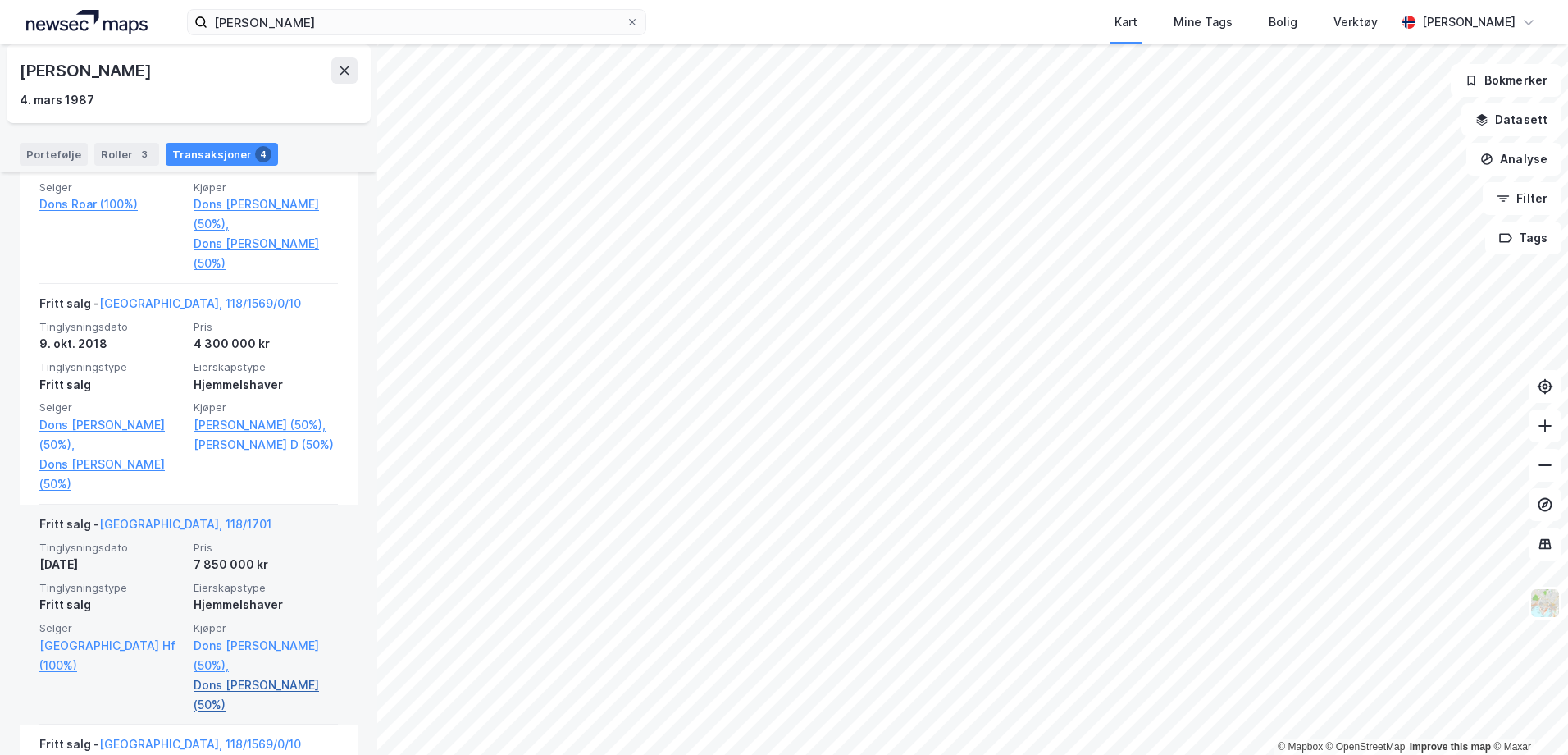
scroll to position [447, 0]
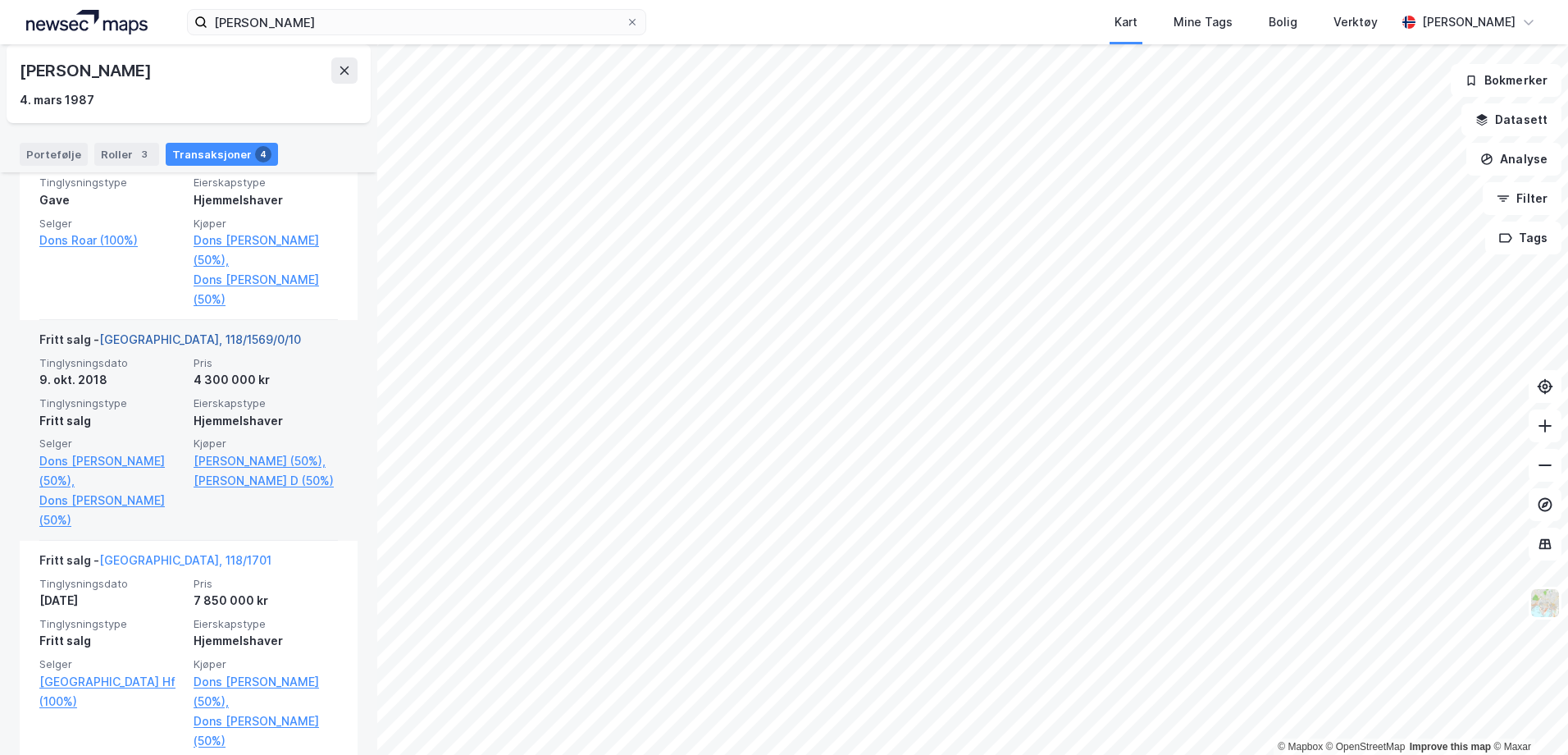
click at [169, 337] on link "Tromsø, 118/1569/0/10" at bounding box center [200, 340] width 202 height 14
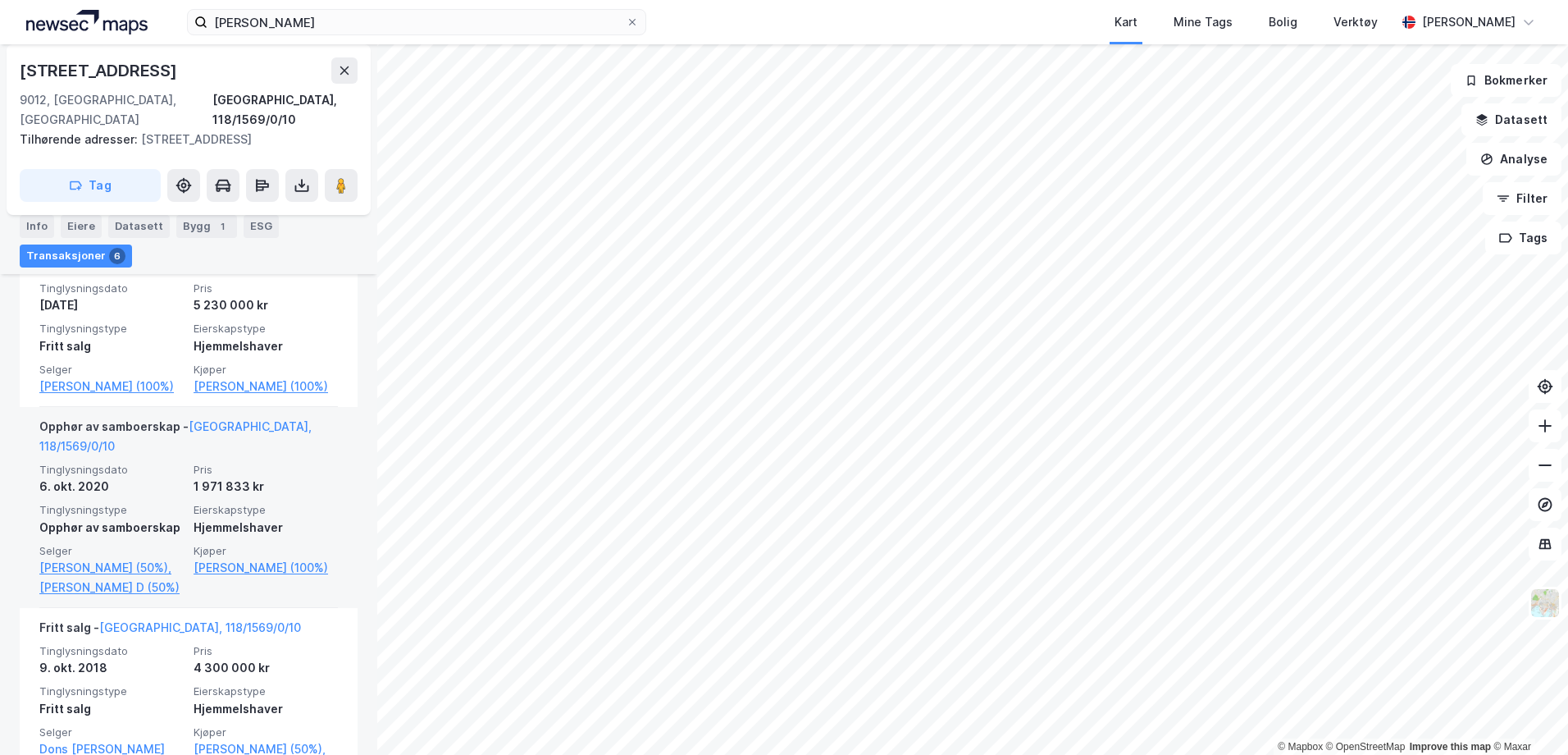
scroll to position [647, 0]
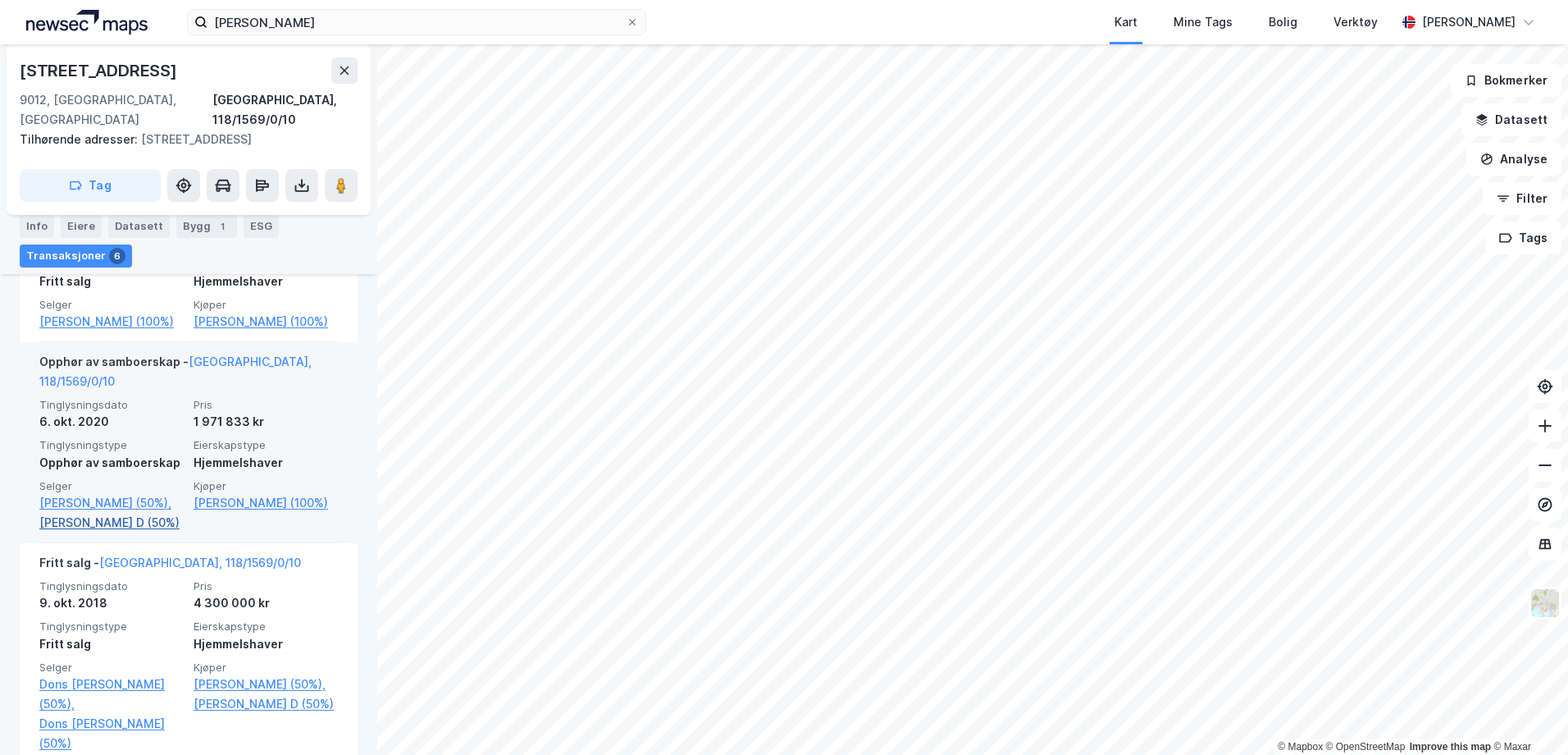
click at [118, 522] on link "Abrahamsen Solveig D (50%)" at bounding box center [112, 523] width 144 height 20
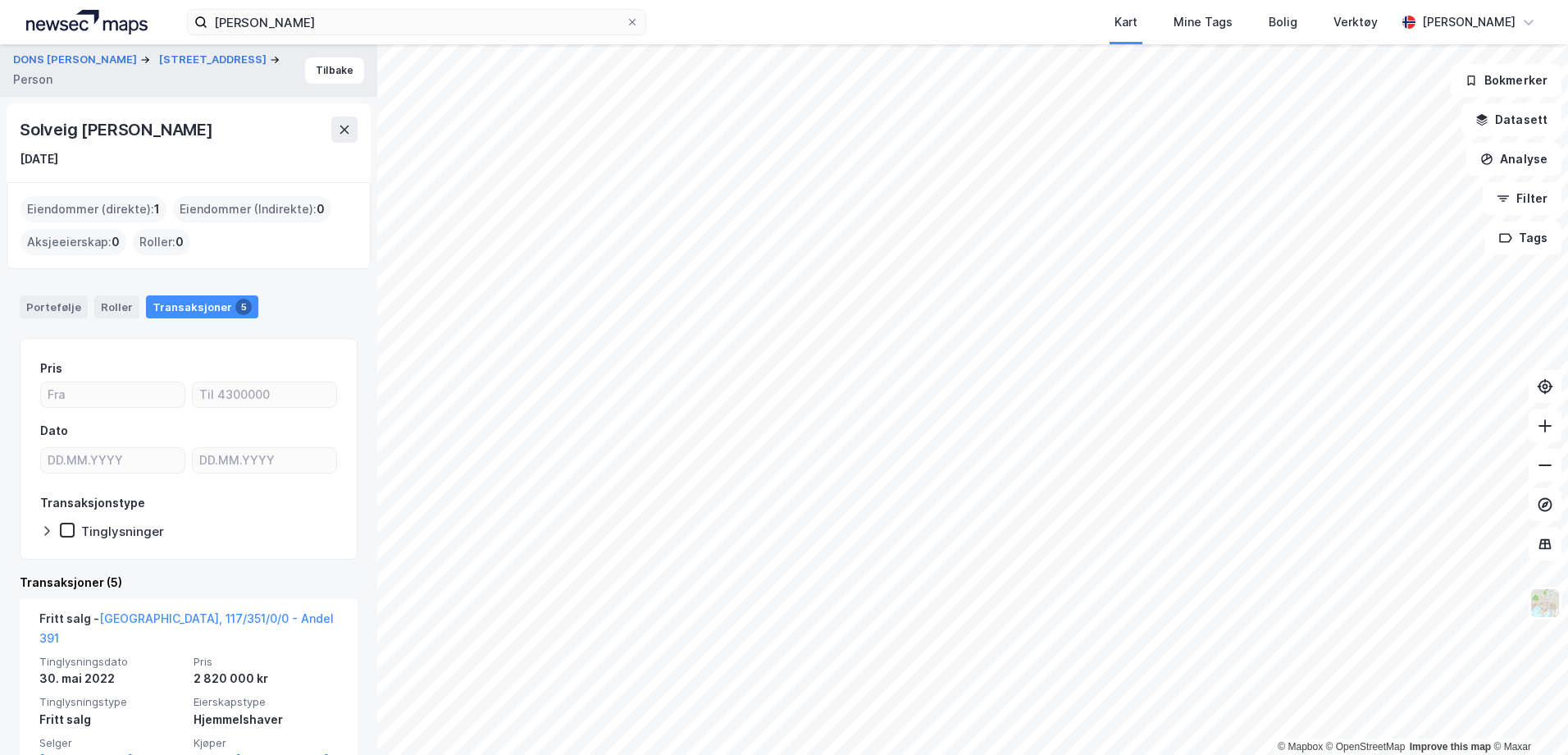
click at [110, 208] on div "Eiendommer (direkte) : 1" at bounding box center [94, 209] width 146 height 26
click at [65, 310] on div "Portefølje" at bounding box center [54, 307] width 68 height 23
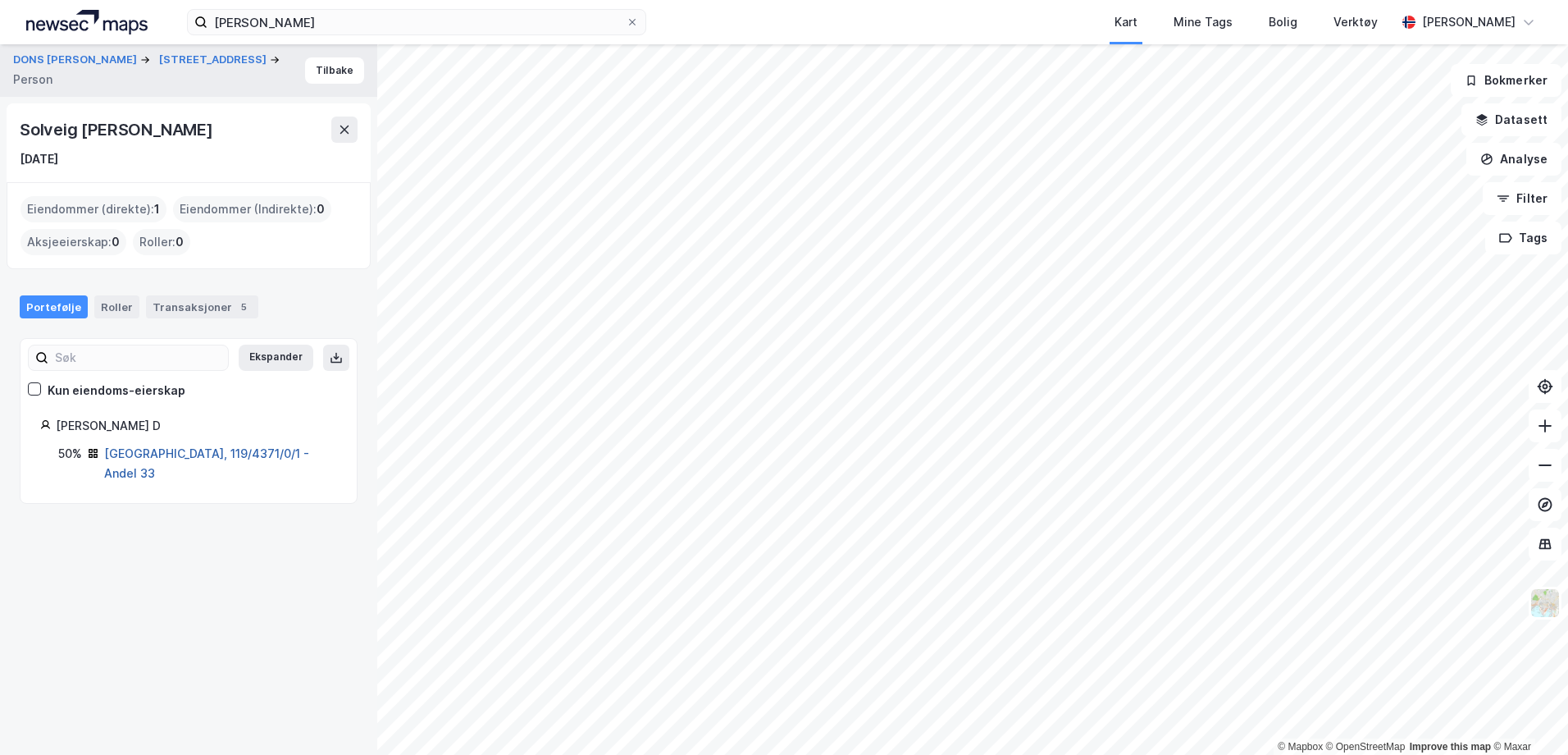
click at [177, 455] on link "Tromsø, 119/4371/0/1 - Andel 33" at bounding box center [207, 463] width 205 height 34
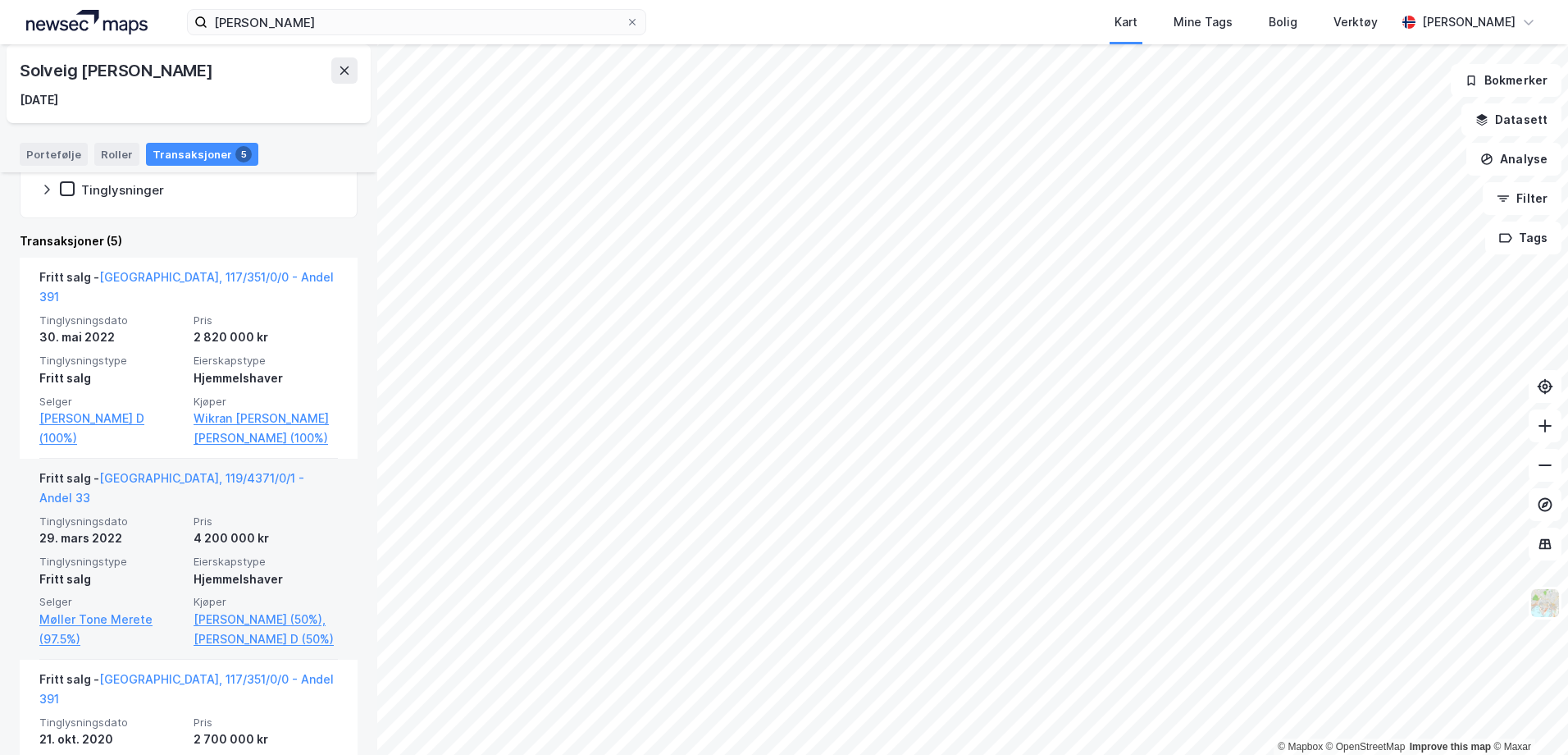
scroll to position [410, 0]
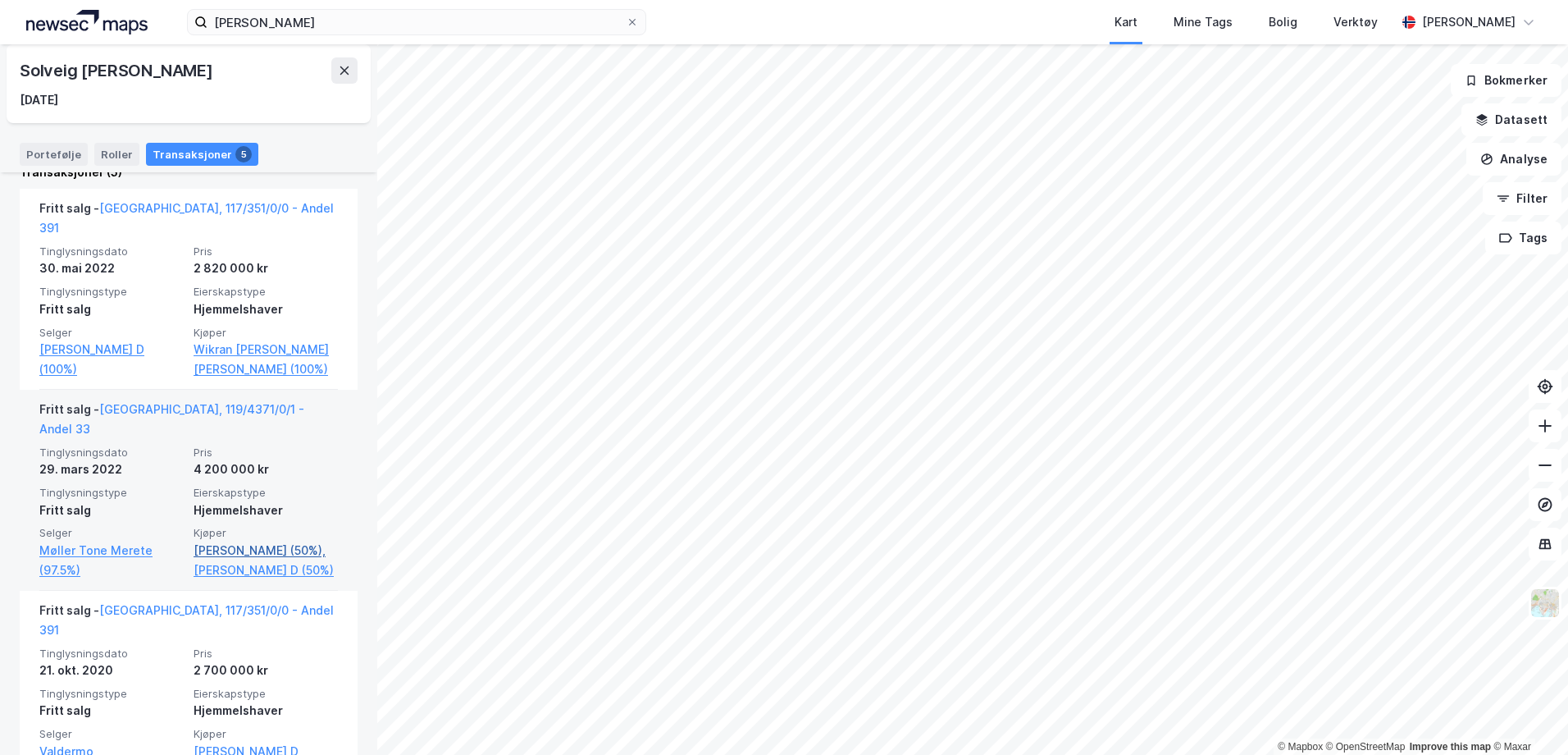
click at [227, 541] on link "Tøllefsen Jørgen (50%)," at bounding box center [265, 551] width 144 height 20
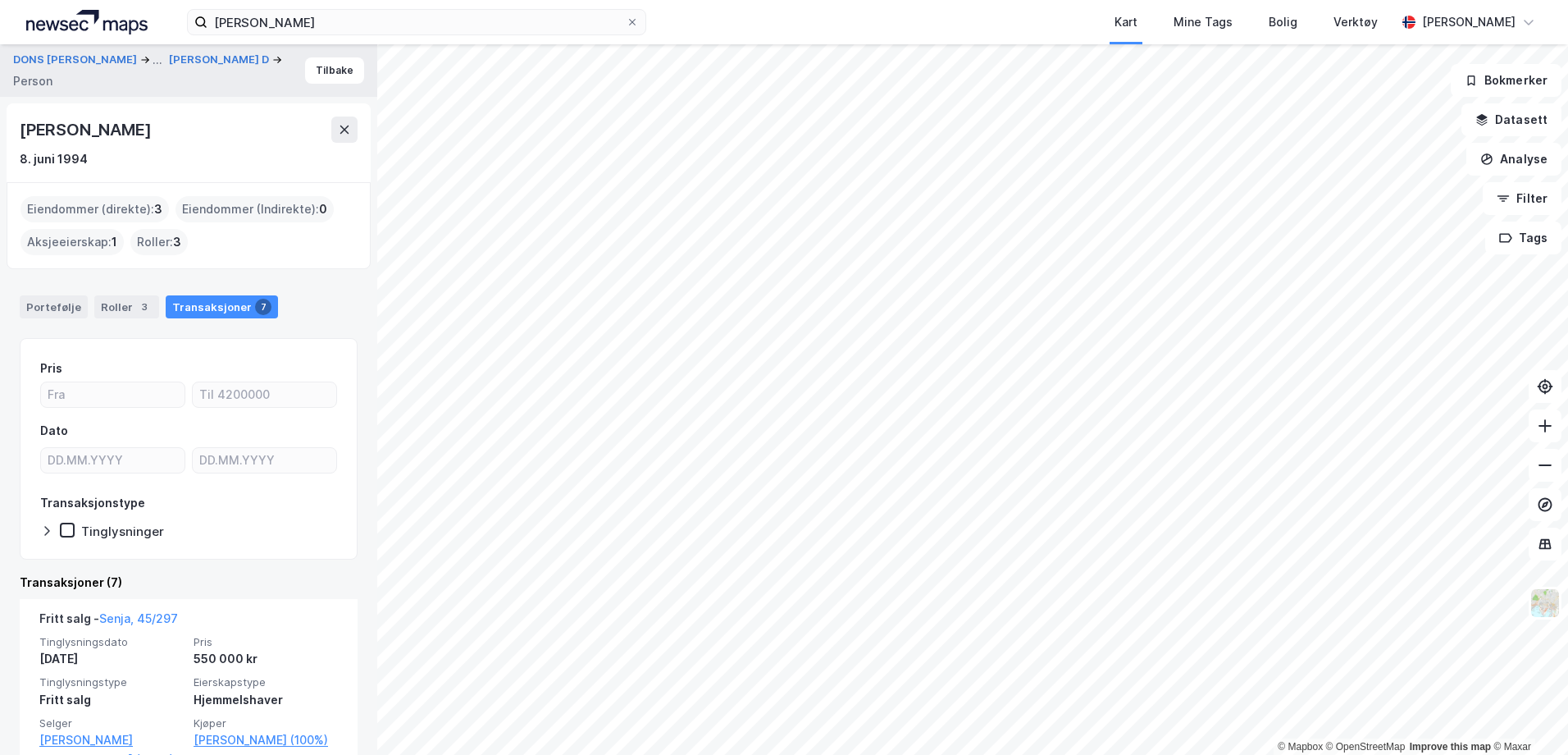
click at [108, 210] on div "Eiendommer (direkte) : 3" at bounding box center [95, 209] width 148 height 26
click at [142, 208] on div "Eiendommer (direkte) : 3" at bounding box center [95, 209] width 148 height 26
click at [57, 300] on div "Portefølje" at bounding box center [54, 307] width 68 height 23
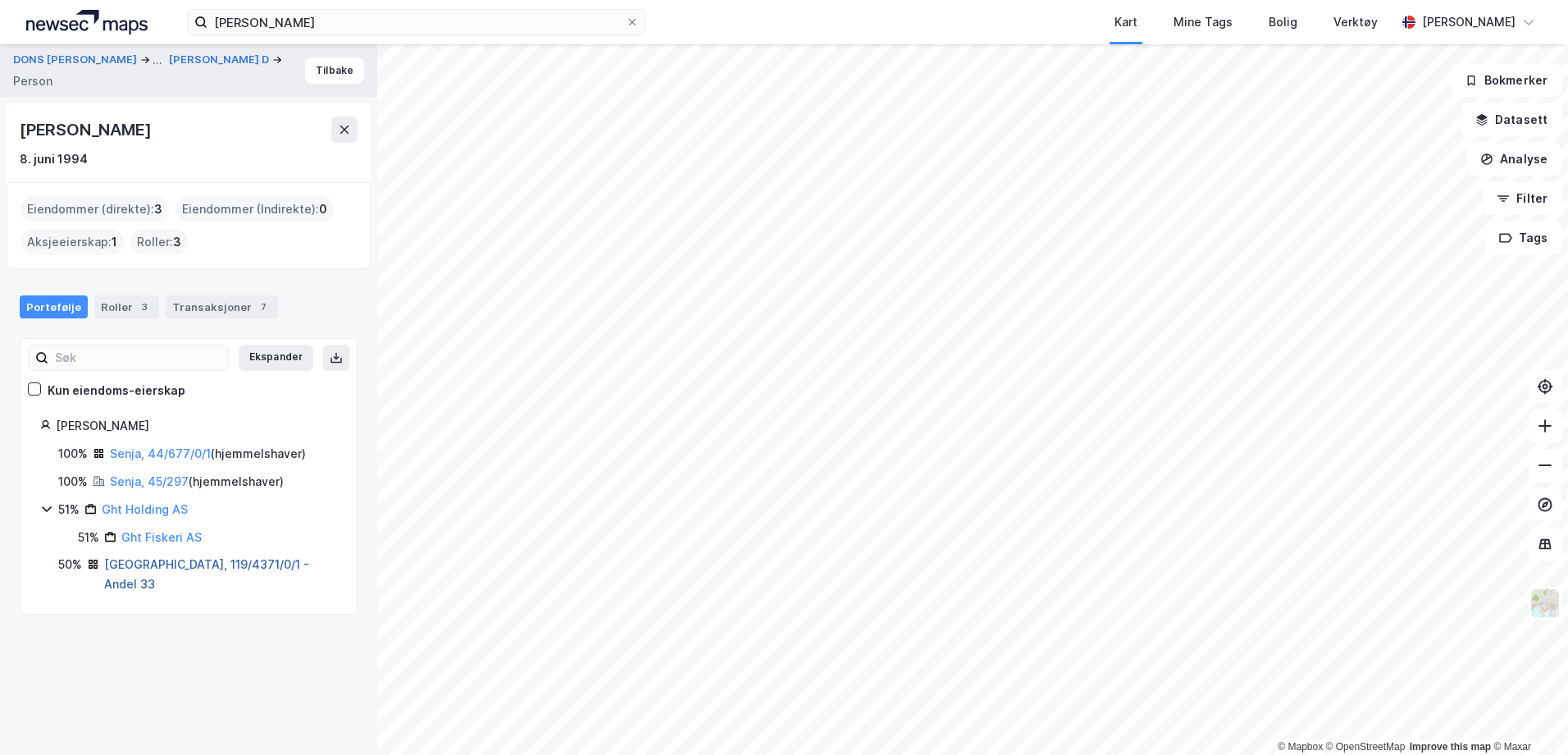
click at [207, 562] on link "Tromsø, 119/4371/0/1 - Andel 33" at bounding box center [207, 574] width 205 height 34
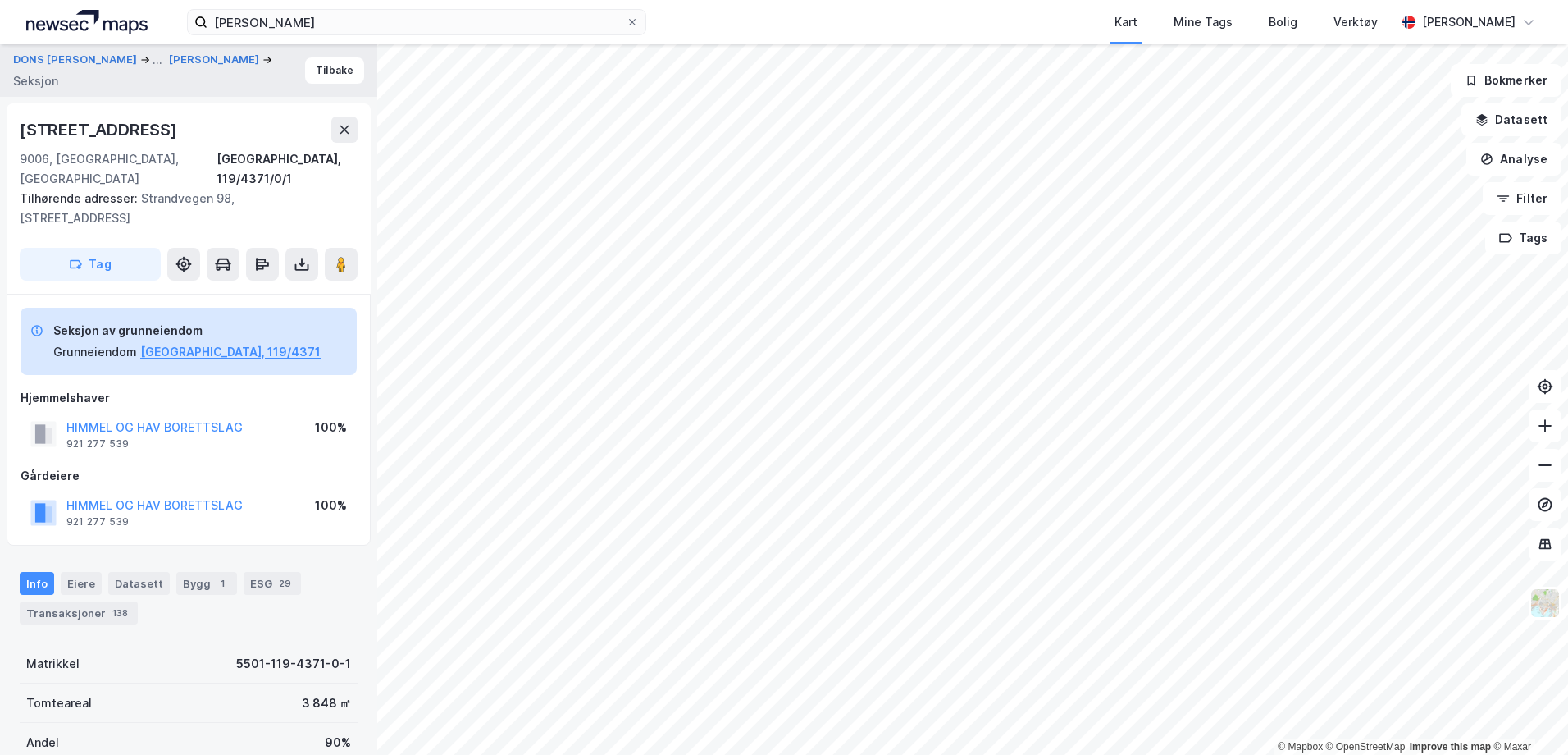
scroll to position [2, 0]
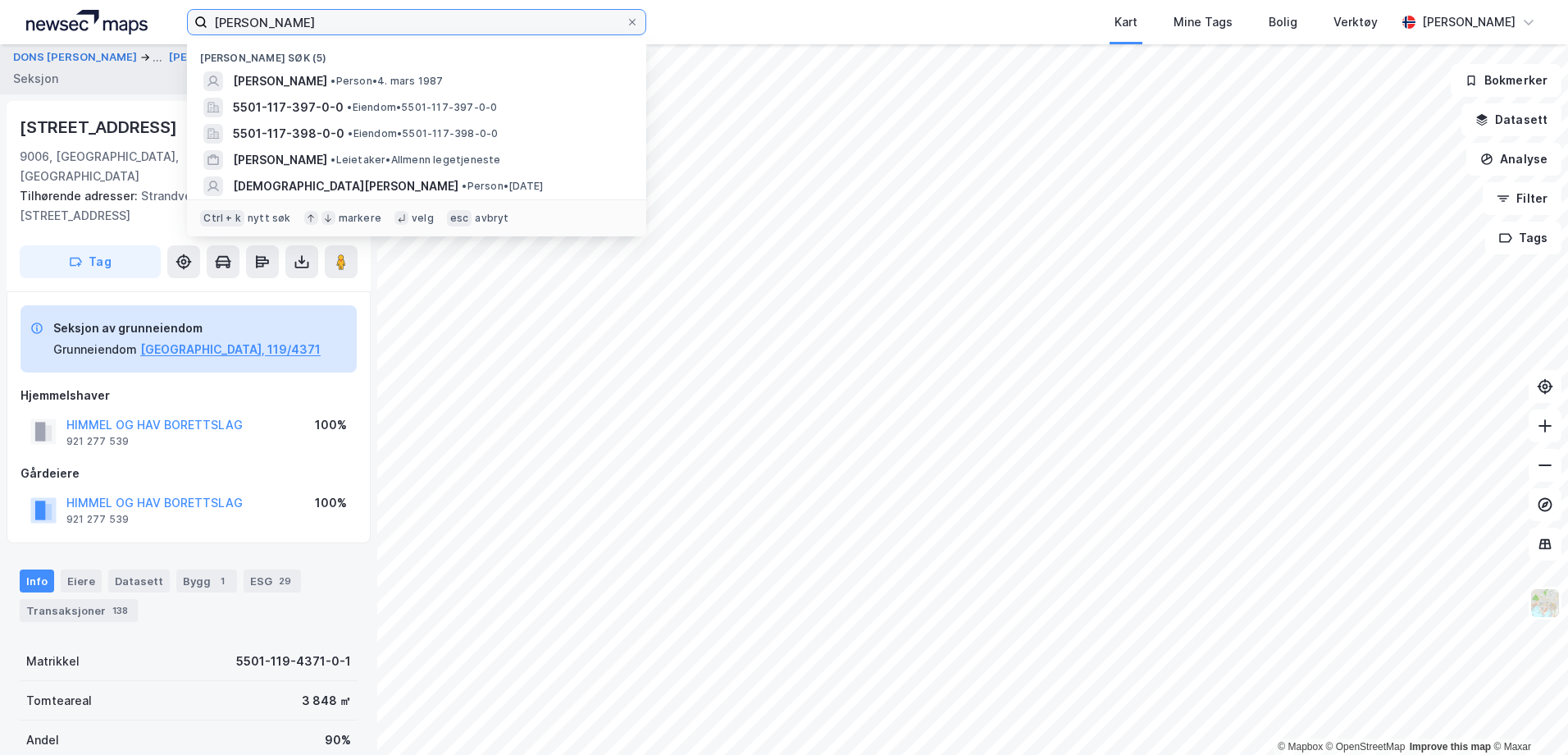
drag, startPoint x: 346, startPoint y: 24, endPoint x: -34, endPoint y: 86, distance: 385.0
click at [0, 86] on html "markus dons Nylige søk (5) MARCUS FREDRIK DONS • Person • 4. mars 1987 5501-117…" at bounding box center [784, 378] width 1568 height 755
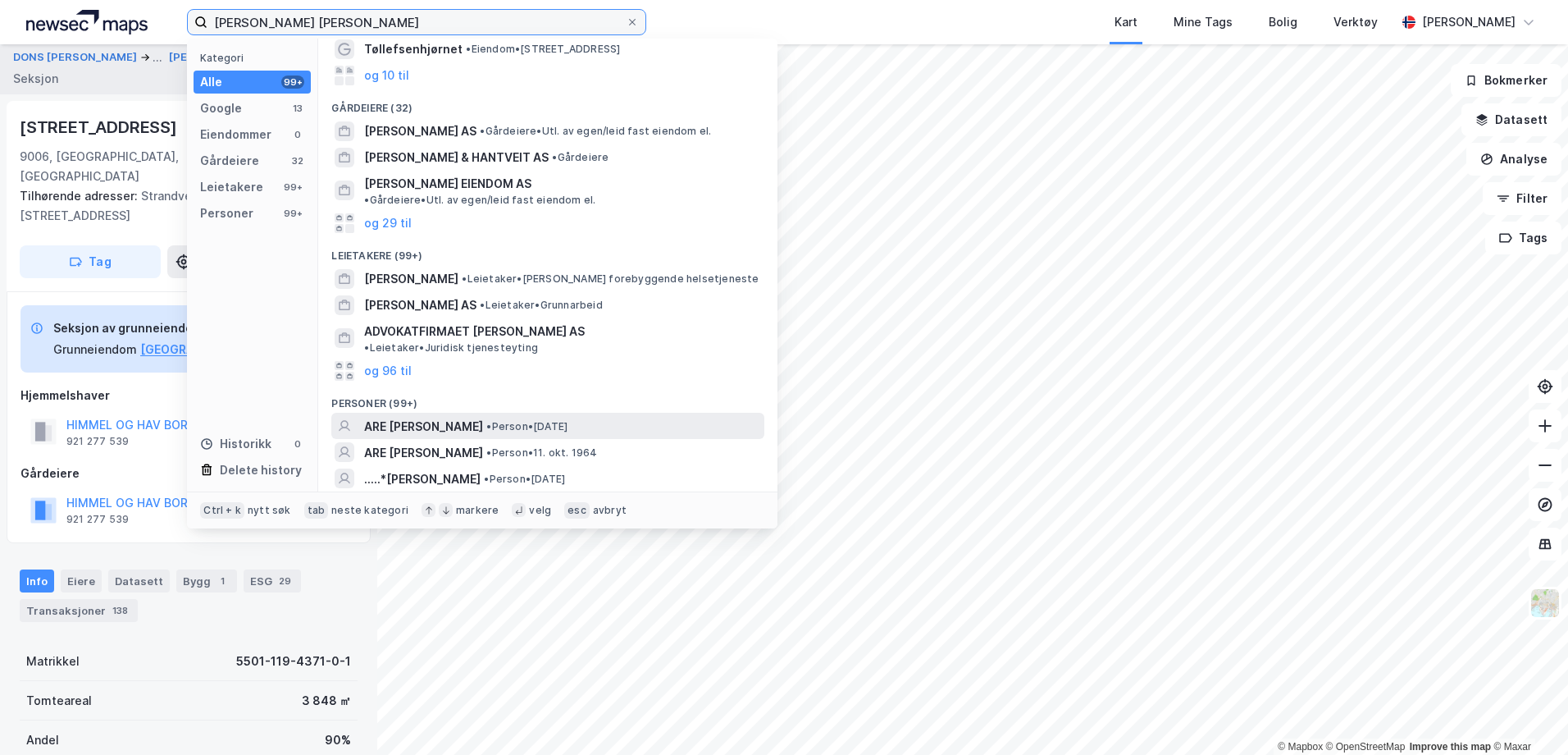
scroll to position [99, 0]
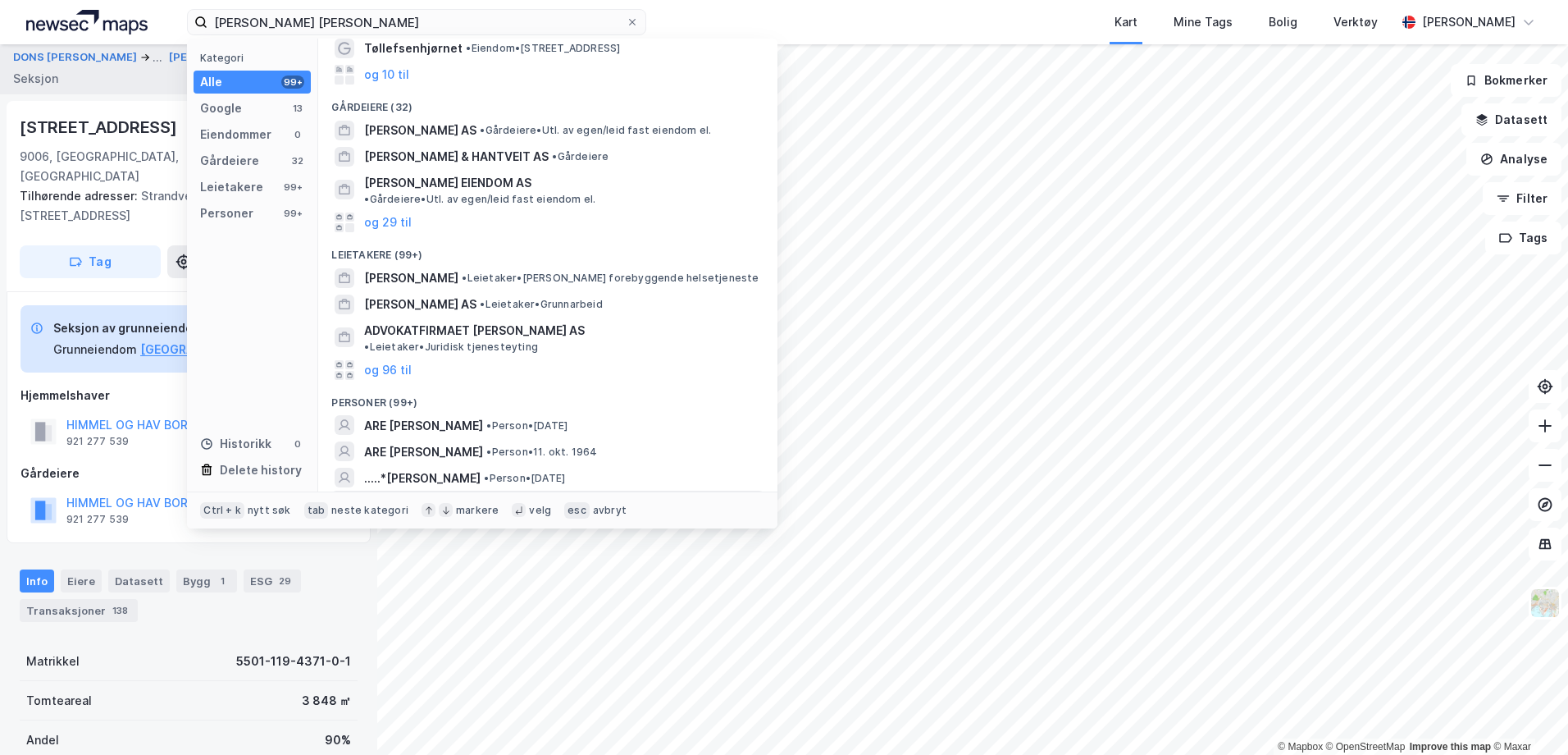
click at [438, 491] on div "og 96 til" at bounding box center [548, 504] width 433 height 26
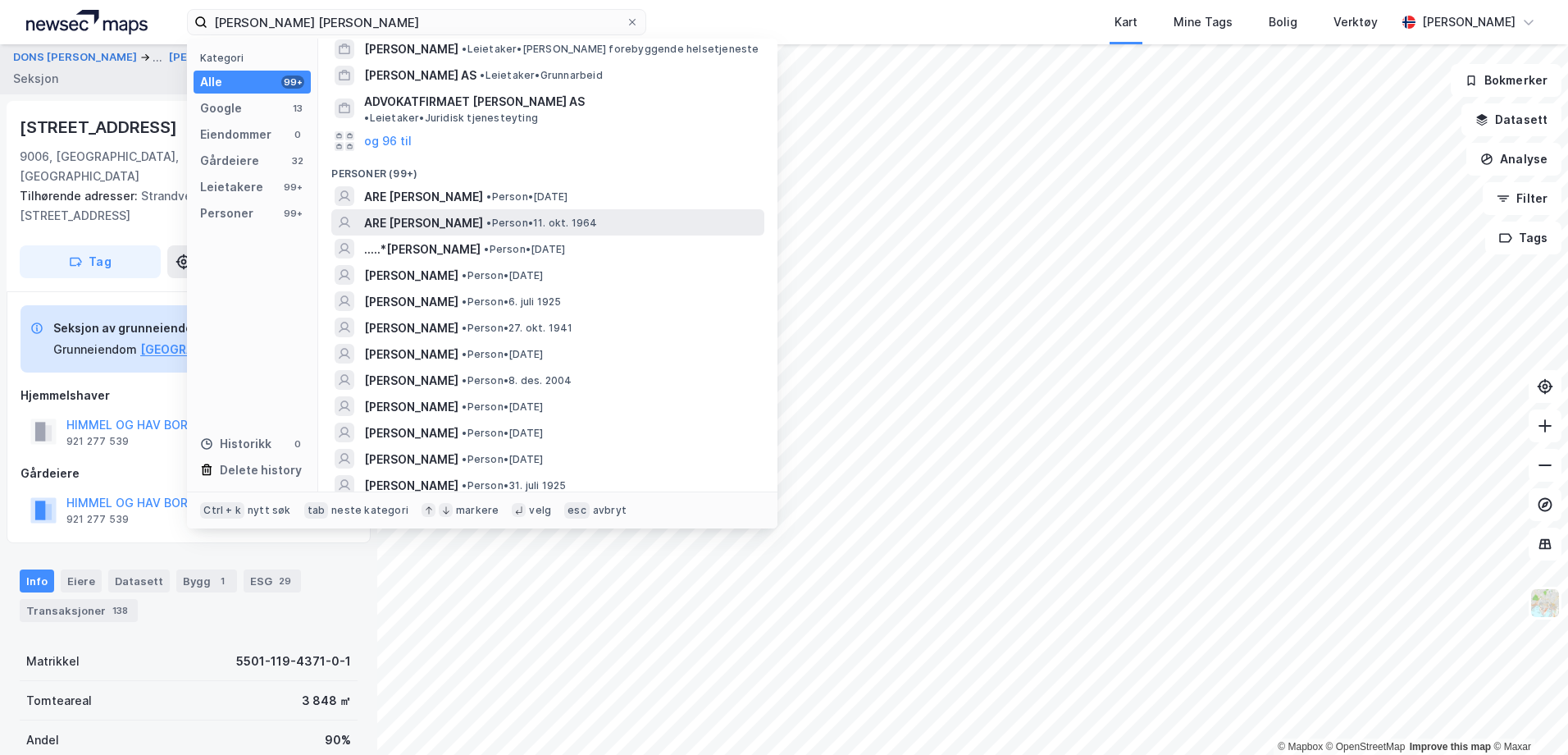
scroll to position [345, 0]
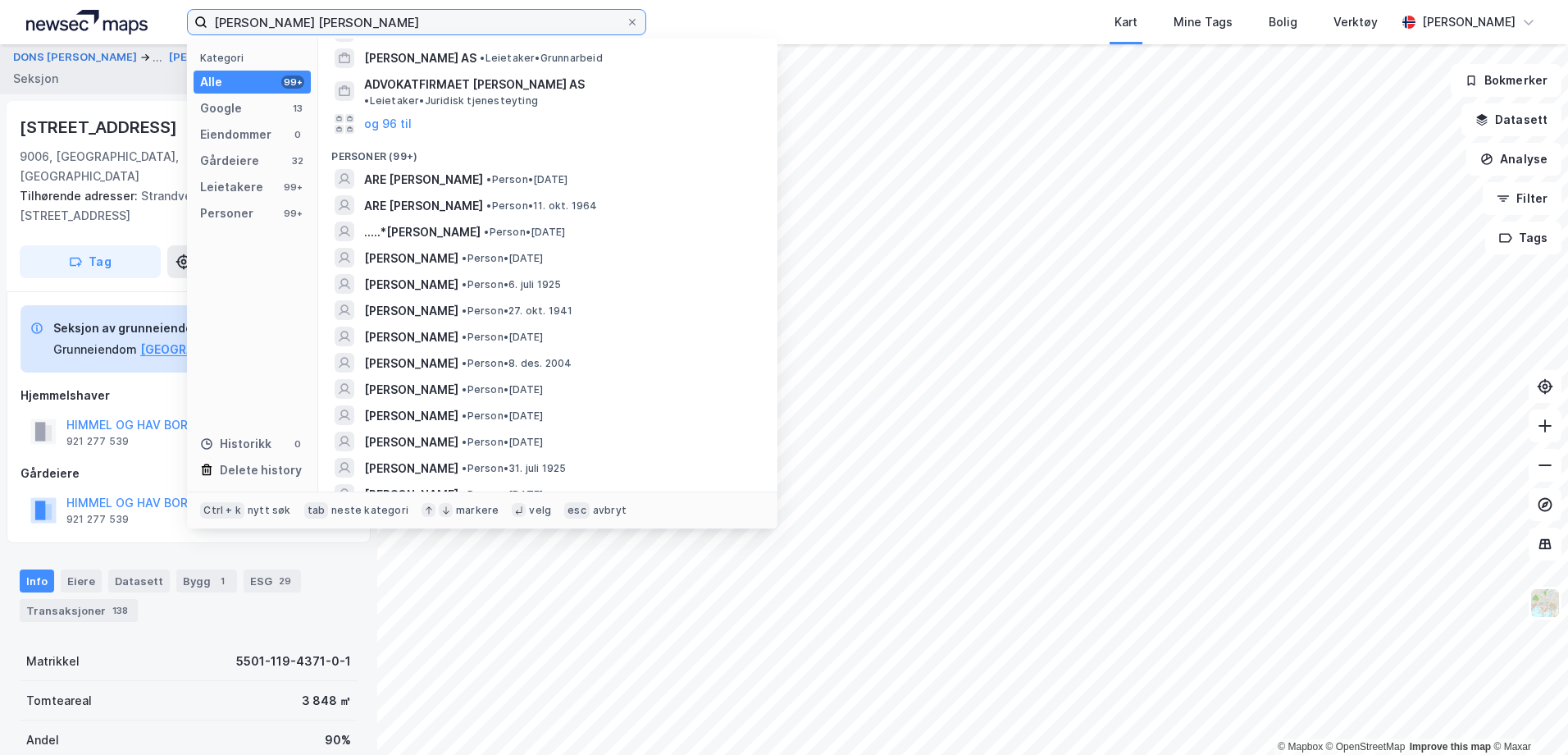
drag, startPoint x: 285, startPoint y: 23, endPoint x: 105, endPoint y: 16, distance: 180.1
click at [105, 16] on div "abrahamsen tøllefsen Kategori Alle 99+ Google 13 Eiendommer 0 Gårdeiere 32 Leie…" at bounding box center [784, 22] width 1568 height 44
click at [131, 123] on div "Strandvegen 96" at bounding box center [100, 127] width 160 height 26
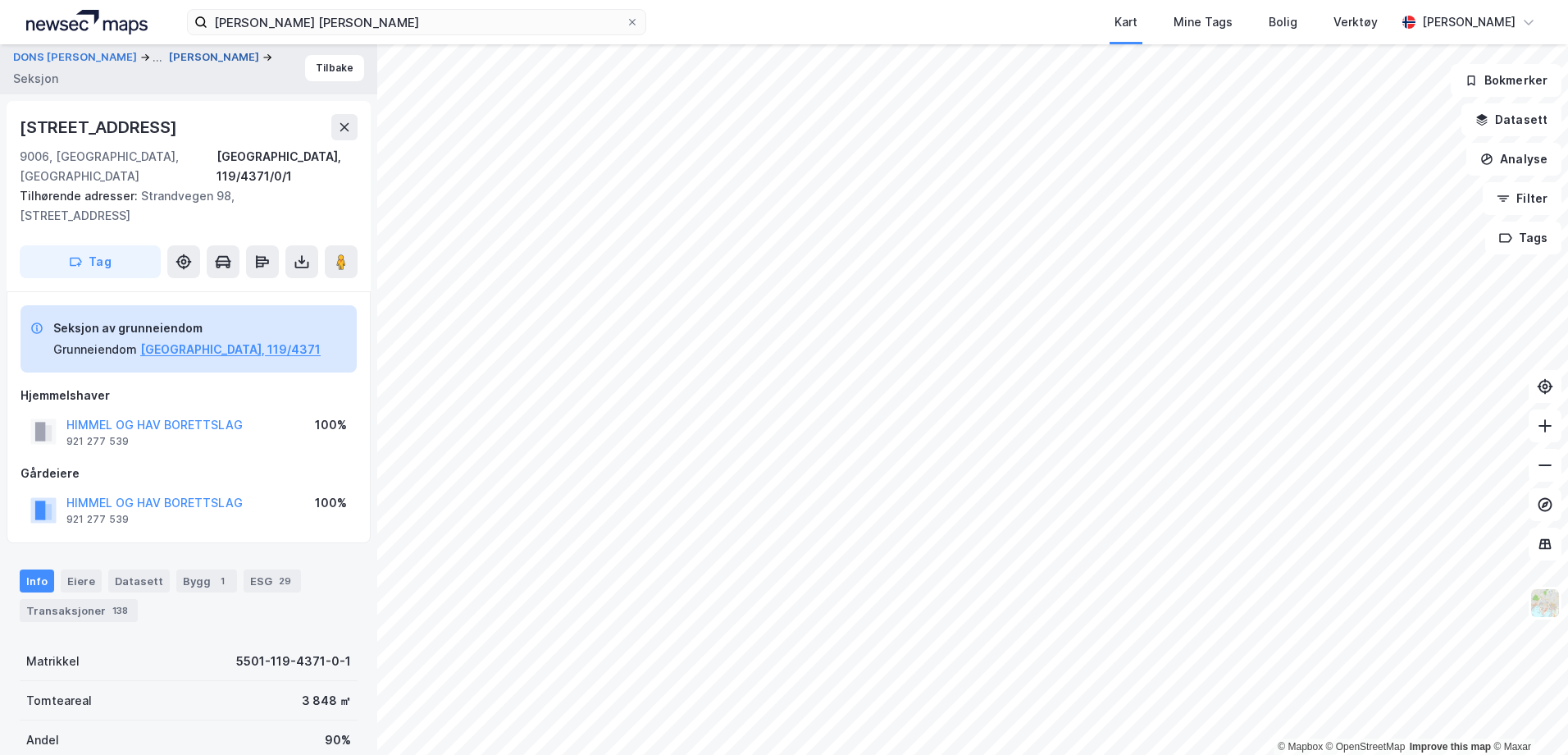
click at [169, 66] on button "TØLLEFSEN JØRGEN" at bounding box center [216, 57] width 94 height 16
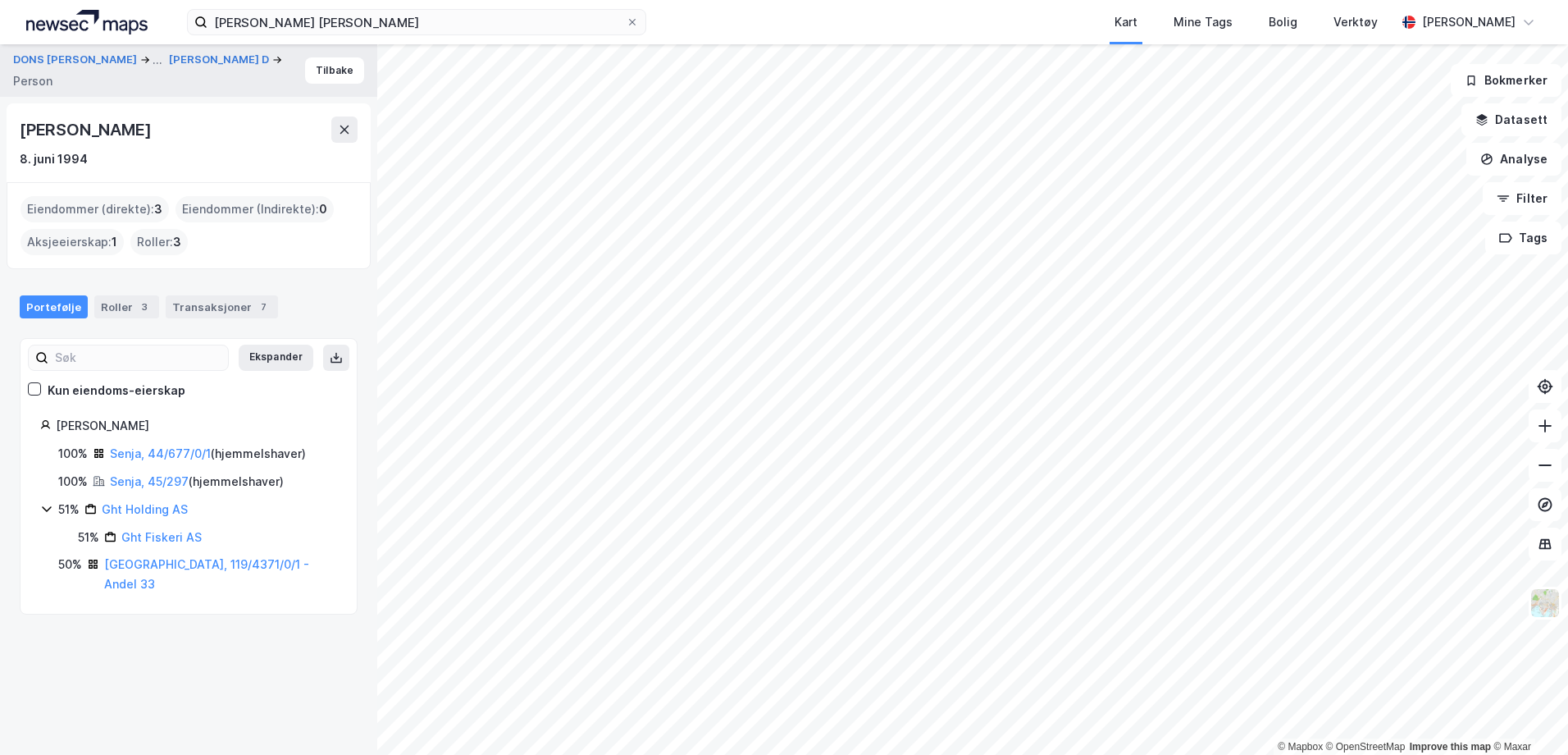
drag, startPoint x: 77, startPoint y: 82, endPoint x: 95, endPoint y: 78, distance: 18.4
click at [169, 68] on button "ABRAHAMSEN SOLVEIG D" at bounding box center [221, 60] width 104 height 16
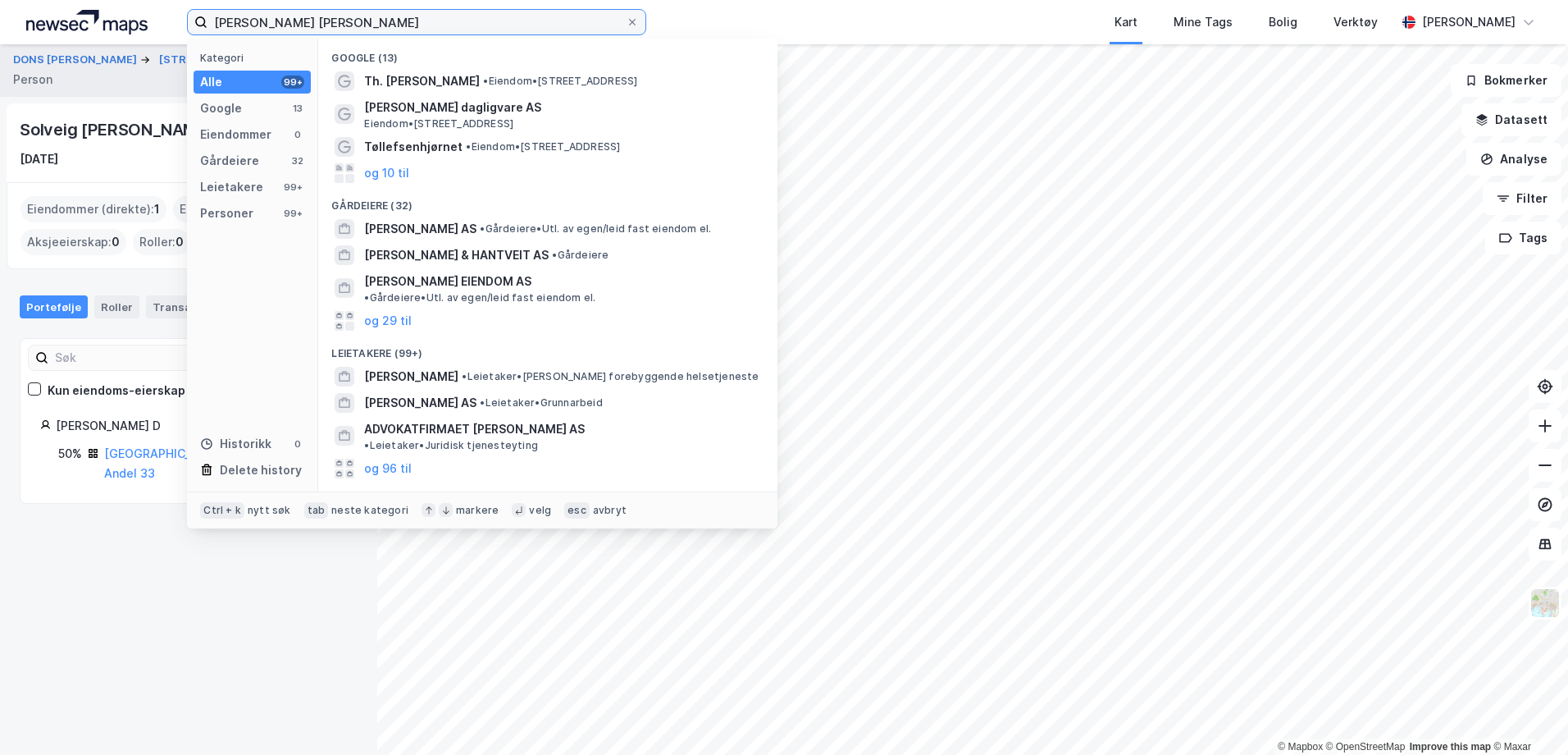
drag, startPoint x: 359, startPoint y: 26, endPoint x: -33, endPoint y: 82, distance: 396.0
click at [0, 82] on html "abrahamsen tøllefsen Kategori Alle 99+ Google 13 Eiendommer 0 Gårdeiere 32 Leie…" at bounding box center [784, 378] width 1568 height 755
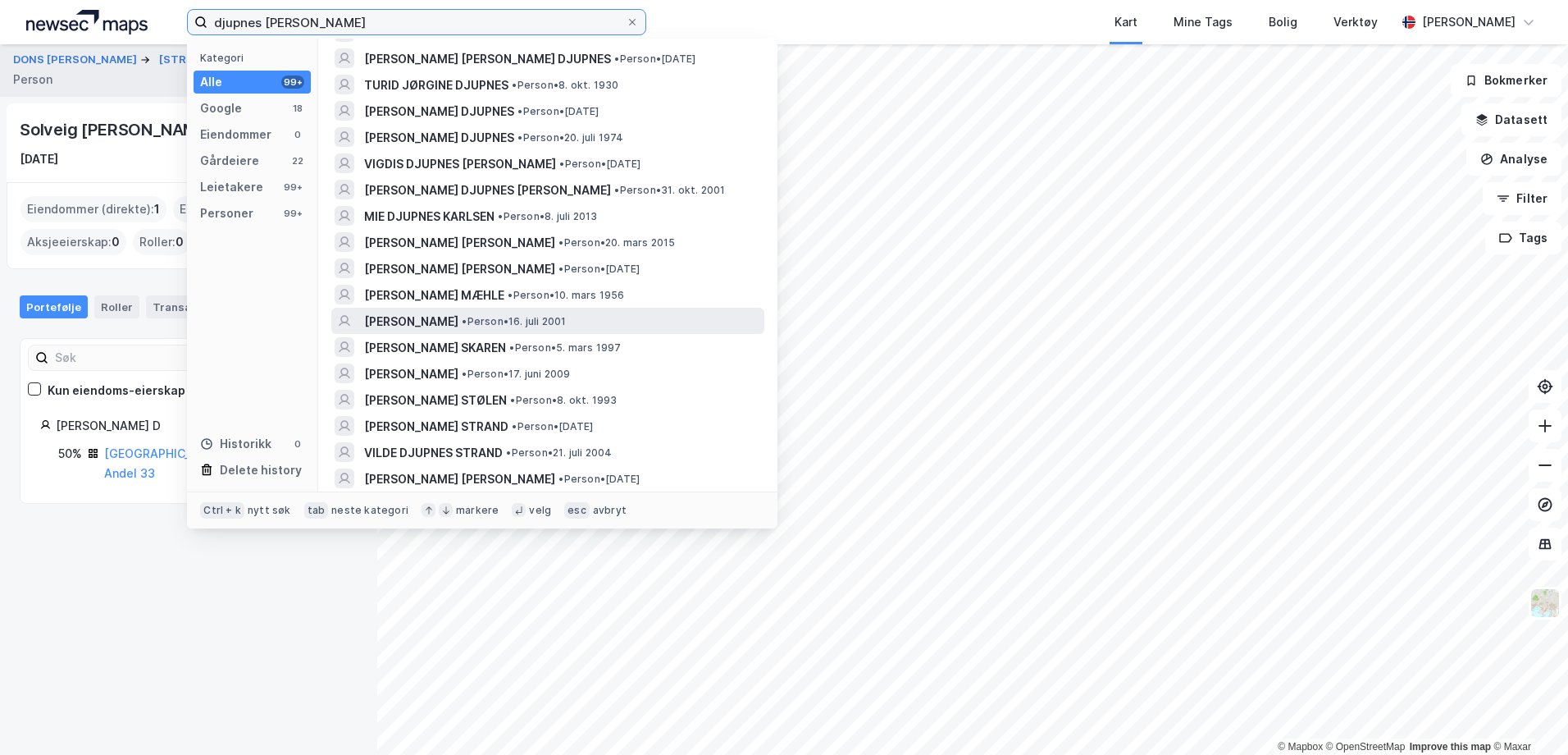
scroll to position [1888, 0]
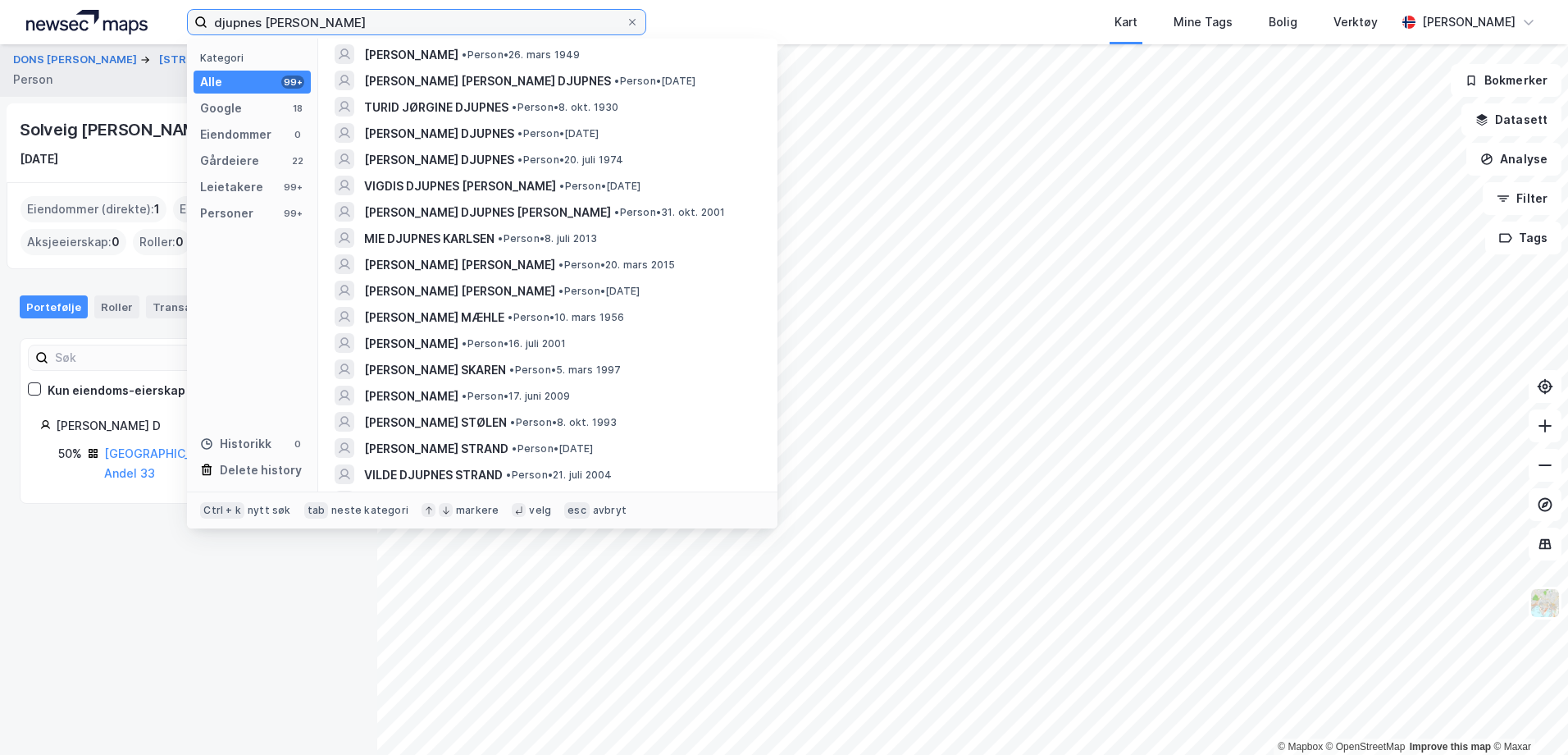
drag, startPoint x: 264, startPoint y: 22, endPoint x: -2, endPoint y: 21, distance: 266.0
click at [0, 21] on html "djupnes tøllefsen Kategori Alle 99+ Google 18 Eiendommer 0 Gårdeiere 22 Leietak…" at bounding box center [784, 378] width 1568 height 755
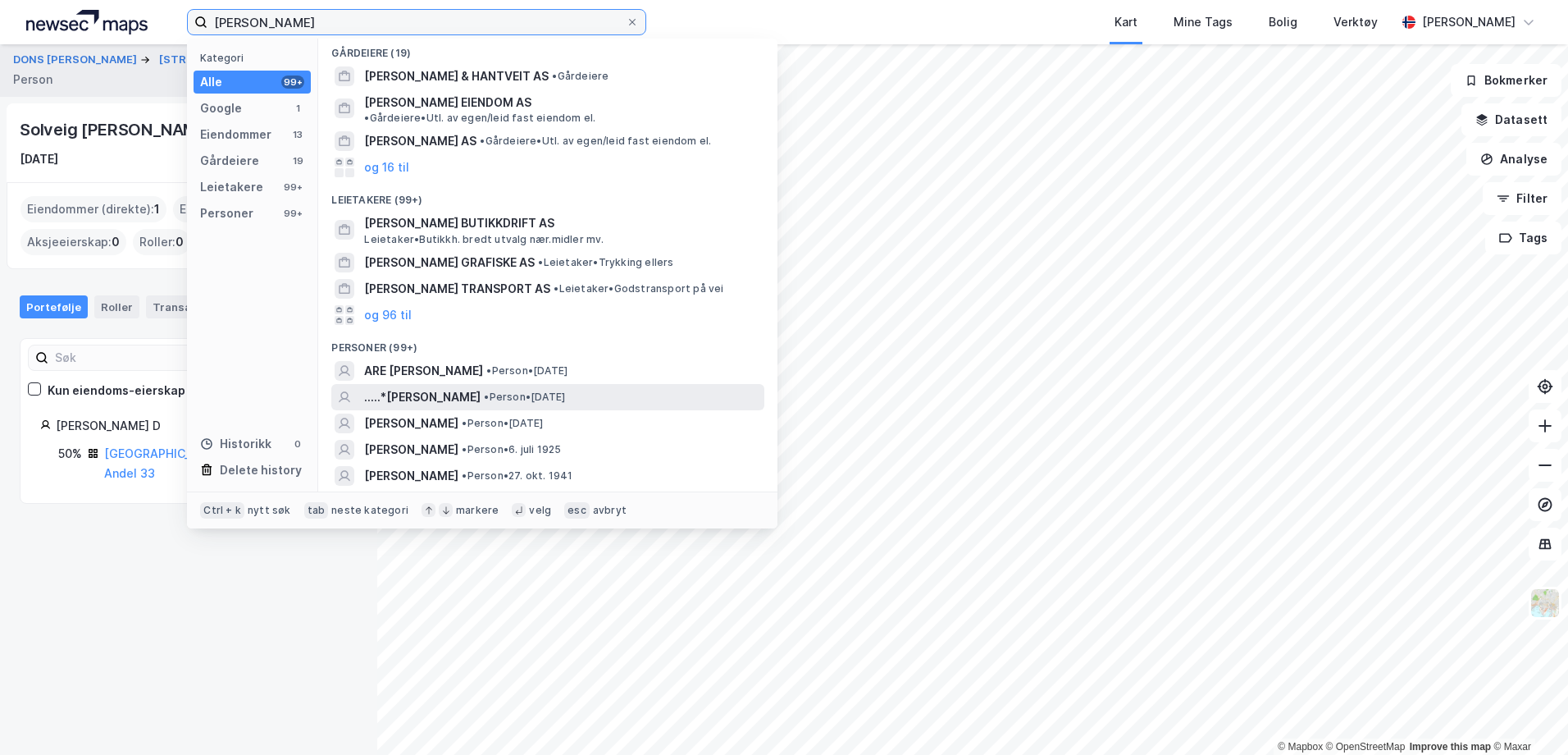
scroll to position [329, 0]
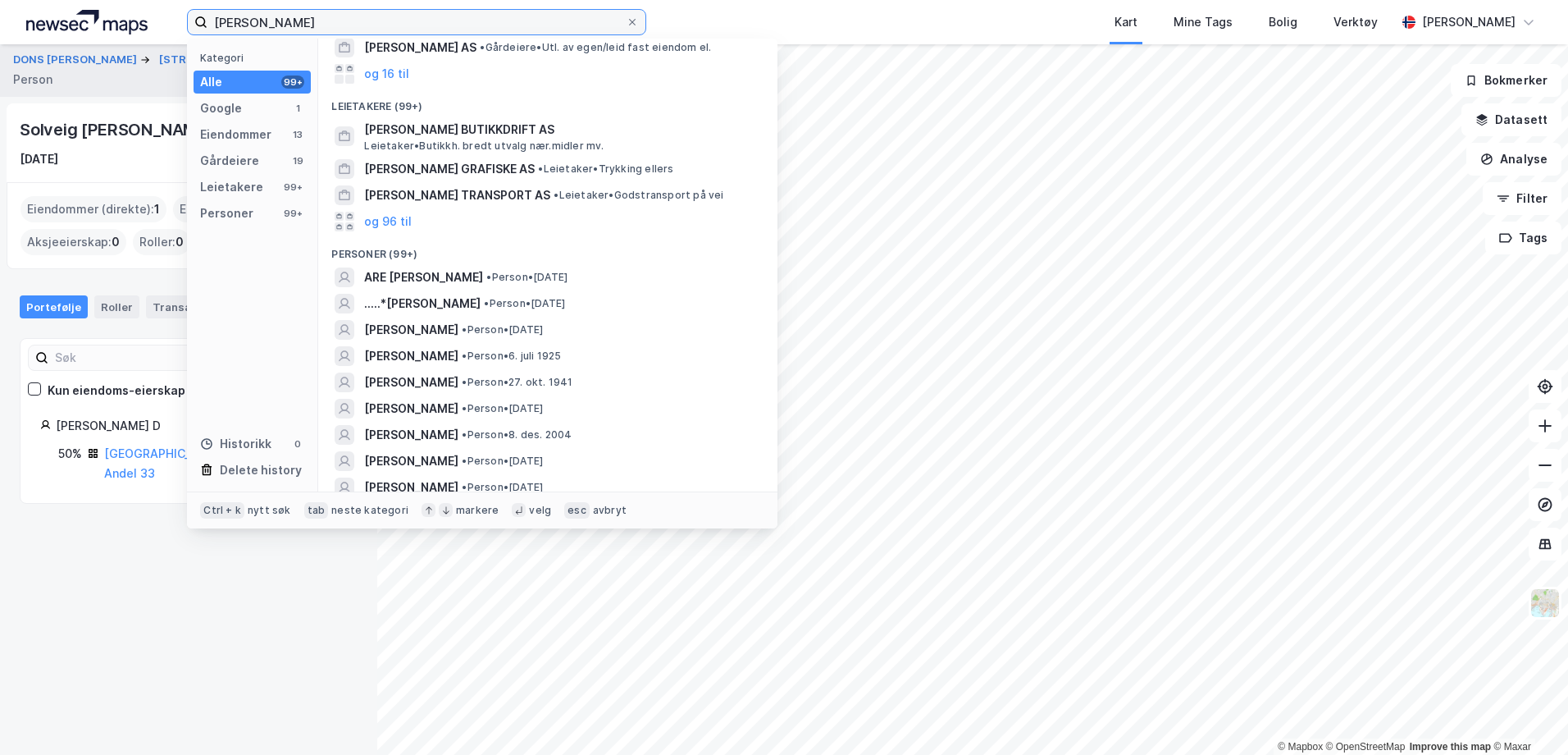
type input "tøllefsen"
